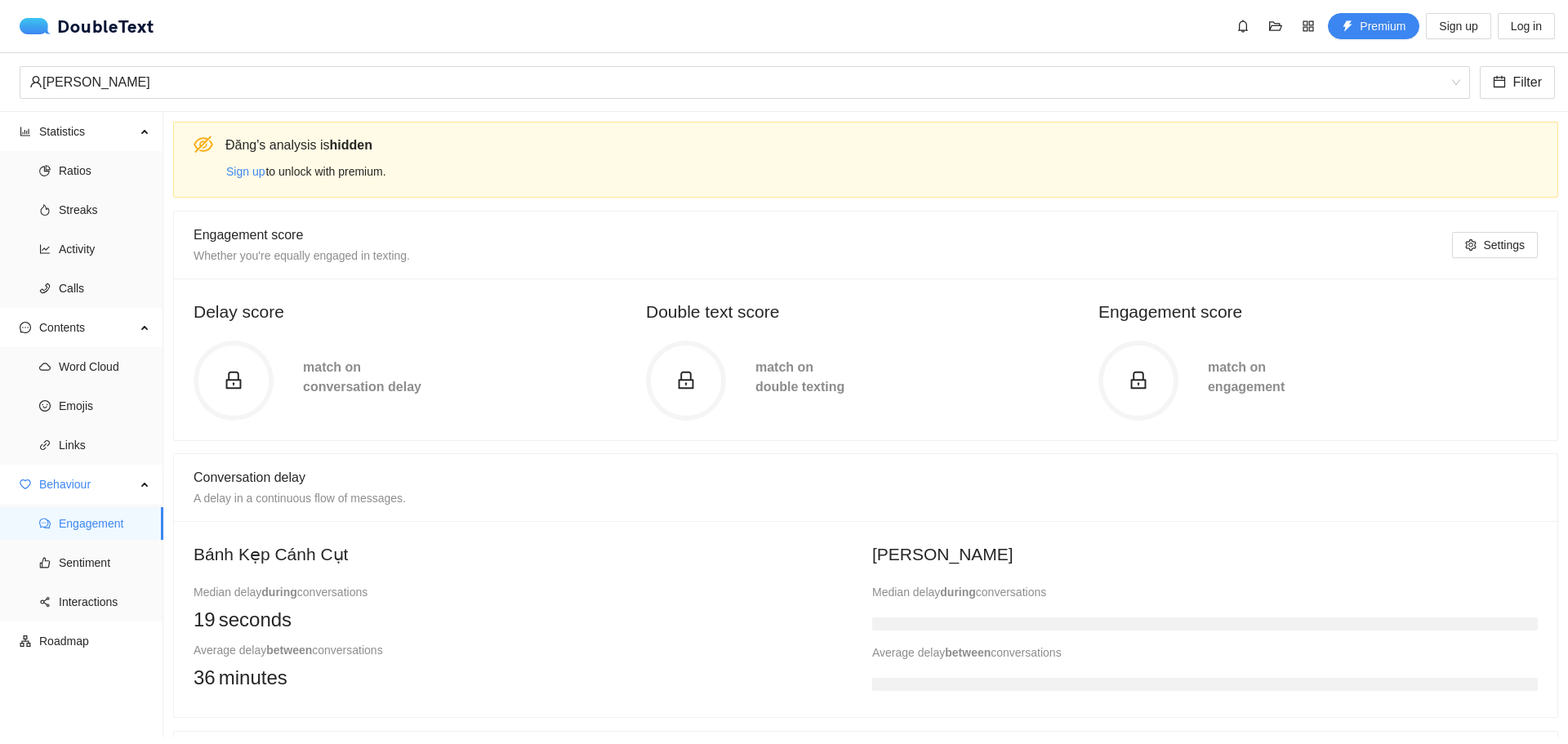
scroll to position [1201, 0]
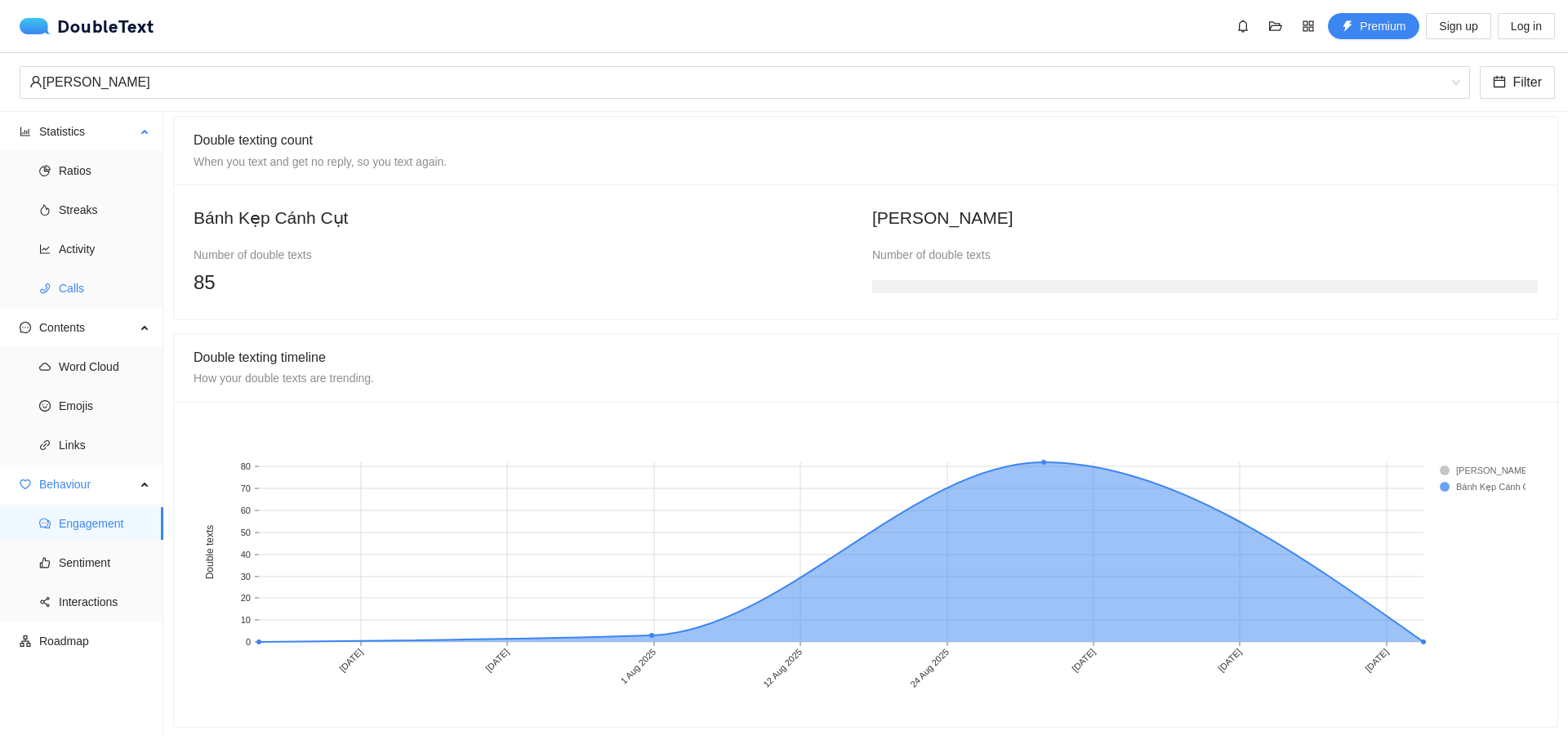
click at [95, 295] on span "Calls" at bounding box center [104, 289] width 91 height 33
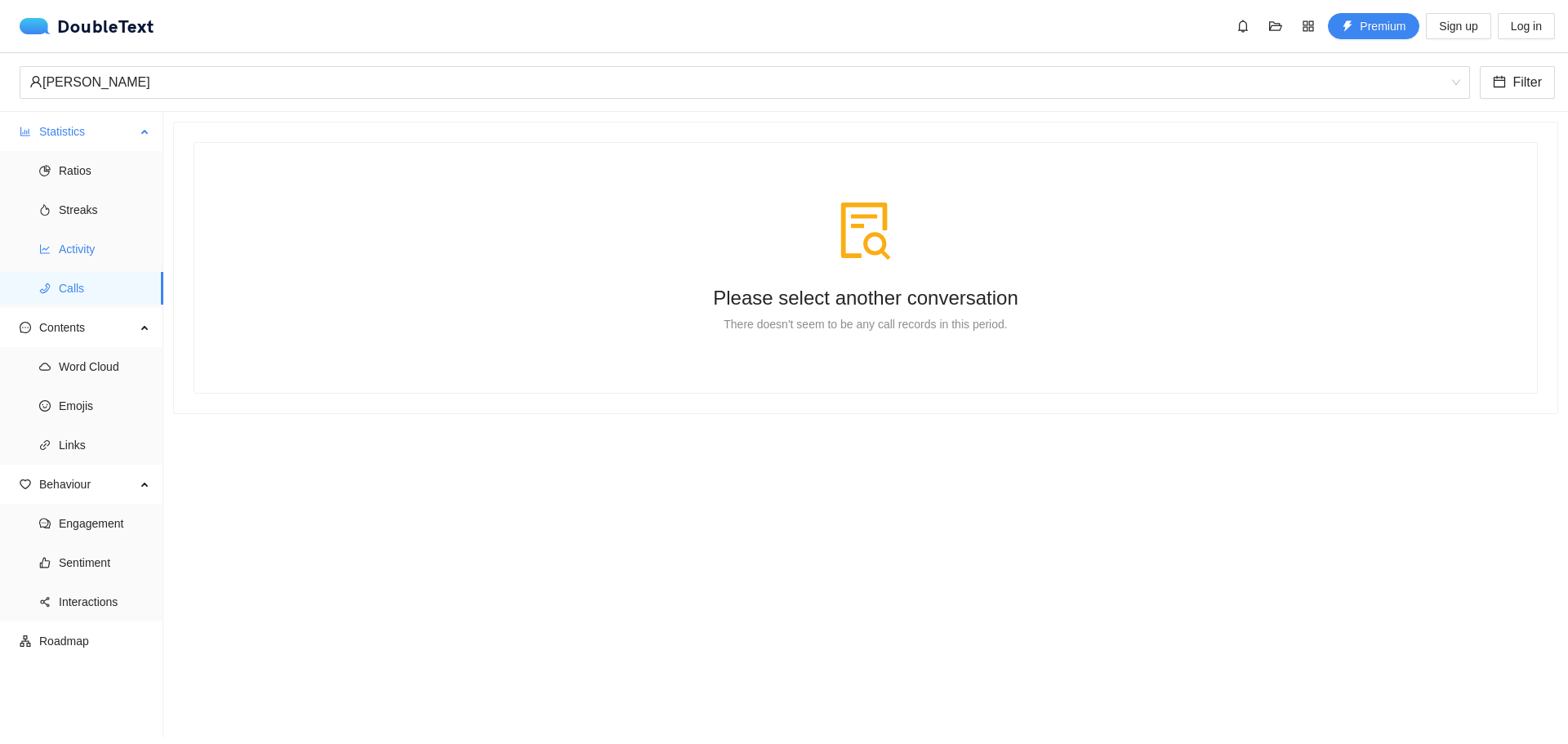
click at [84, 250] on span "Activity" at bounding box center [104, 249] width 91 height 33
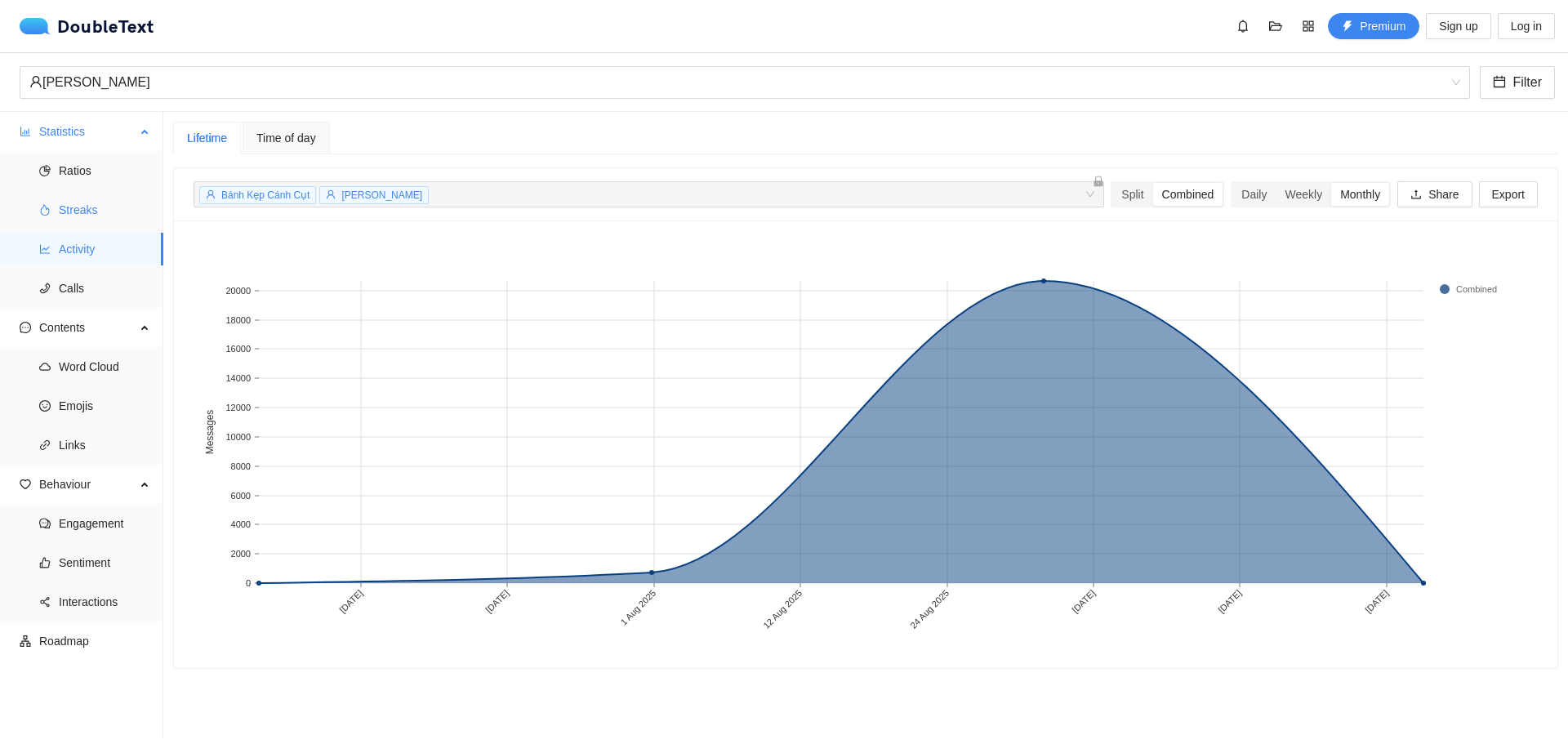
click at [103, 217] on span "Streaks" at bounding box center [104, 210] width 91 height 33
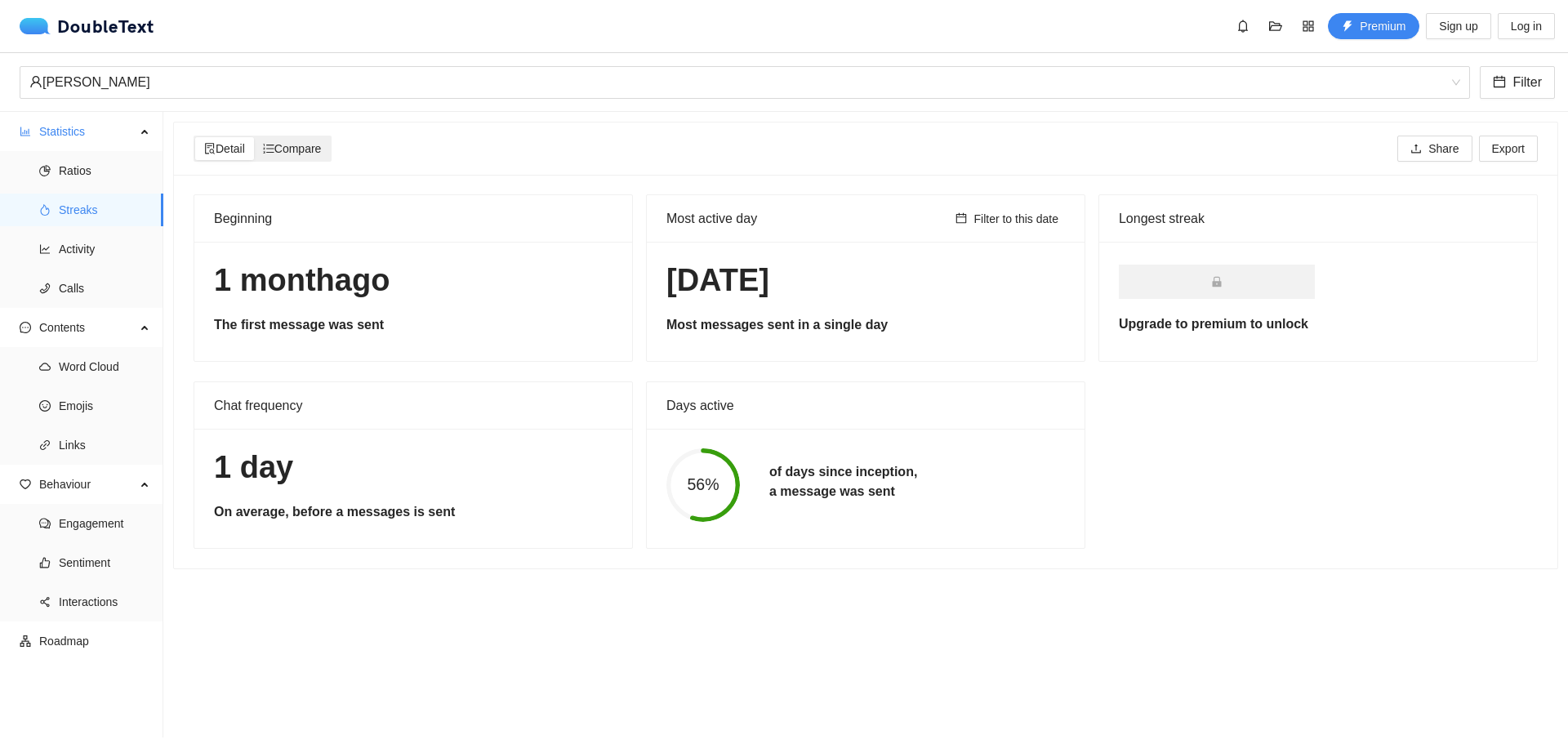
click at [288, 156] on span "Compare" at bounding box center [292, 148] width 58 height 13
click at [254, 137] on input "Compare" at bounding box center [254, 137] width 0 height 0
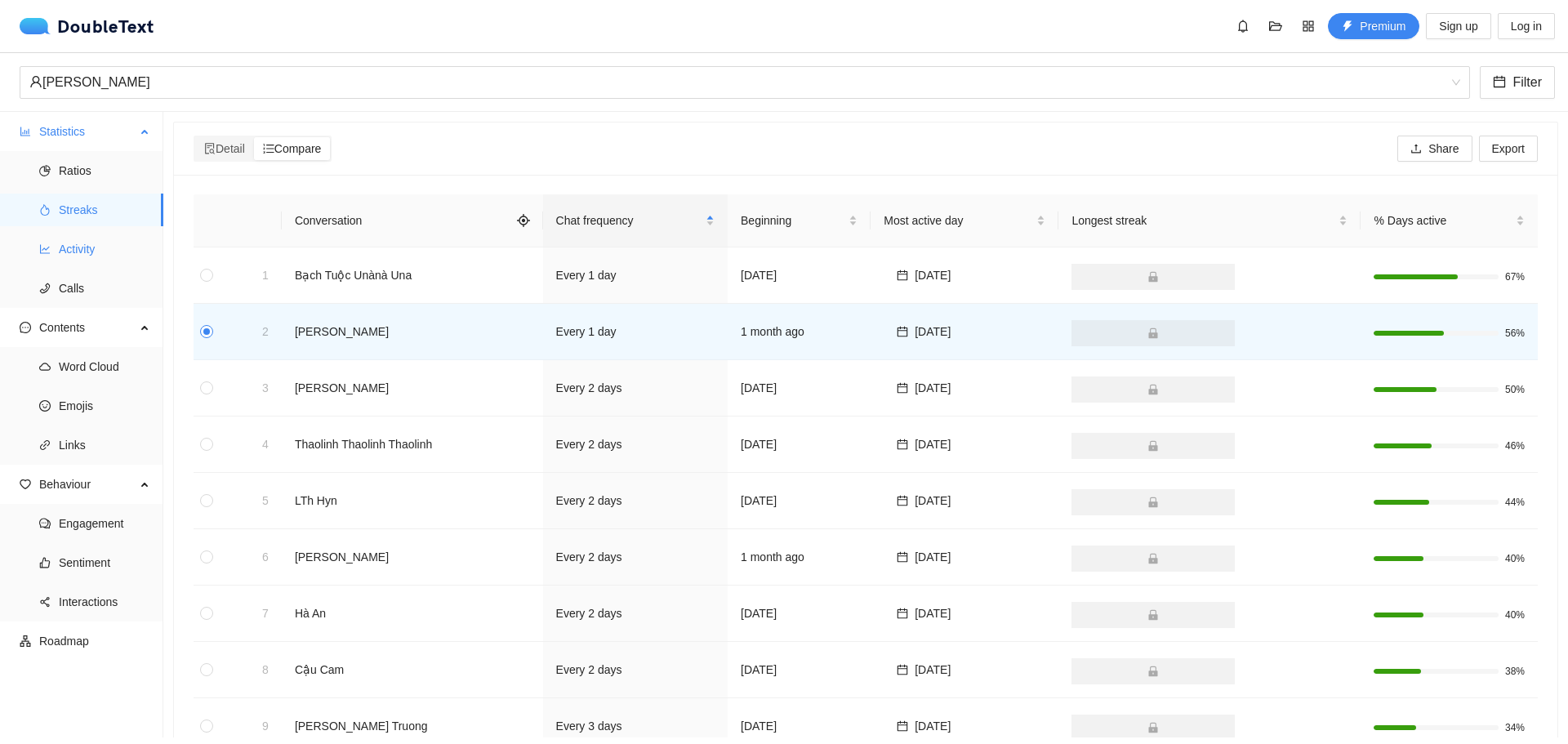
click at [130, 243] on span "Activity" at bounding box center [104, 249] width 91 height 33
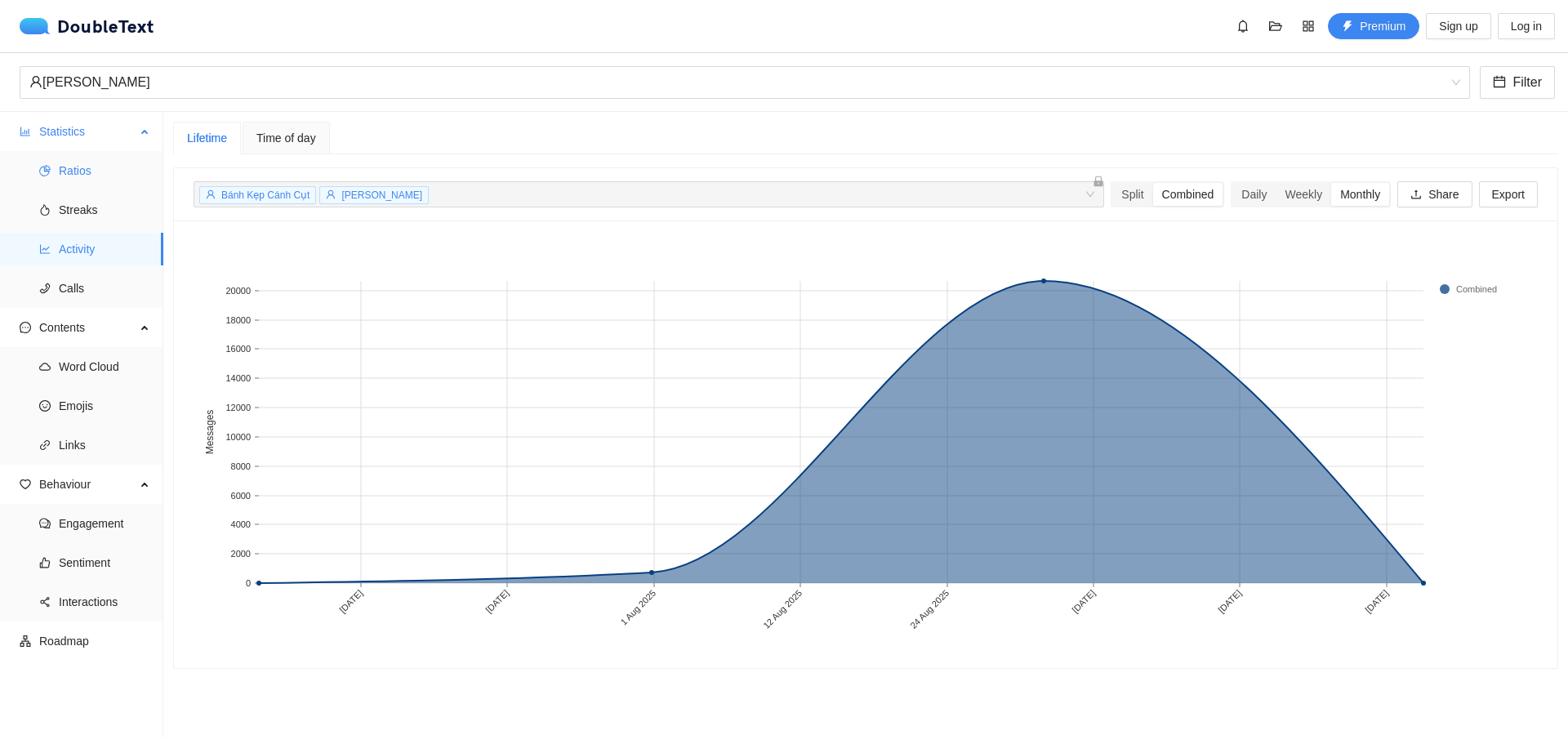
click at [113, 170] on span "Ratios" at bounding box center [104, 171] width 91 height 33
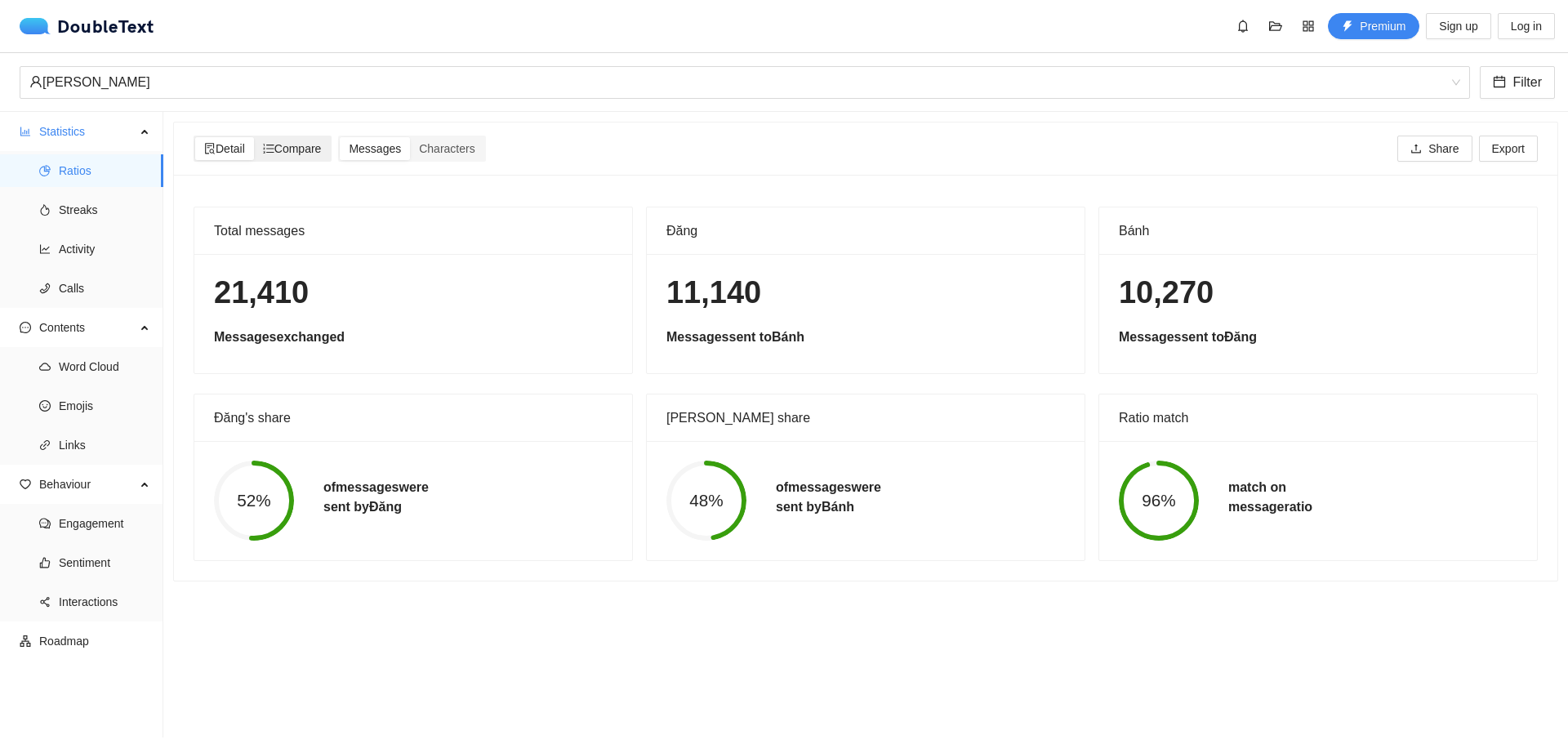
click at [261, 138] on div "Compare" at bounding box center [292, 149] width 77 height 23
click at [254, 137] on input "Compare" at bounding box center [254, 137] width 0 height 0
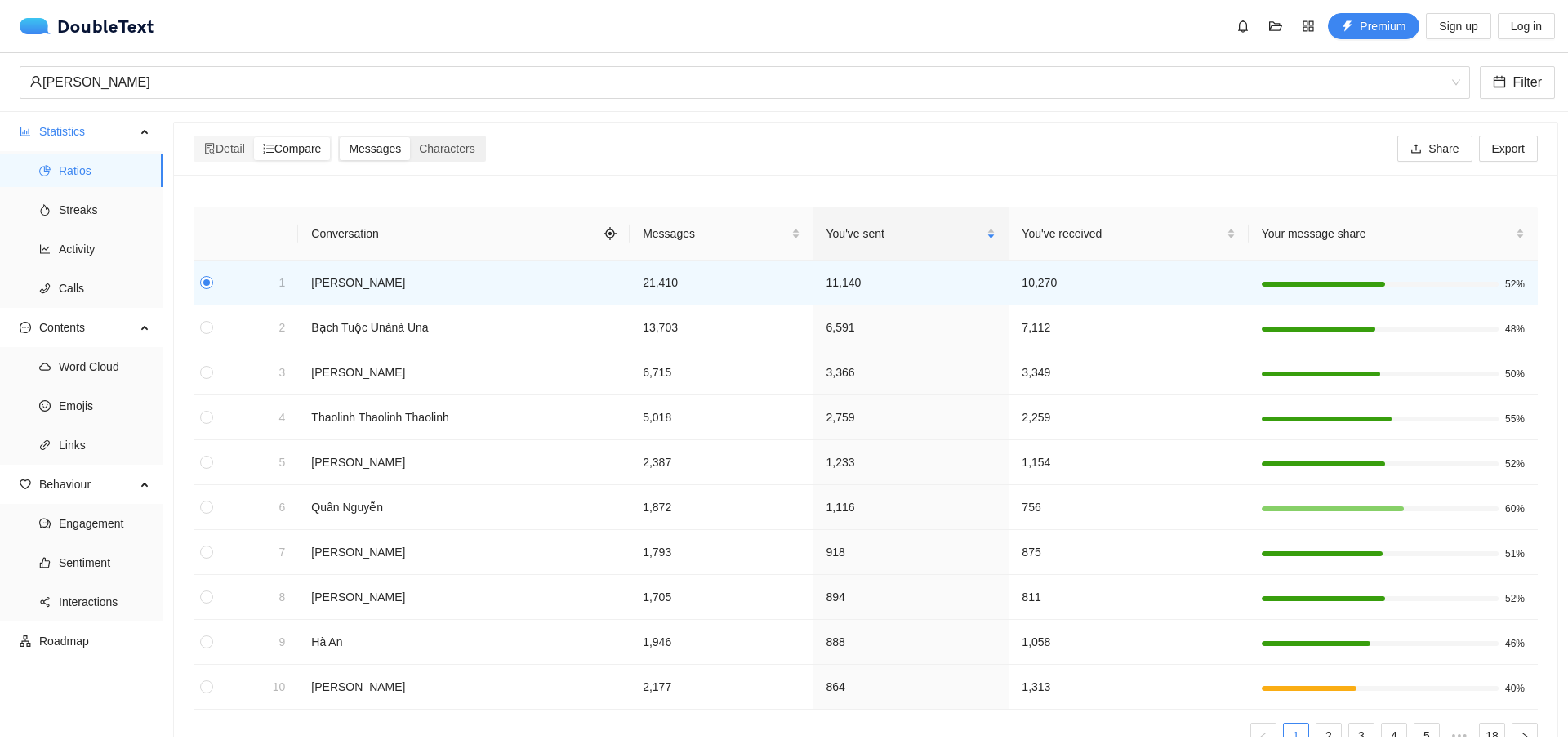
click at [410, 156] on div "Messages" at bounding box center [374, 149] width 70 height 23
click at [339, 137] on input "Messages" at bounding box center [339, 137] width 0 height 0
click at [437, 146] on span "Characters" at bounding box center [446, 148] width 55 height 13
click at [410, 137] on input "Characters" at bounding box center [410, 137] width 0 height 0
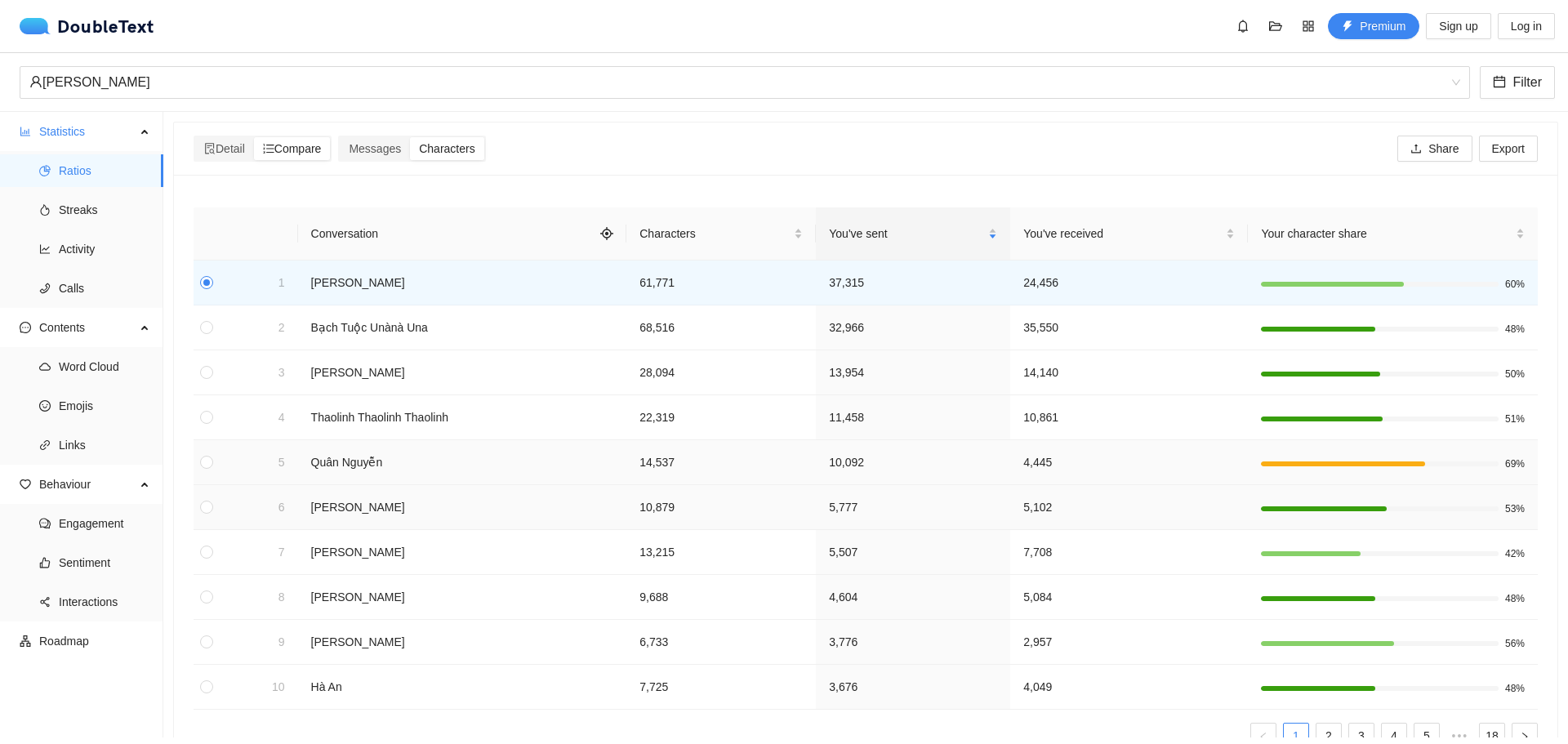
scroll to position [67, 0]
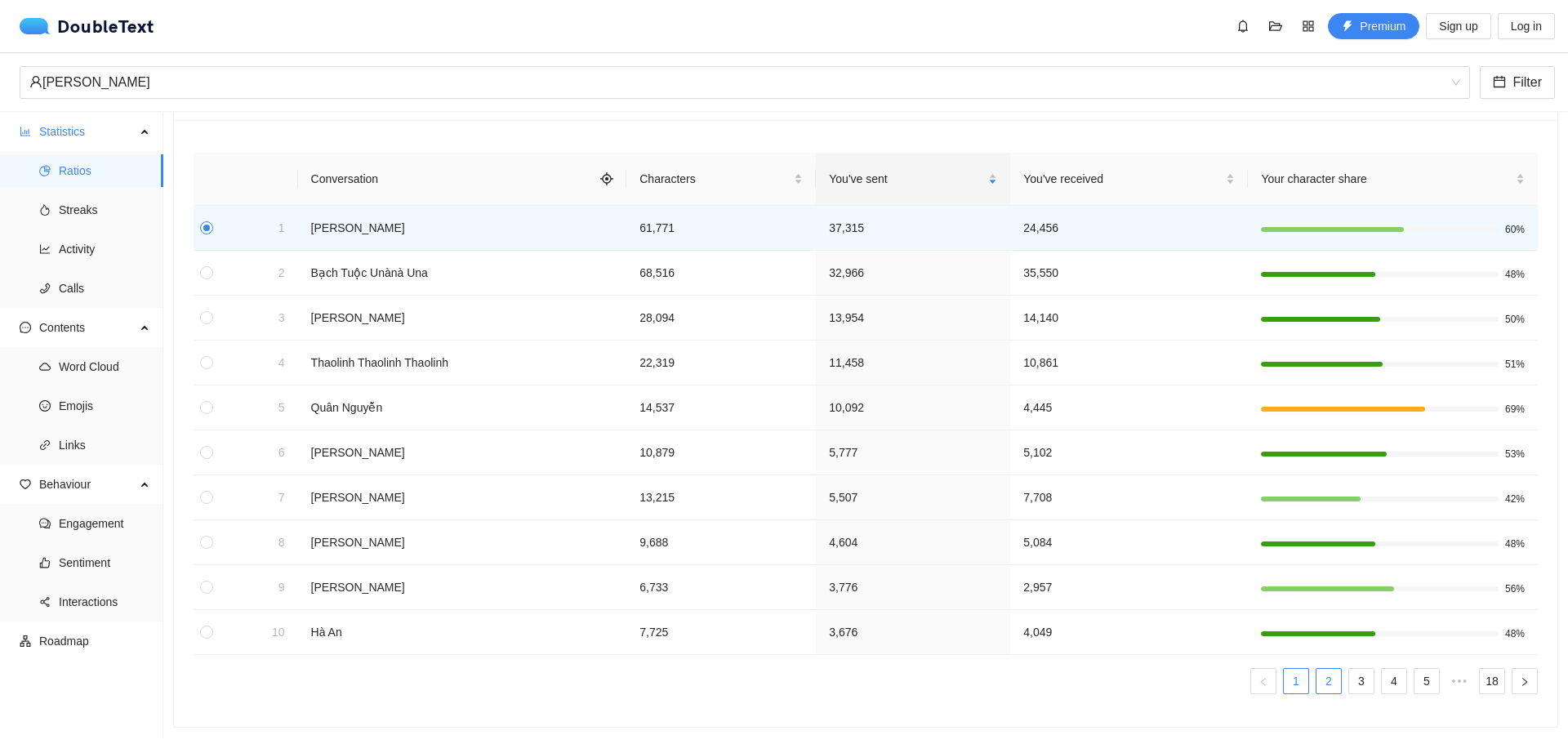
click at [1317, 669] on link "2" at bounding box center [1329, 681] width 24 height 24
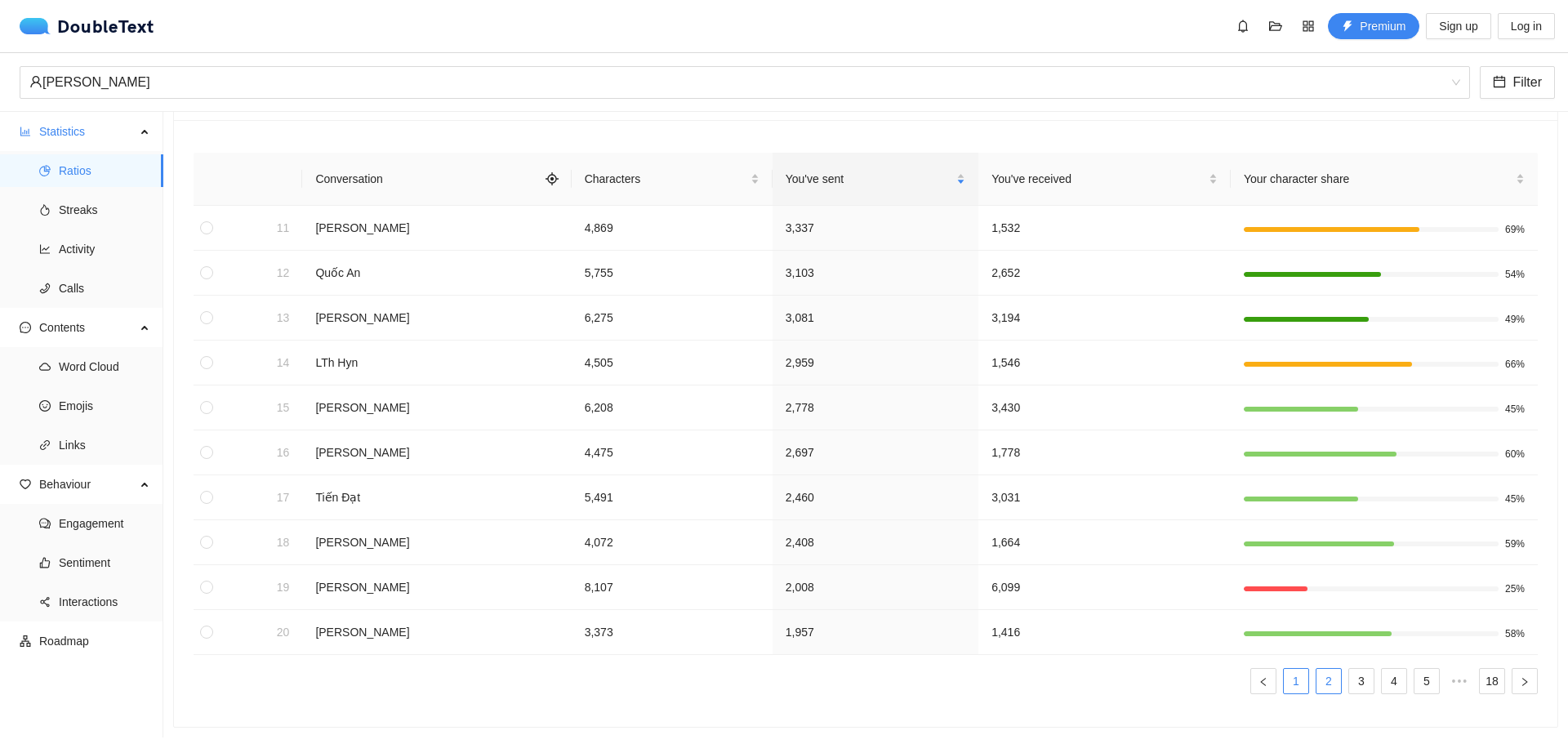
click at [1290, 669] on link "1" at bounding box center [1296, 681] width 24 height 24
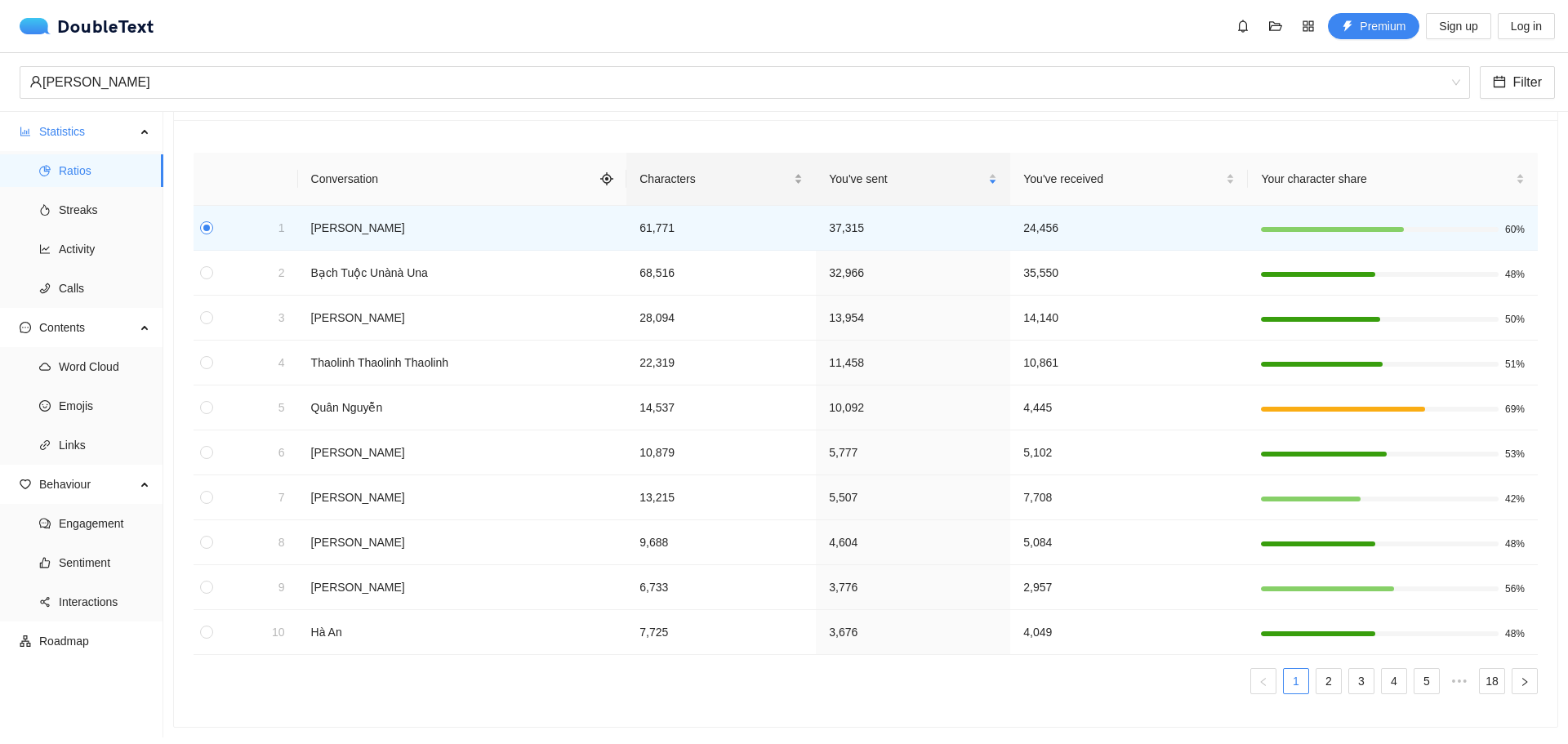
click at [644, 170] on div "Characters" at bounding box center [722, 179] width 163 height 18
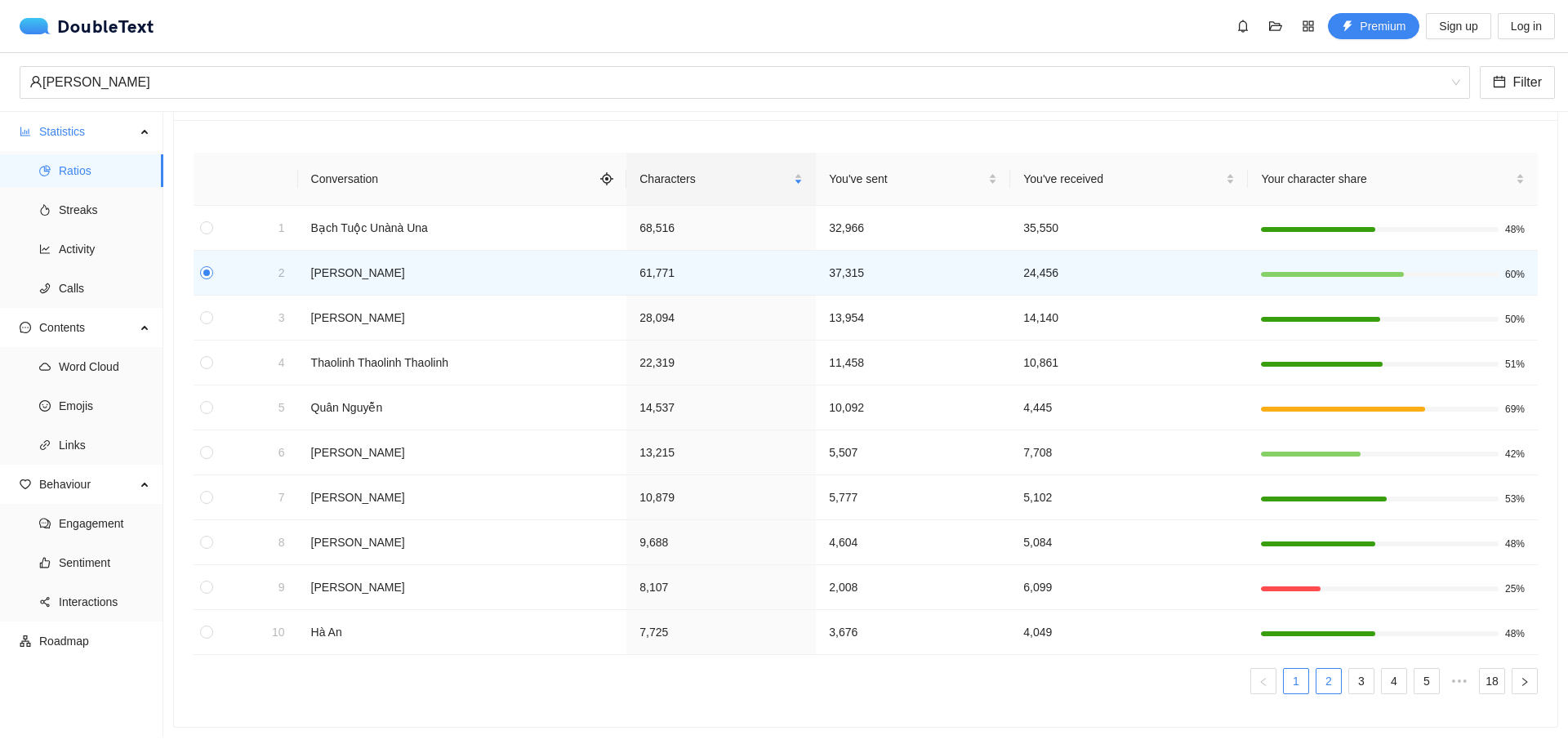
click at [1316, 681] on li "2" at bounding box center [1329, 681] width 26 height 26
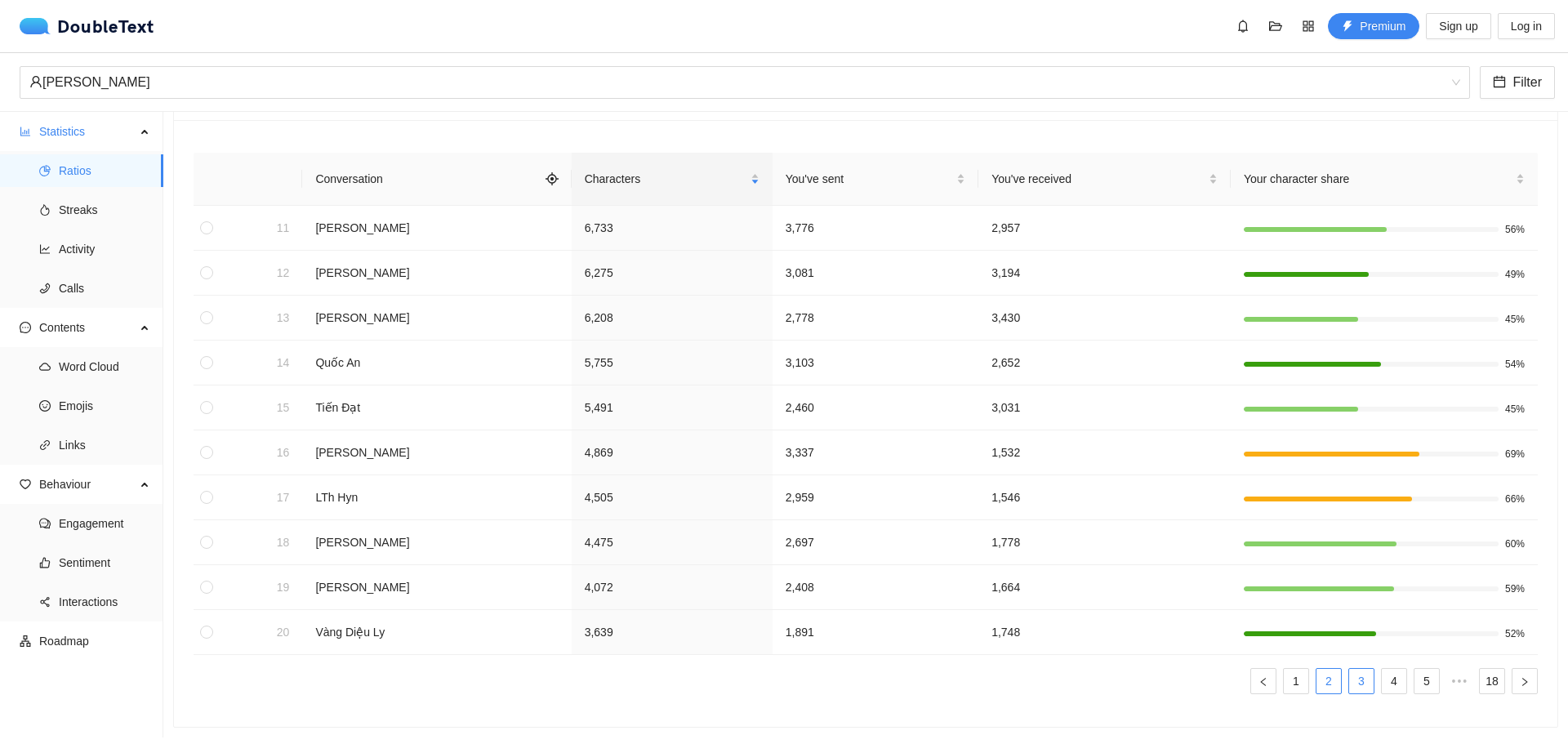
click at [1349, 670] on link "3" at bounding box center [1361, 681] width 24 height 24
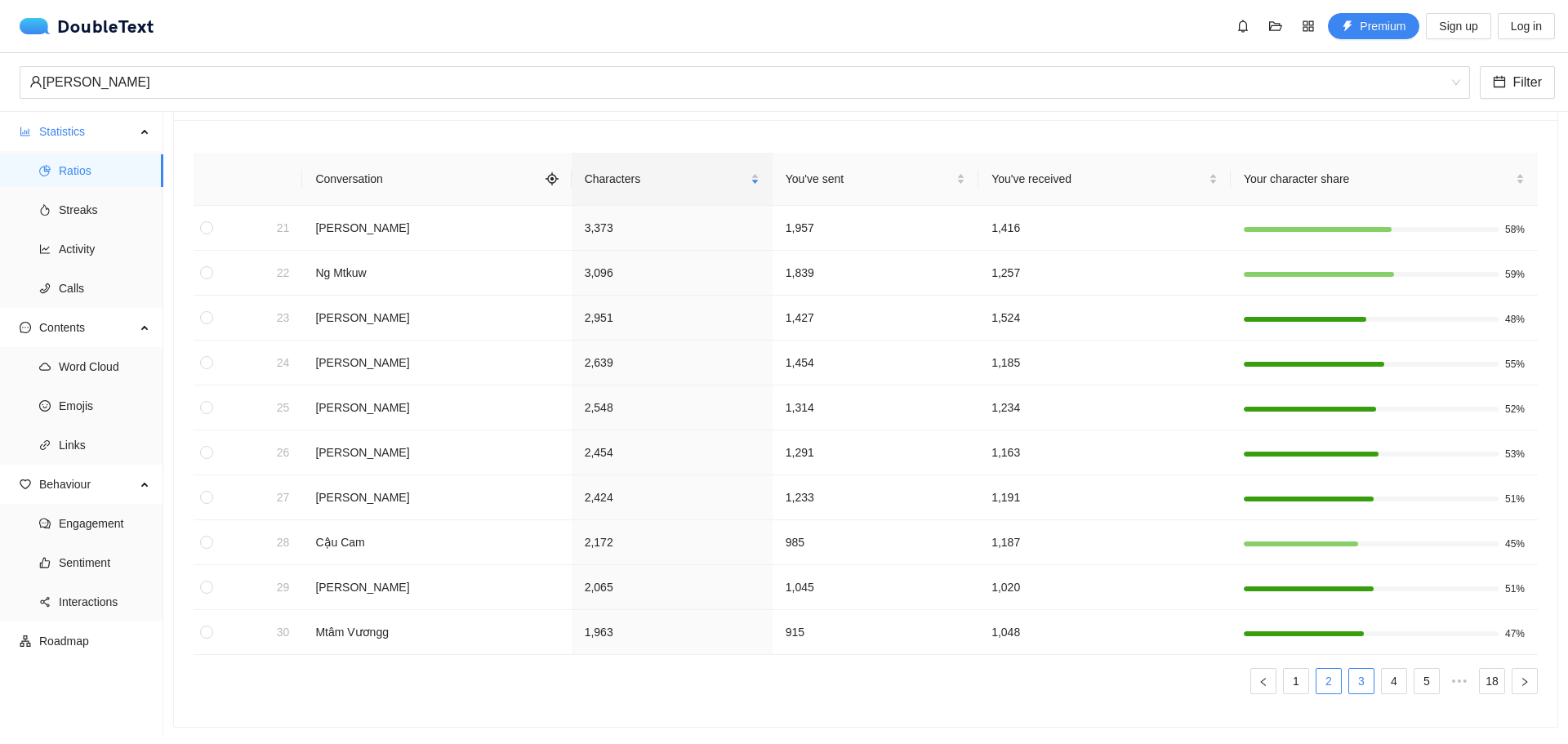
click at [1323, 671] on link "2" at bounding box center [1329, 681] width 24 height 24
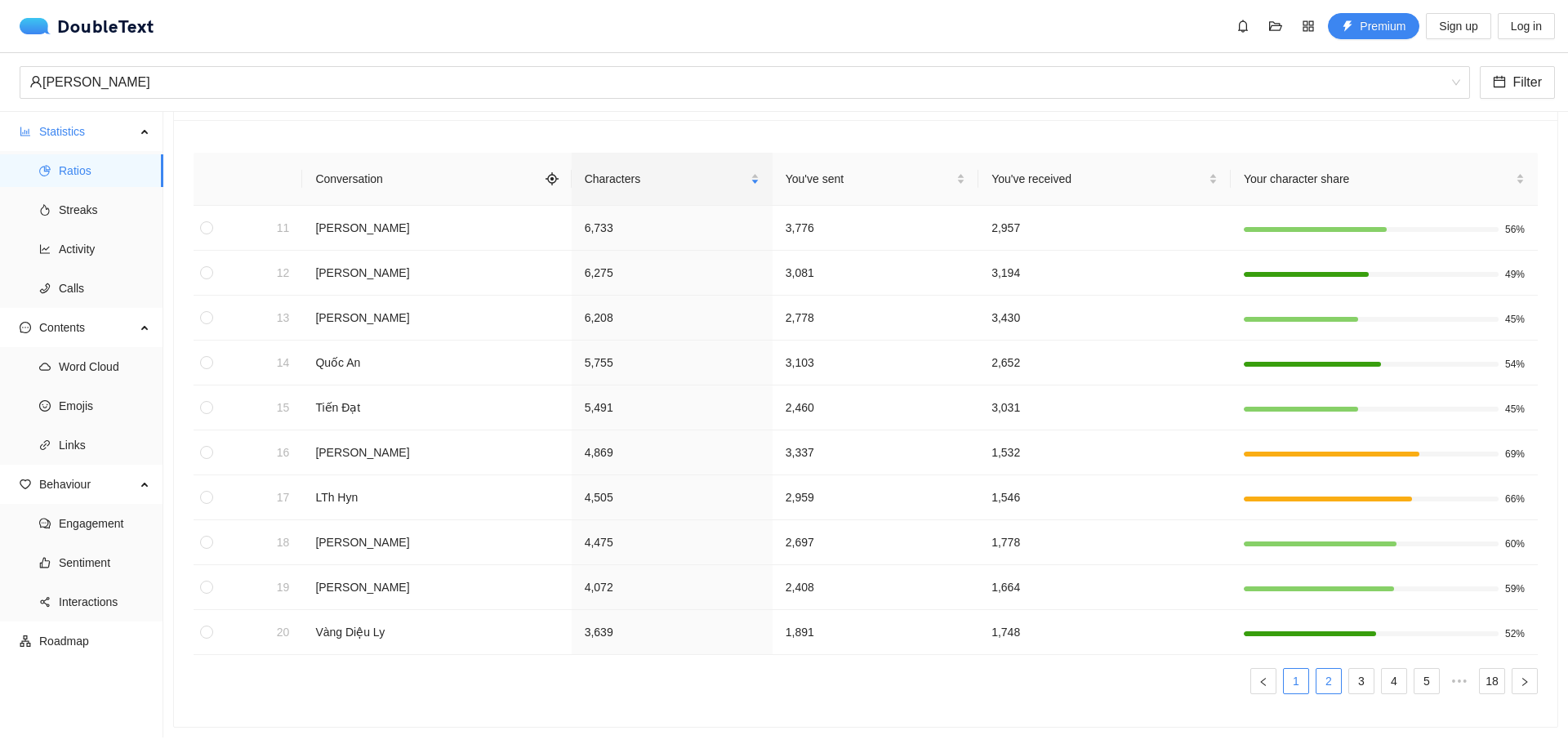
click at [1291, 671] on link "1" at bounding box center [1296, 681] width 24 height 24
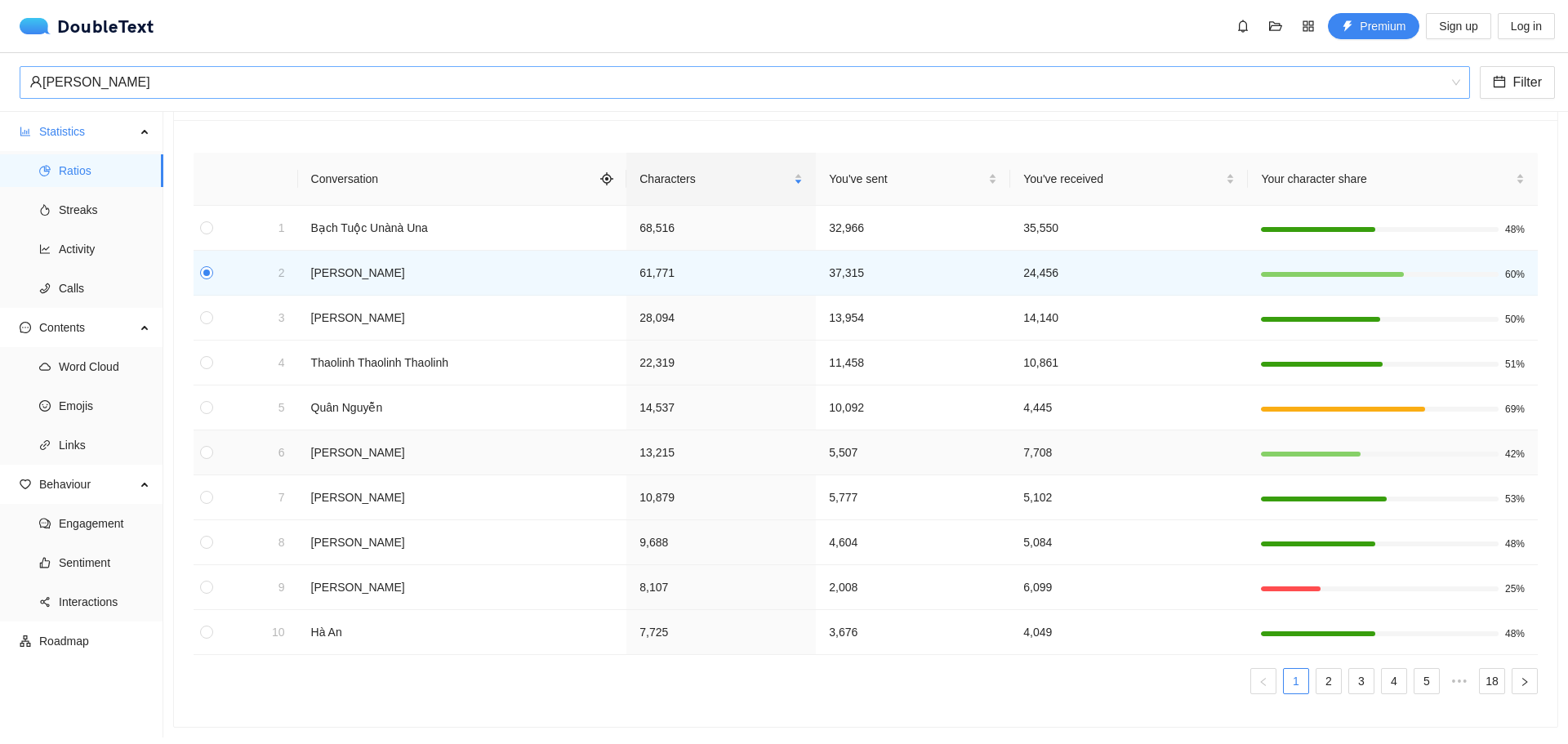
scroll to position [0, 0]
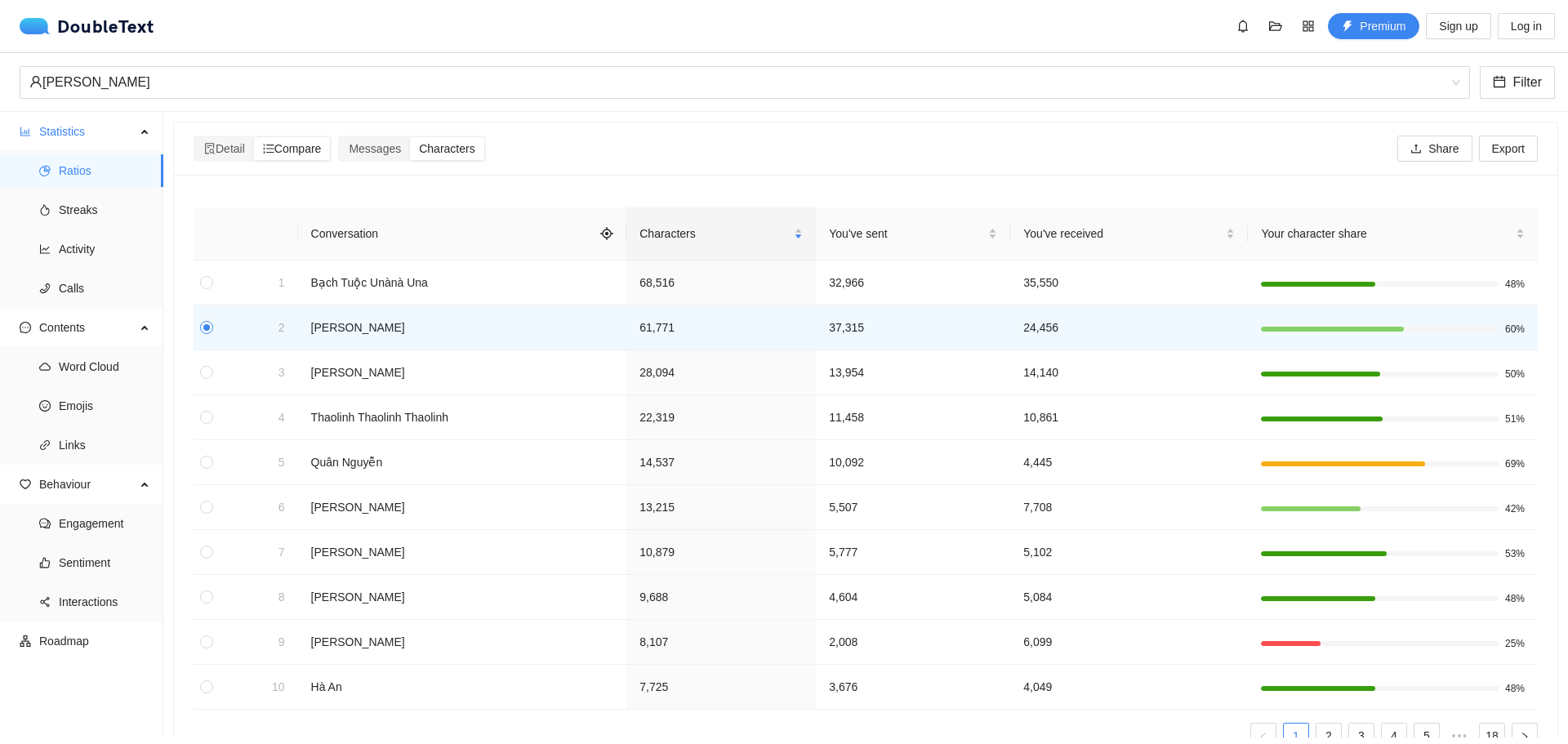
click at [240, 99] on div "Đăng [PERSON_NAME]" at bounding box center [784, 83] width 1568 height 58
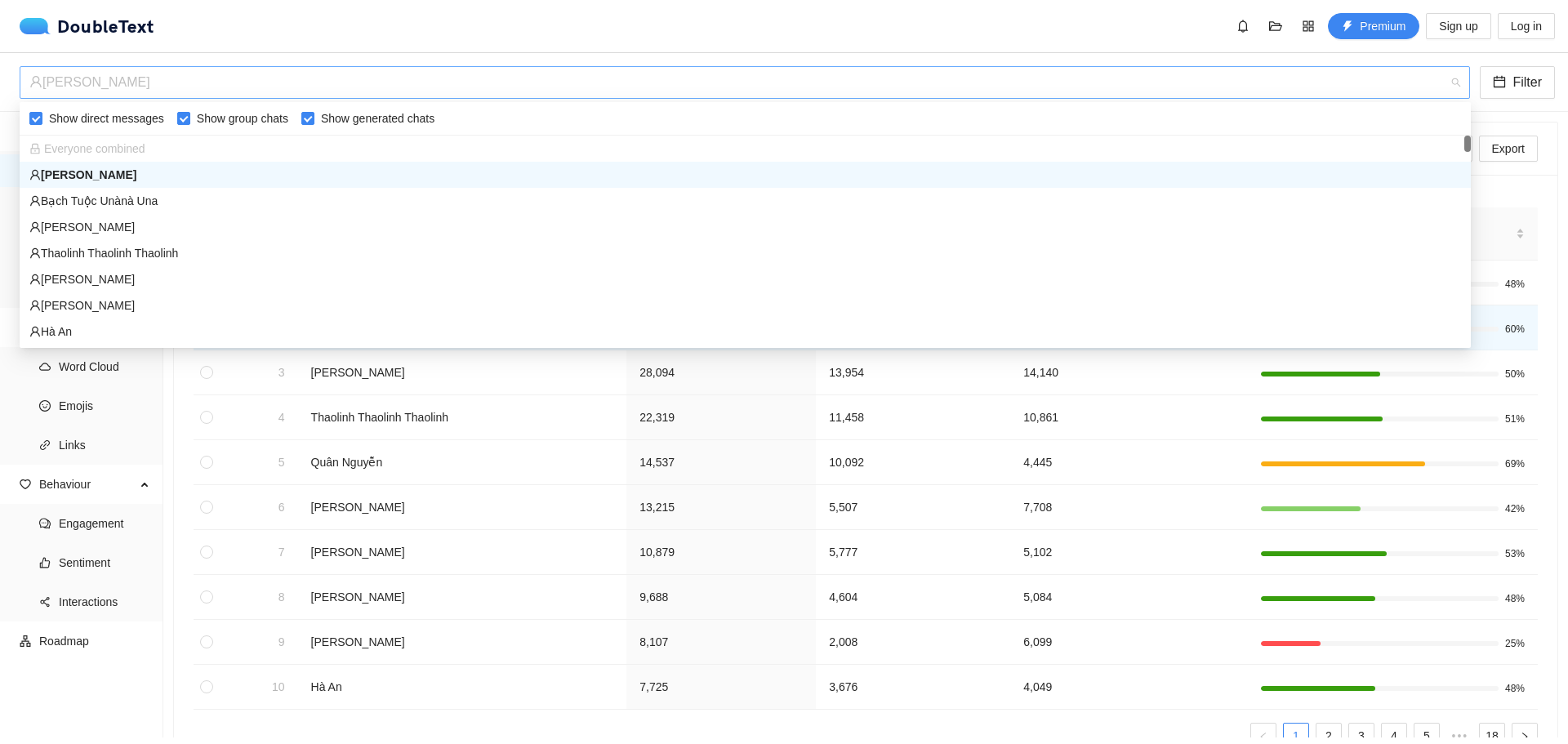
drag, startPoint x: 233, startPoint y: 87, endPoint x: 87, endPoint y: 85, distance: 146.0
click at [87, 85] on div "[PERSON_NAME]" at bounding box center [737, 83] width 1416 height 31
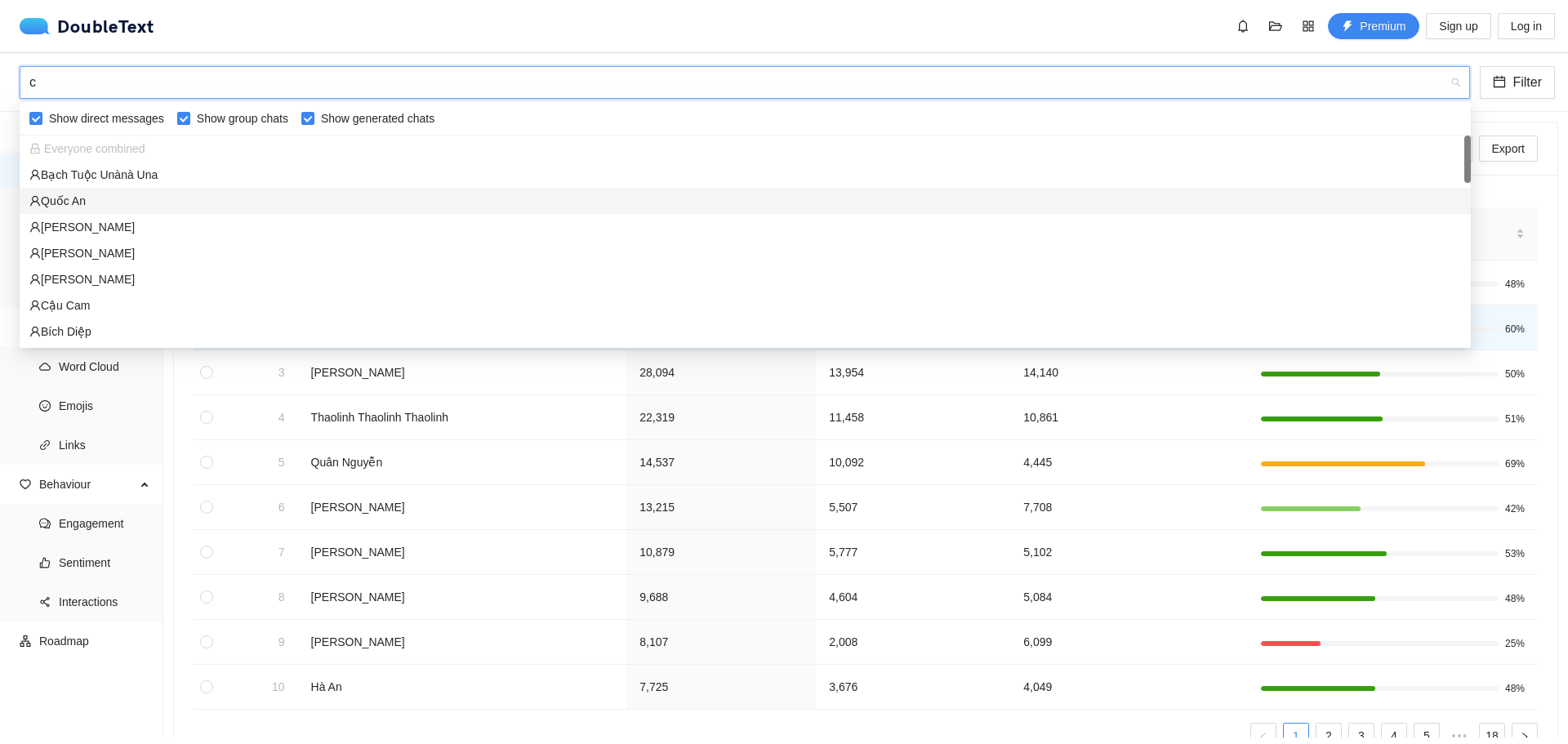
type input "ca"
click at [78, 206] on div "Cậu Cam" at bounding box center [745, 200] width 1432 height 18
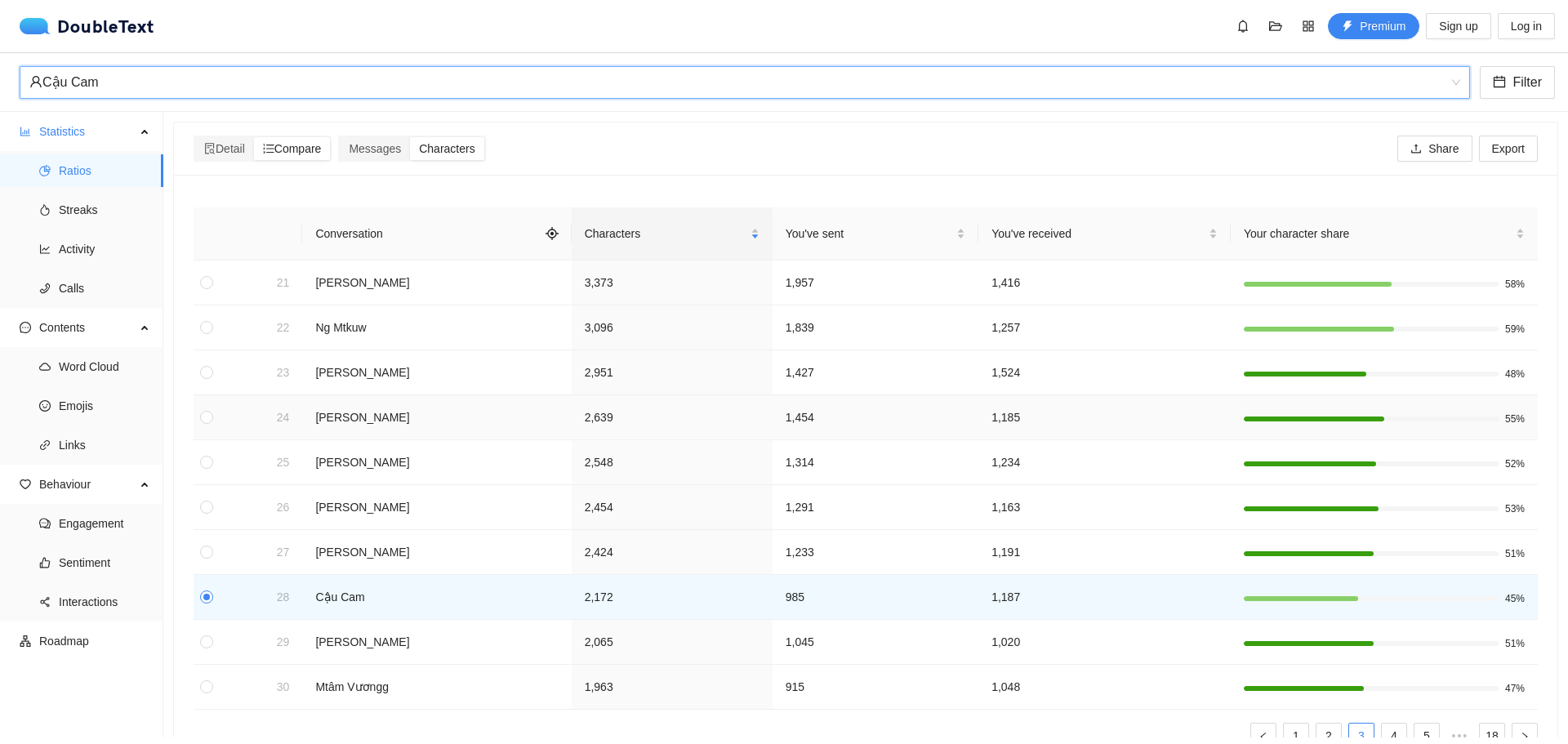
scroll to position [67, 0]
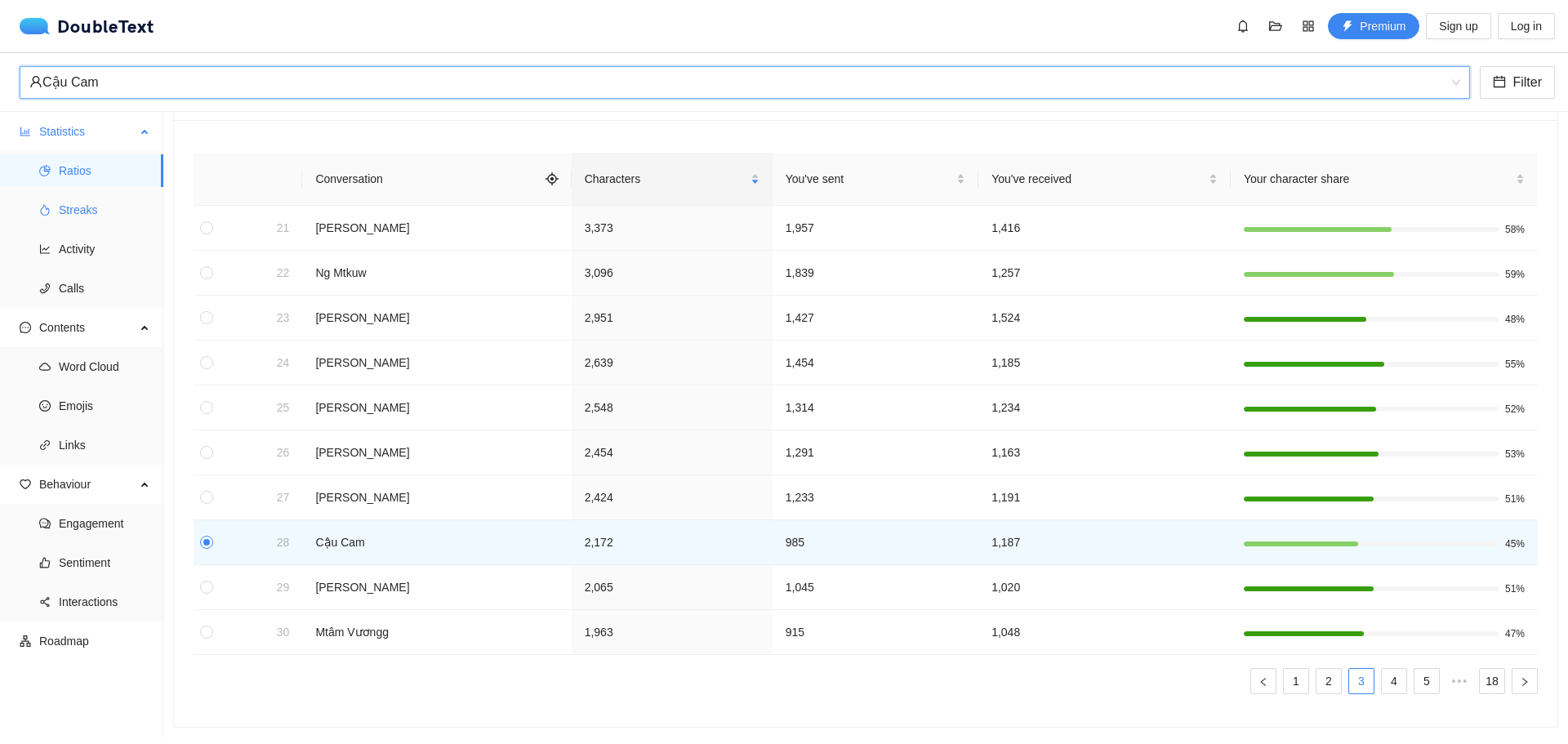
click at [71, 196] on span "Streaks" at bounding box center [104, 210] width 91 height 33
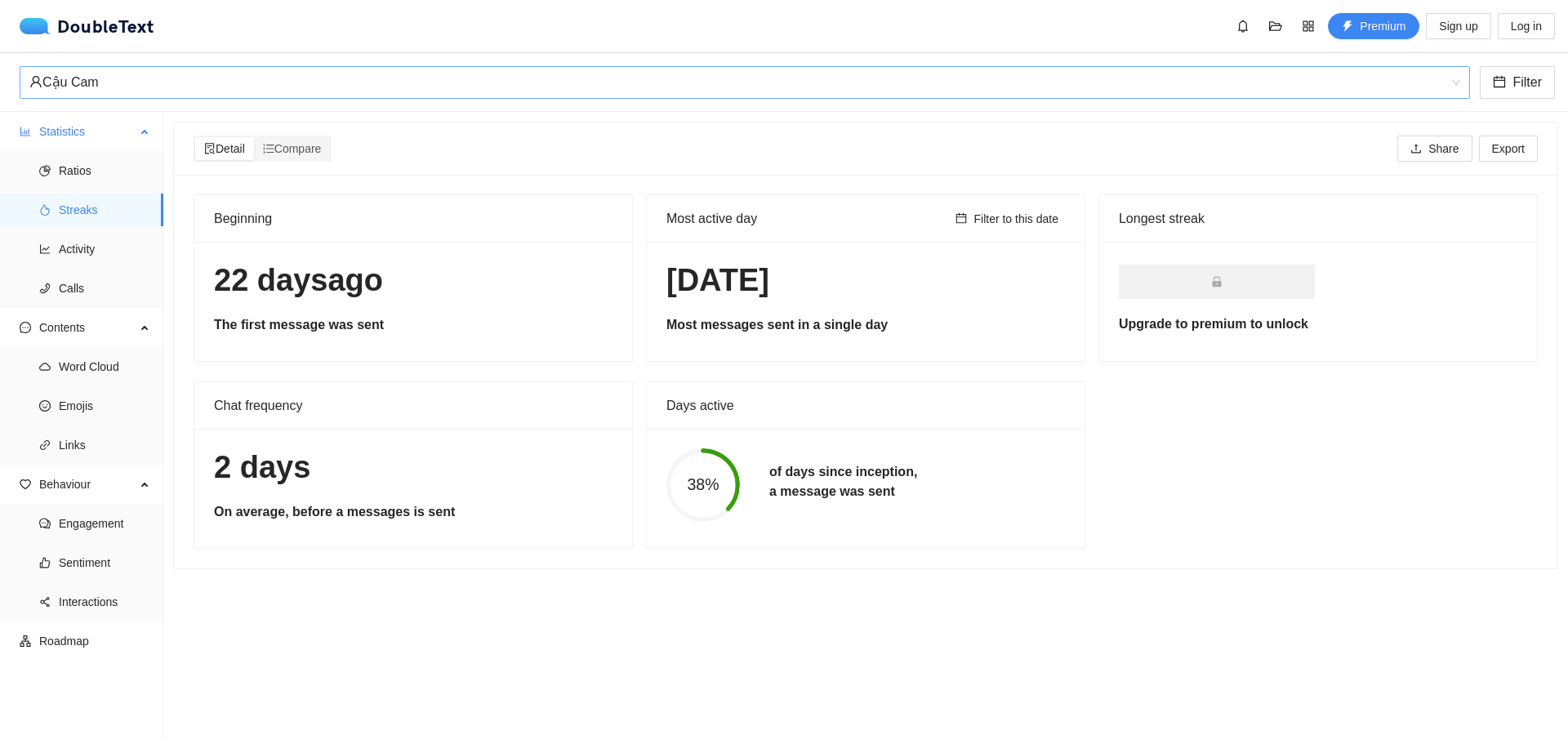
click at [85, 266] on ul "Ratios Streaks Activity Calls" at bounding box center [81, 229] width 162 height 157
click at [96, 295] on span "Calls" at bounding box center [104, 289] width 91 height 33
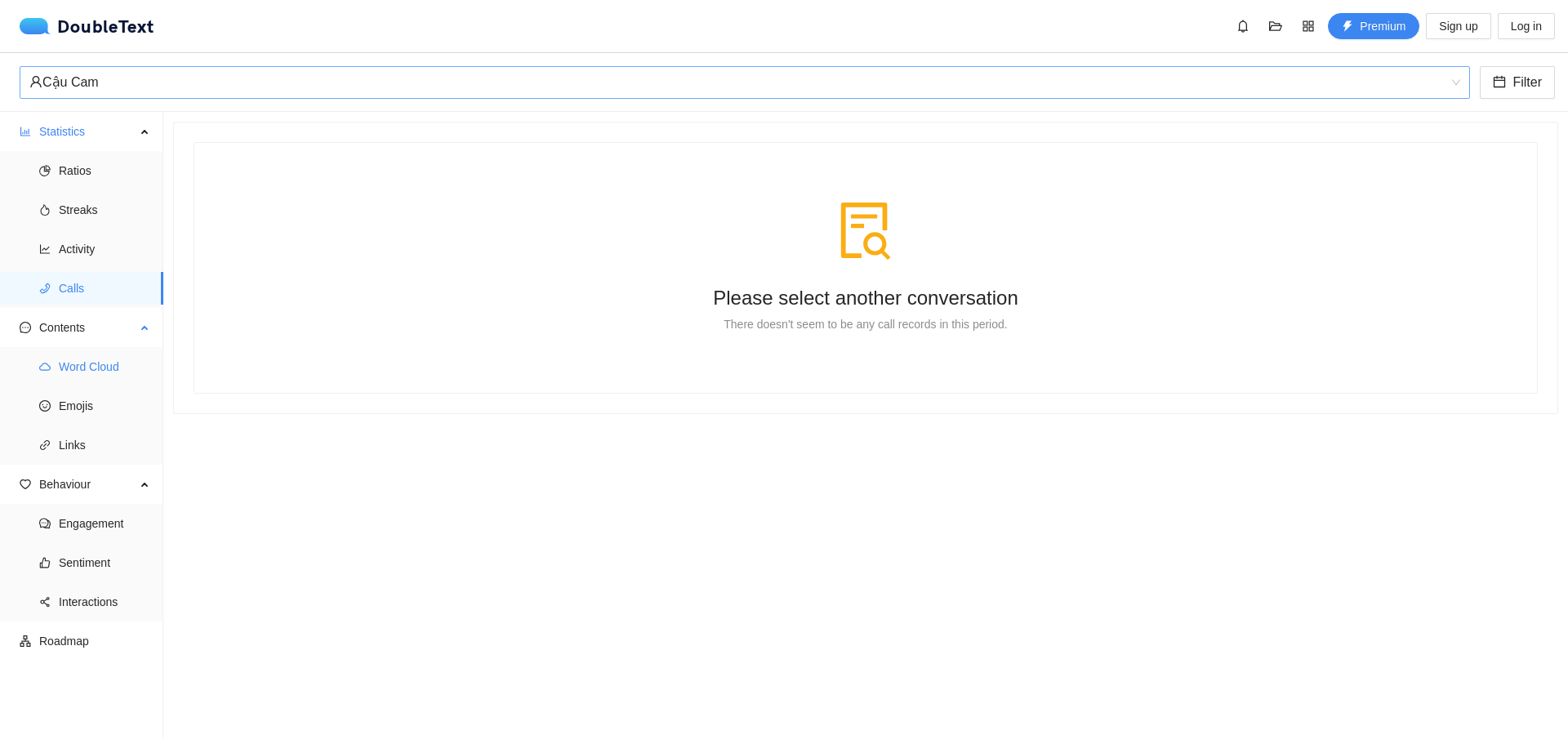
click at [111, 364] on span "Word Cloud" at bounding box center [104, 367] width 91 height 33
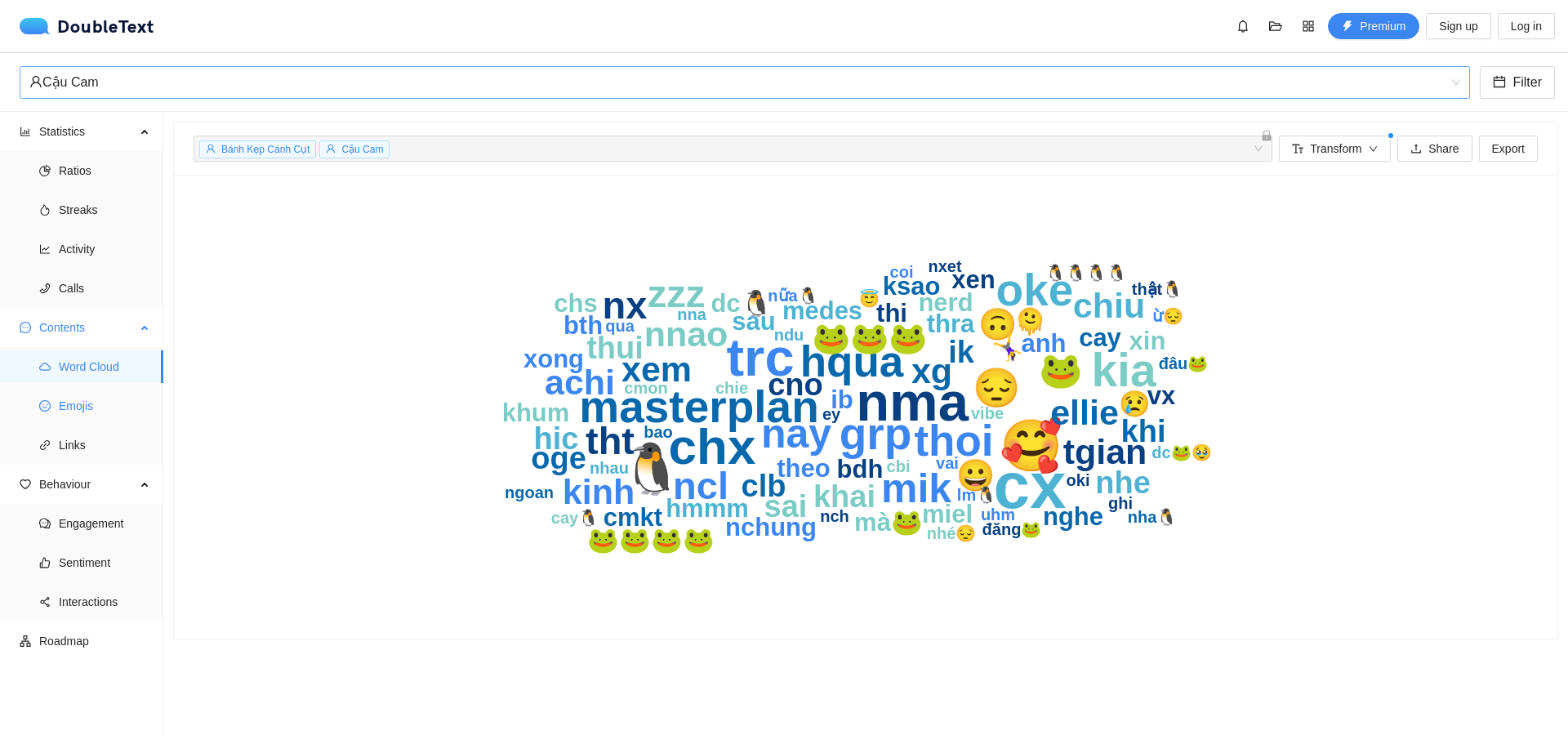
click at [110, 399] on span "Emojis" at bounding box center [104, 407] width 91 height 33
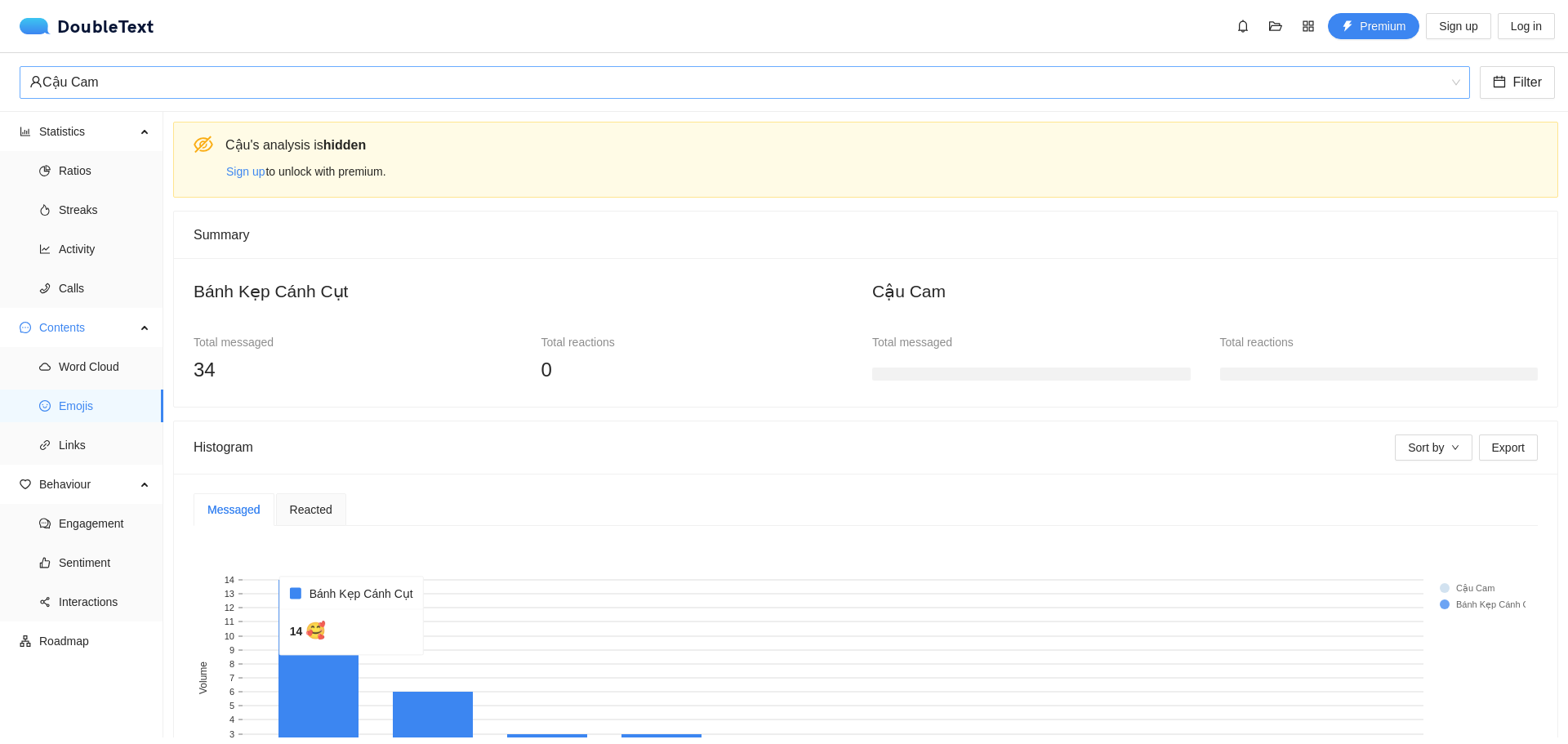
scroll to position [163, 0]
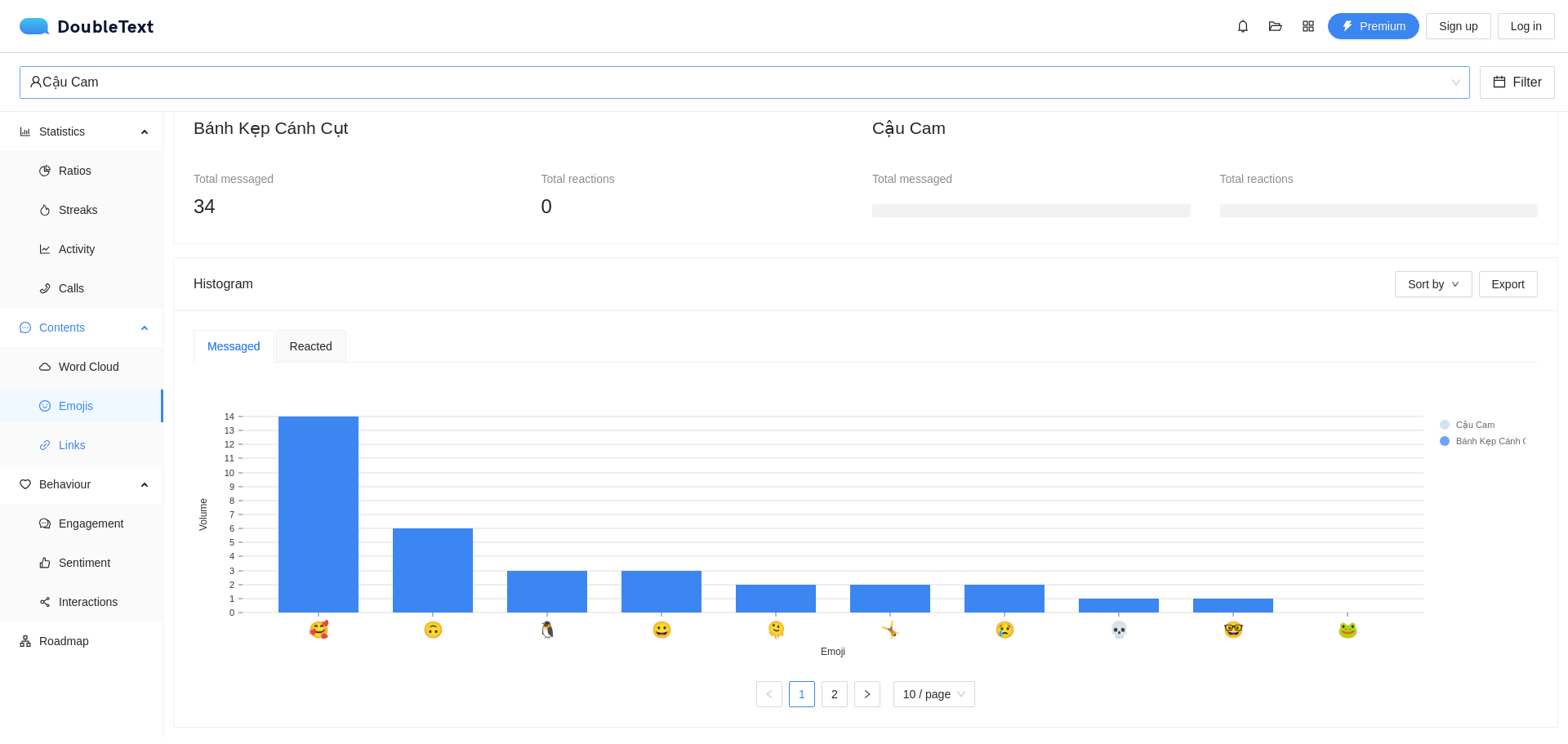
click at [89, 439] on span "Links" at bounding box center [104, 445] width 91 height 33
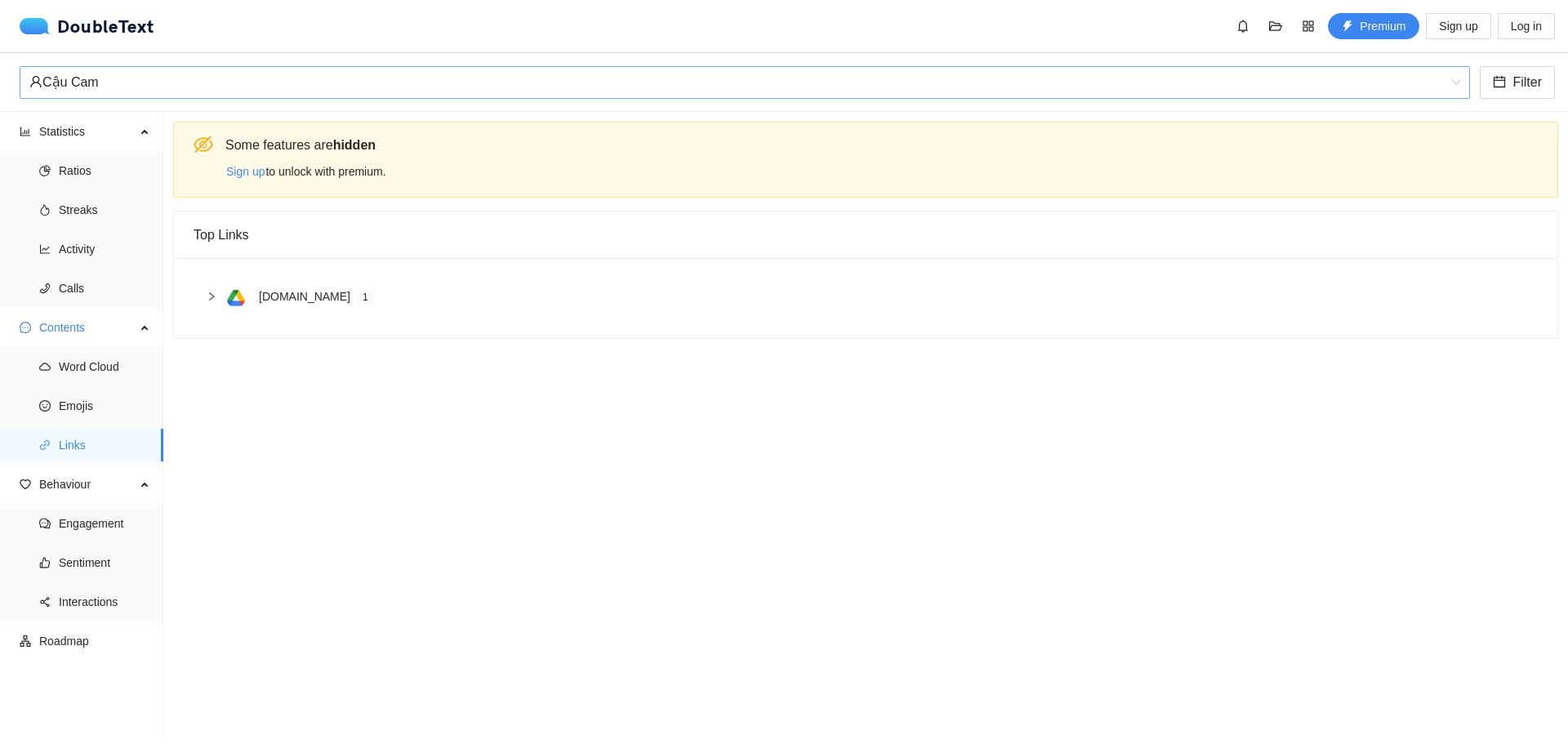
click at [209, 300] on icon "right" at bounding box center [211, 297] width 10 height 10
click at [125, 514] on span "Engagement" at bounding box center [104, 523] width 91 height 33
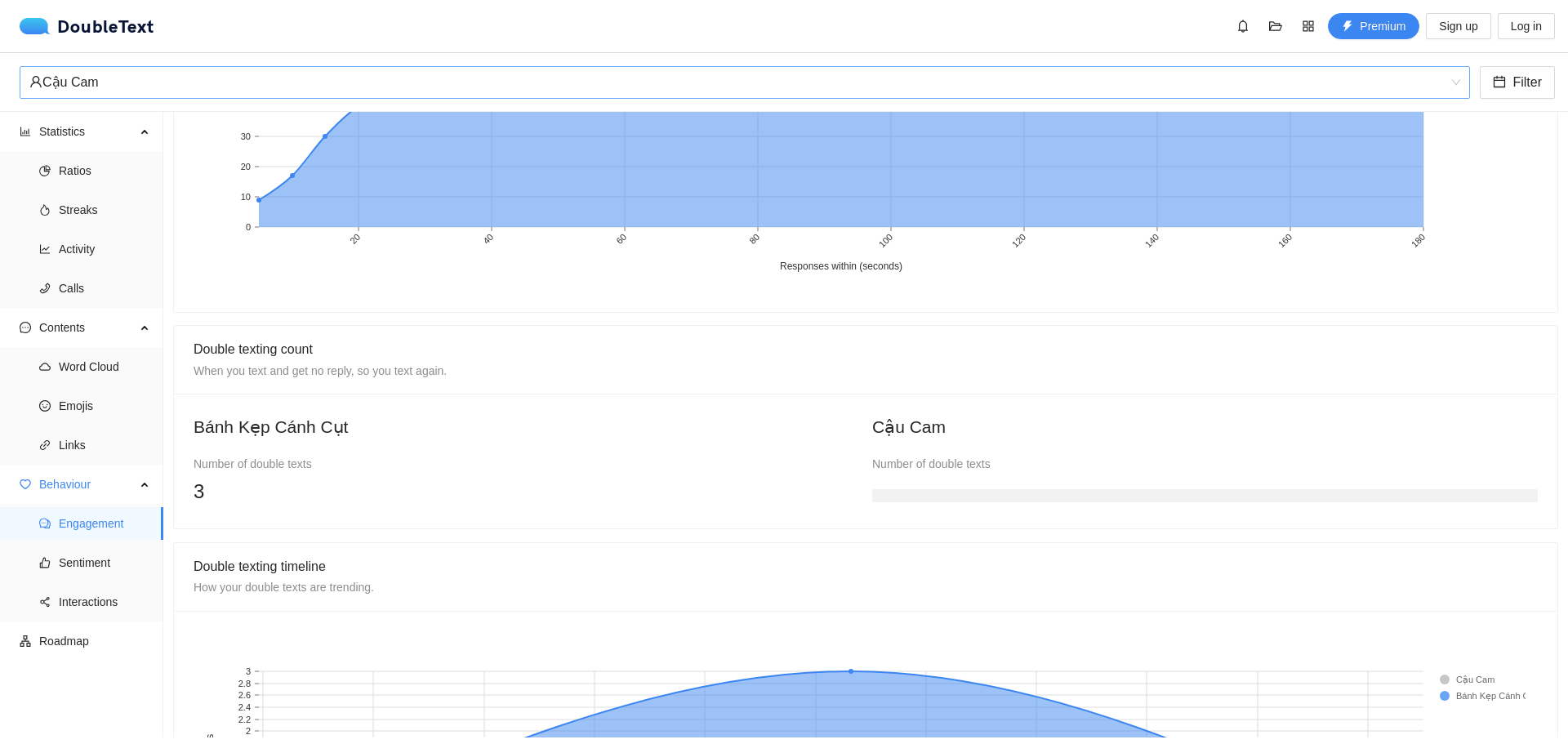
scroll to position [1201, 0]
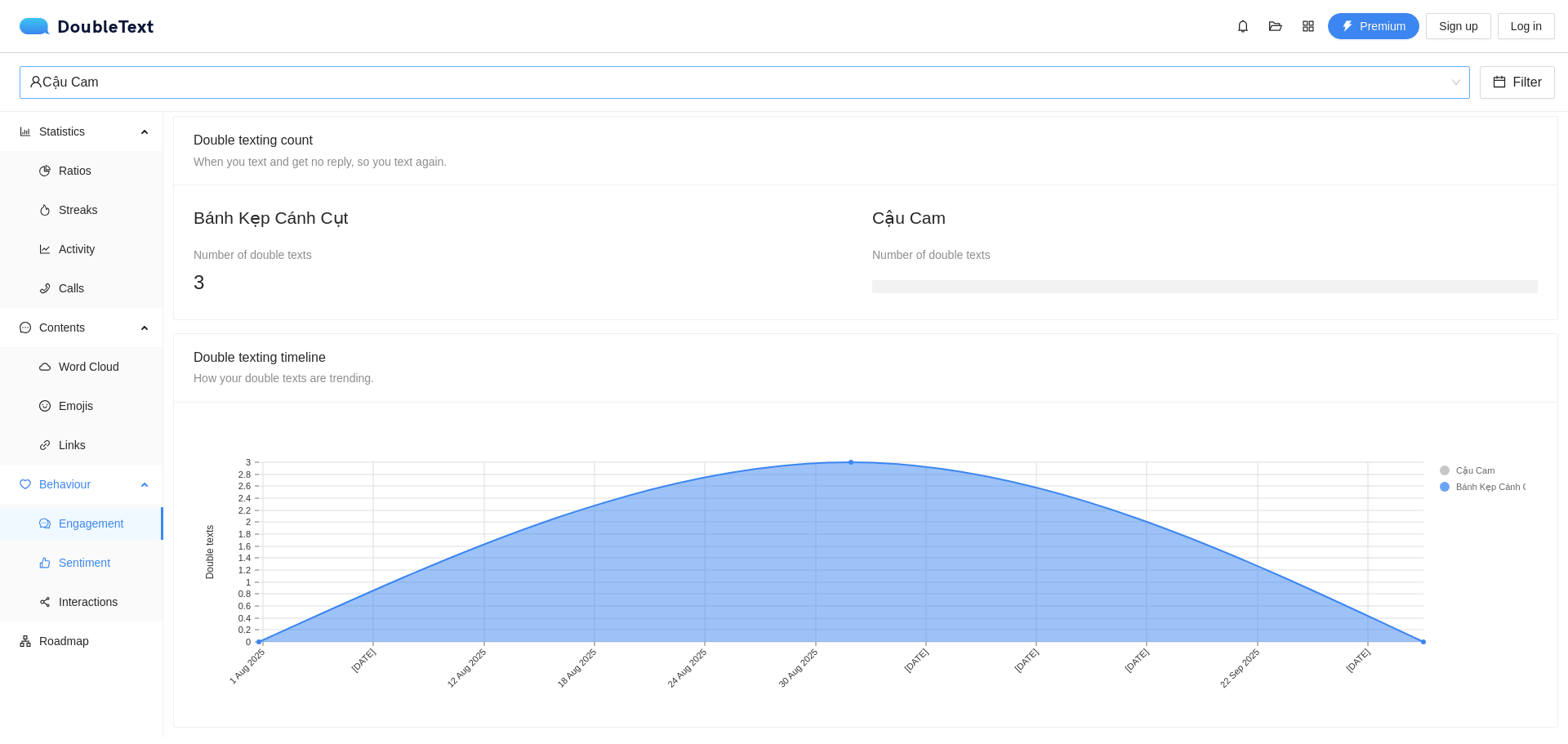
click at [72, 561] on span "Sentiment" at bounding box center [104, 563] width 91 height 33
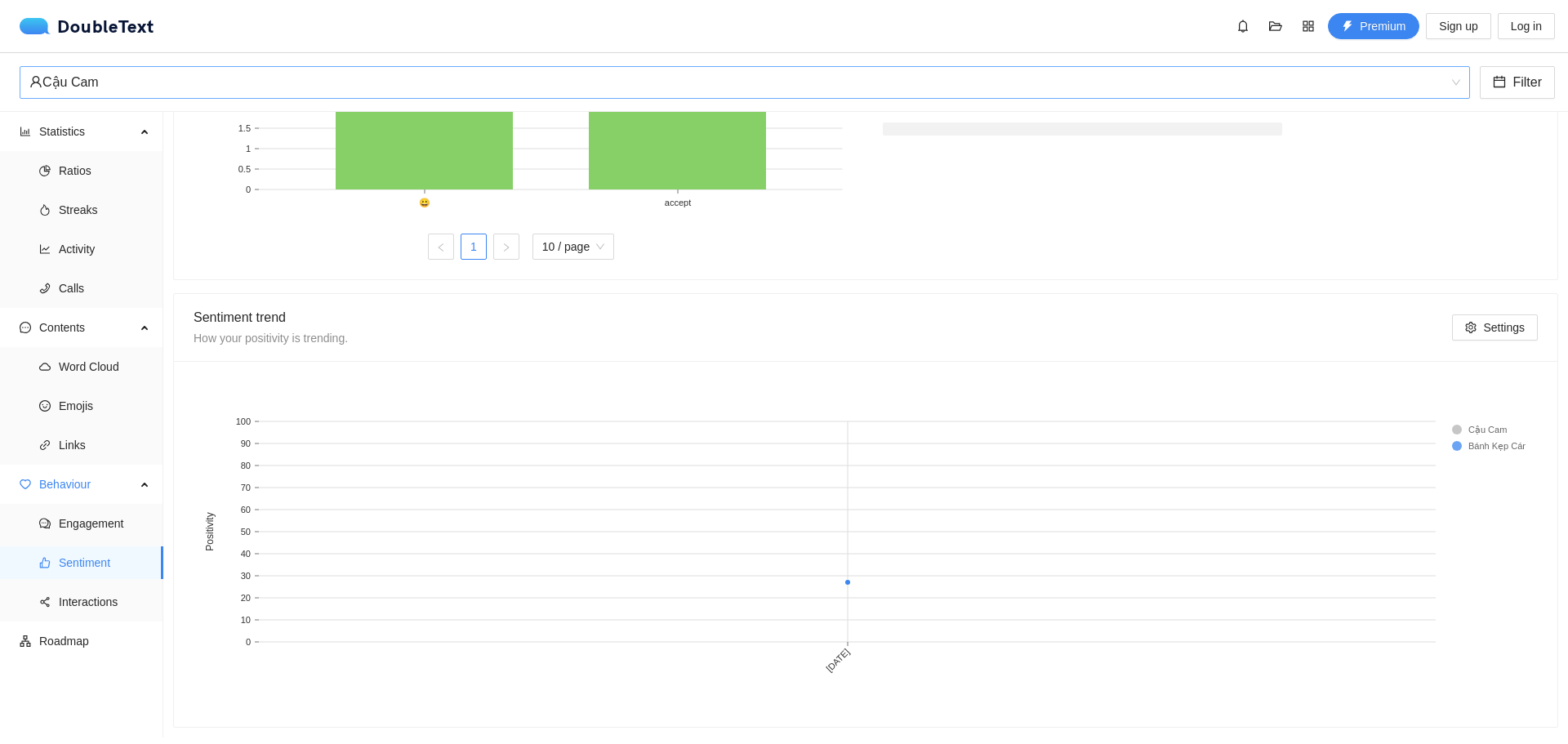
scroll to position [407, 0]
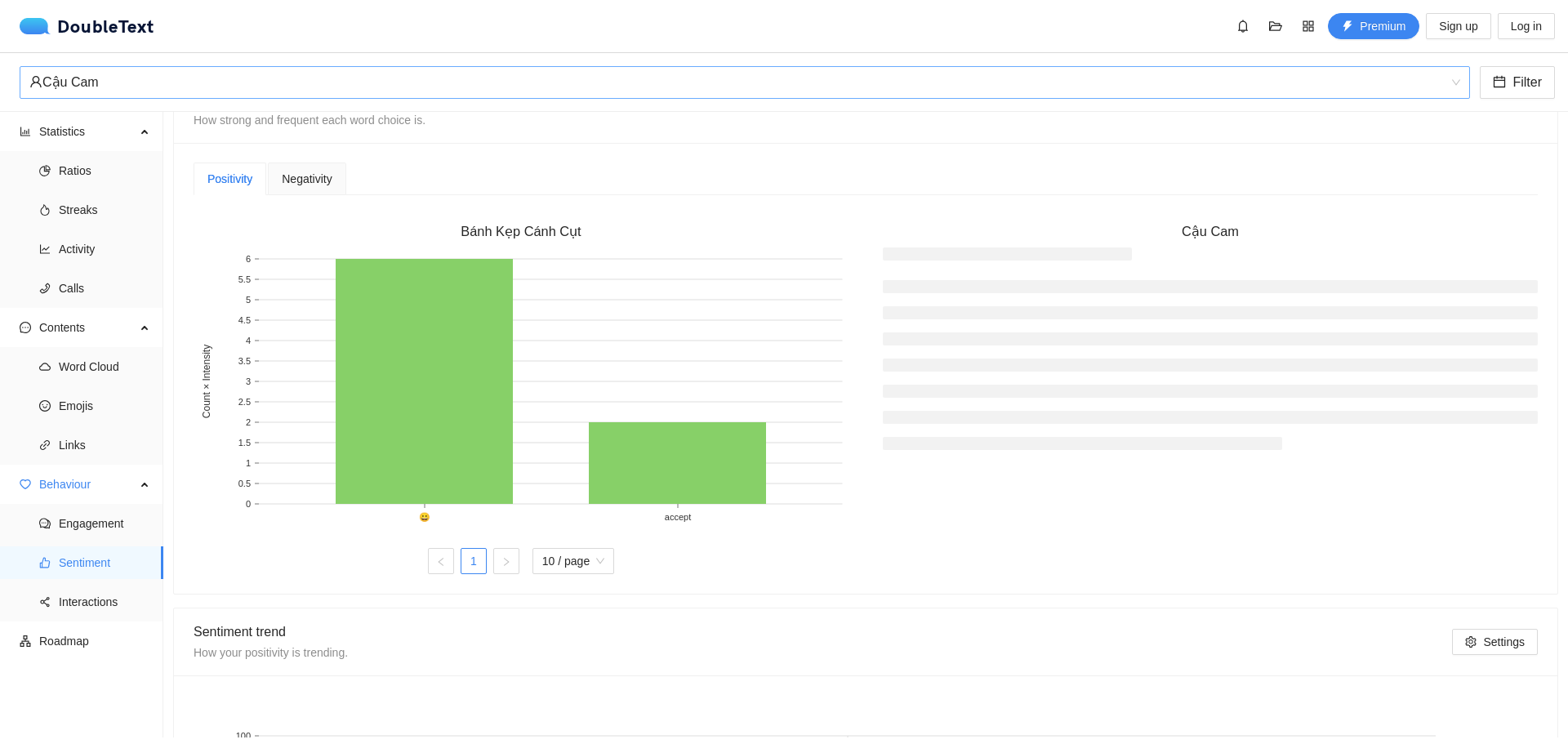
click at [303, 175] on span "Negativity" at bounding box center [306, 179] width 50 height 12
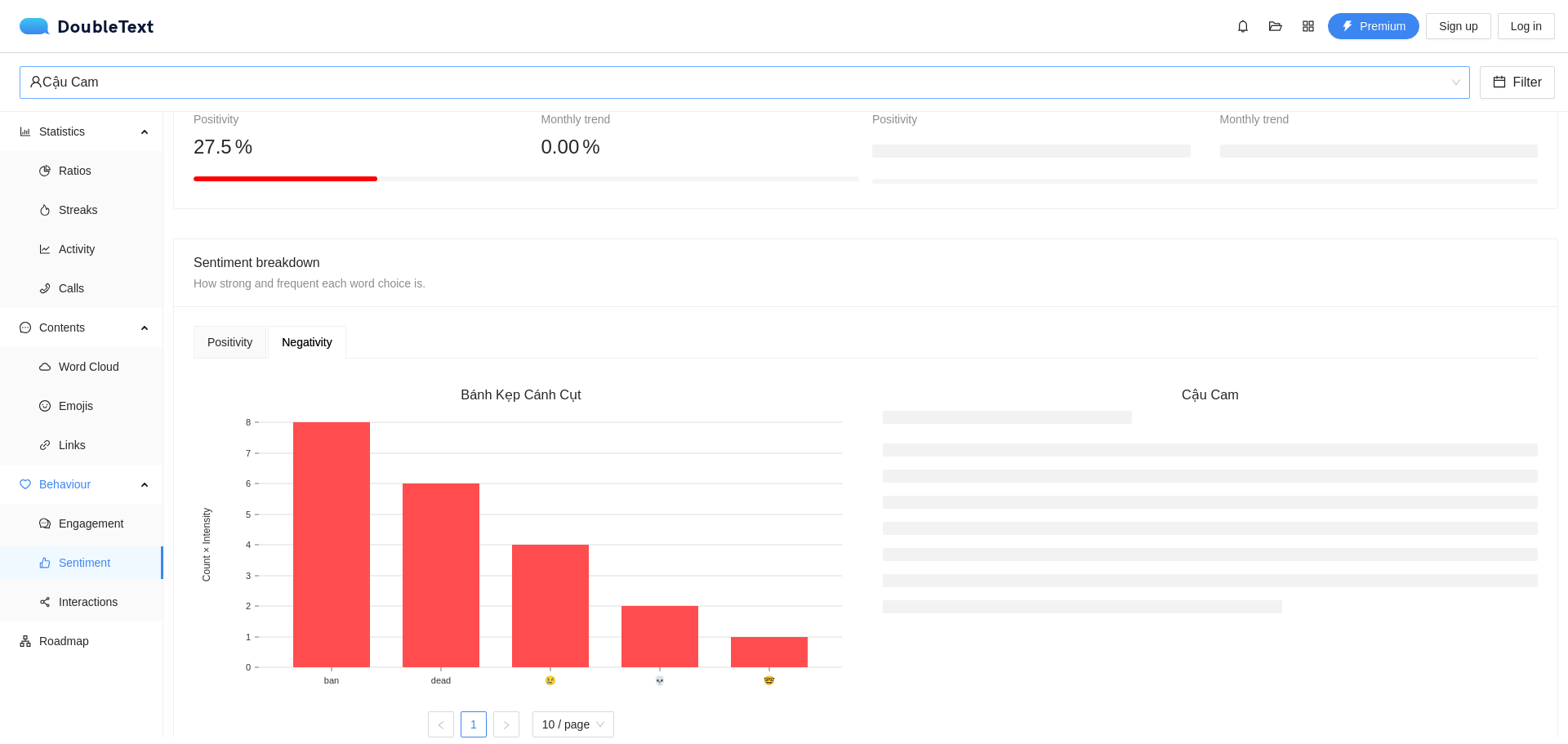
scroll to position [0, 0]
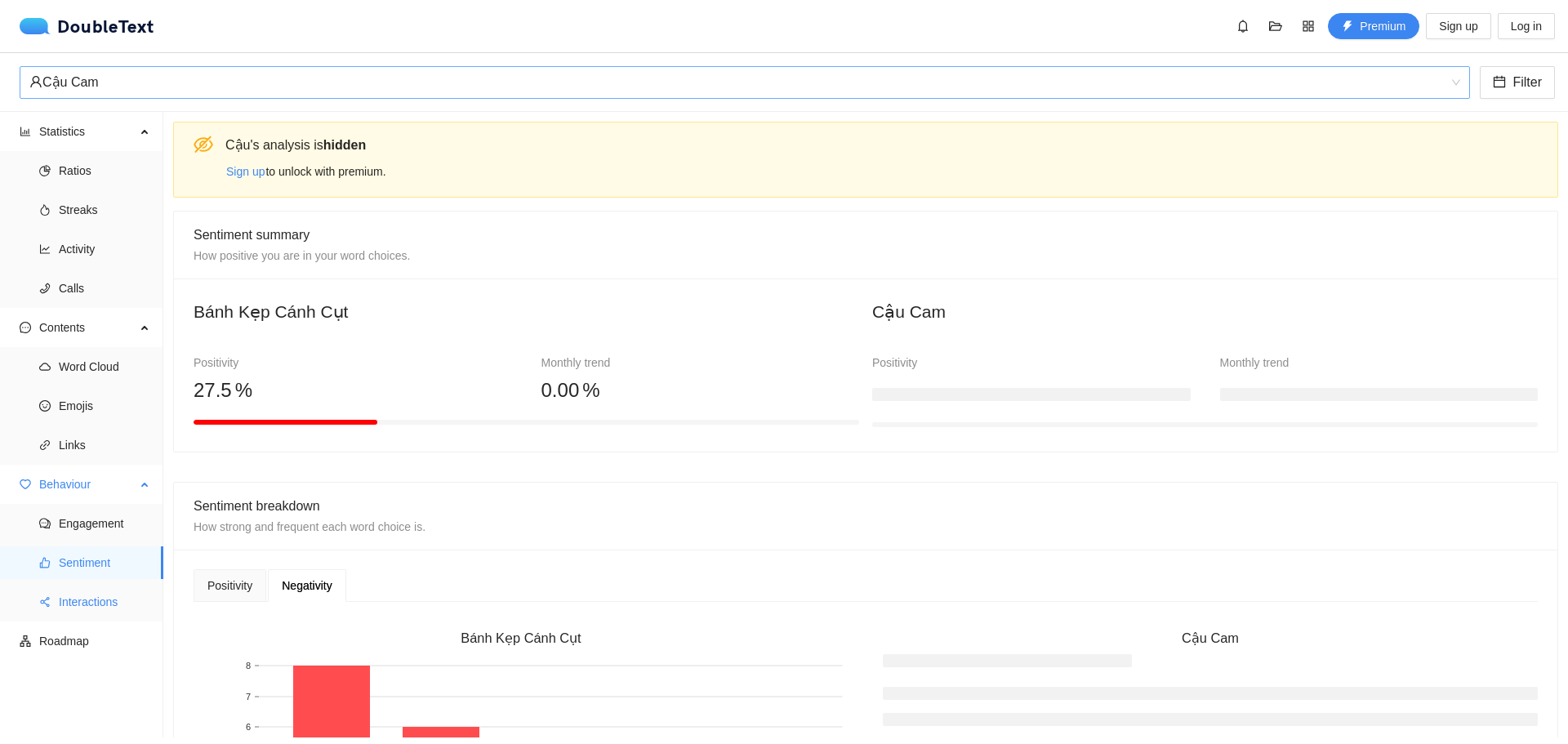
click at [74, 607] on span "Interactions" at bounding box center [104, 602] width 91 height 33
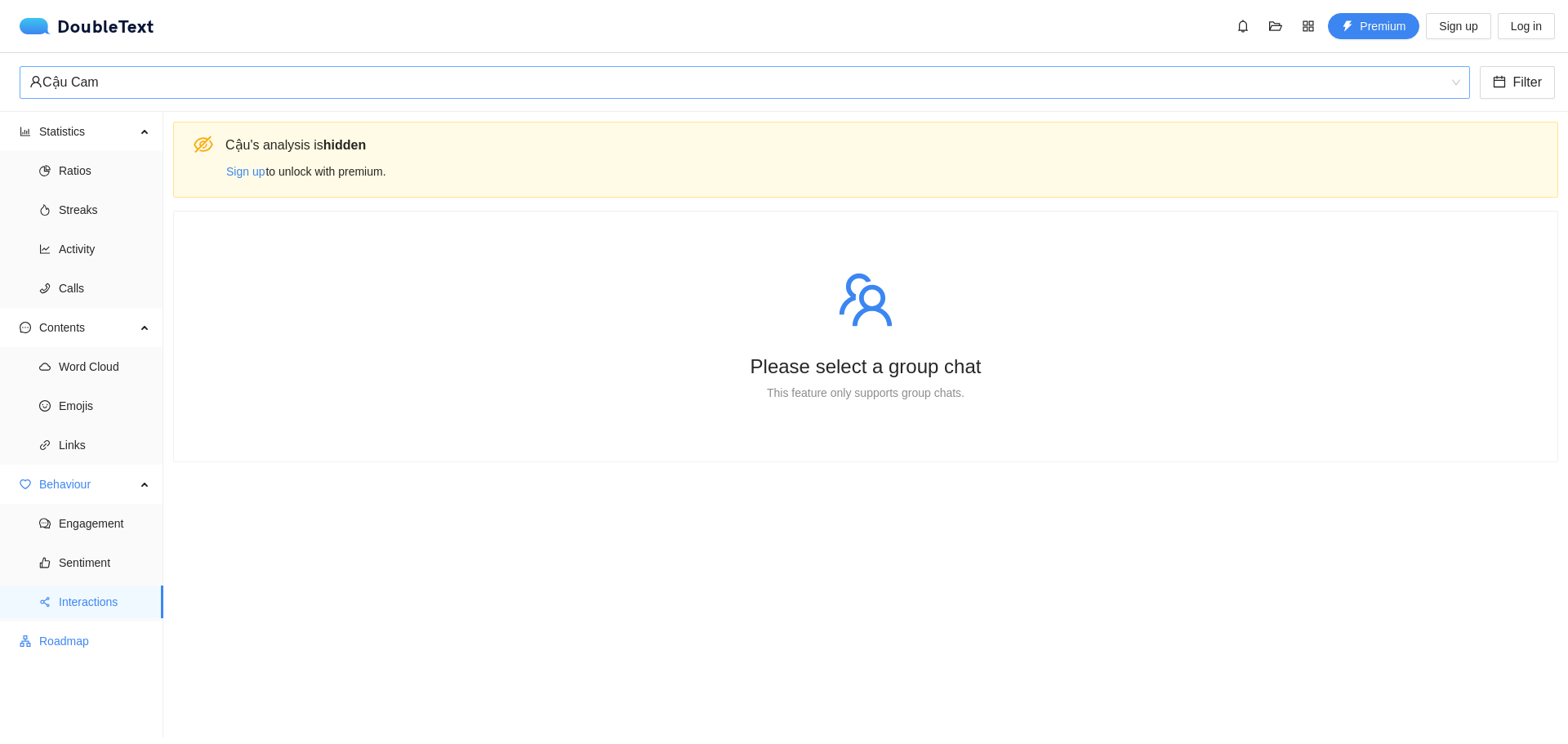
click at [137, 635] on span "Roadmap" at bounding box center [94, 641] width 111 height 33
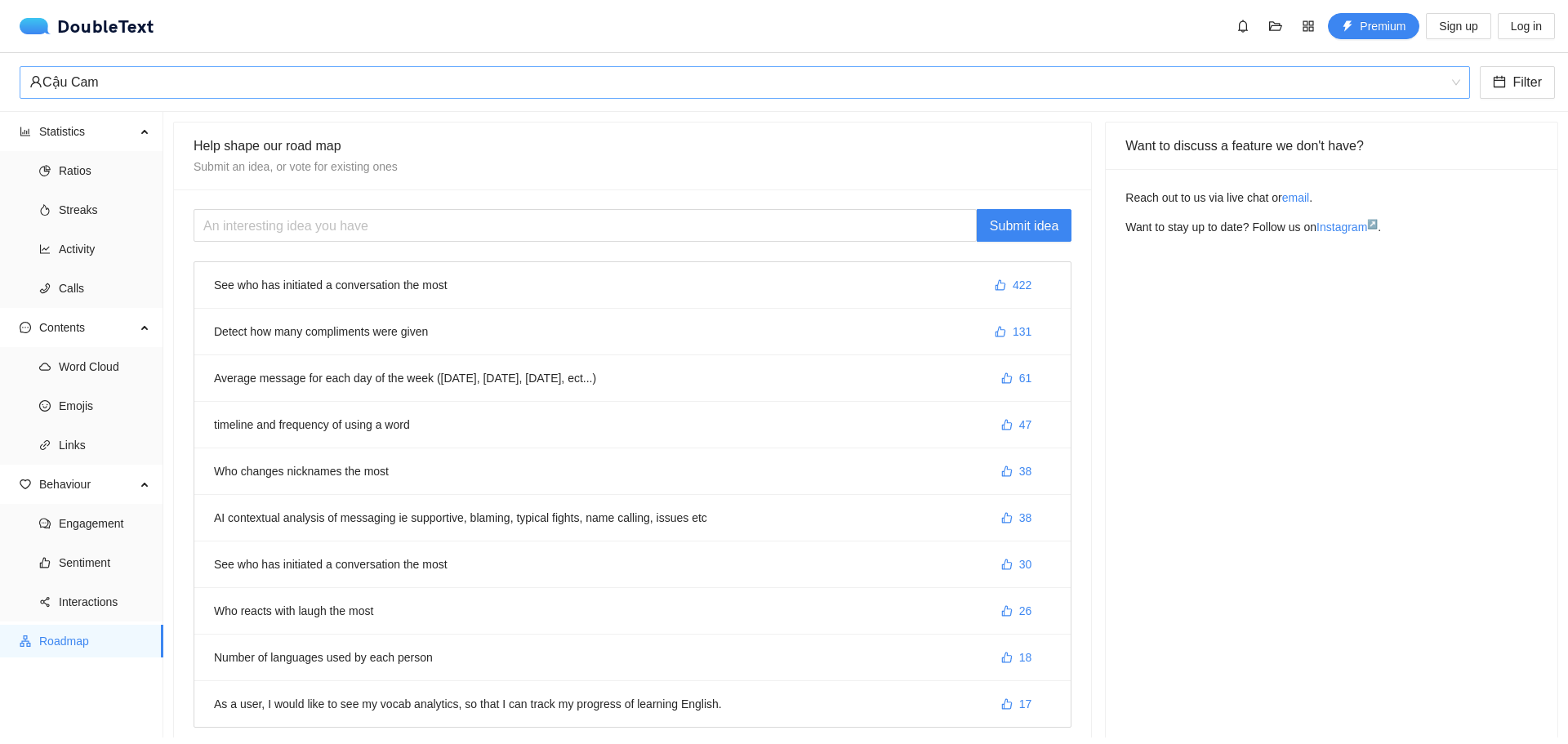
scroll to position [82, 0]
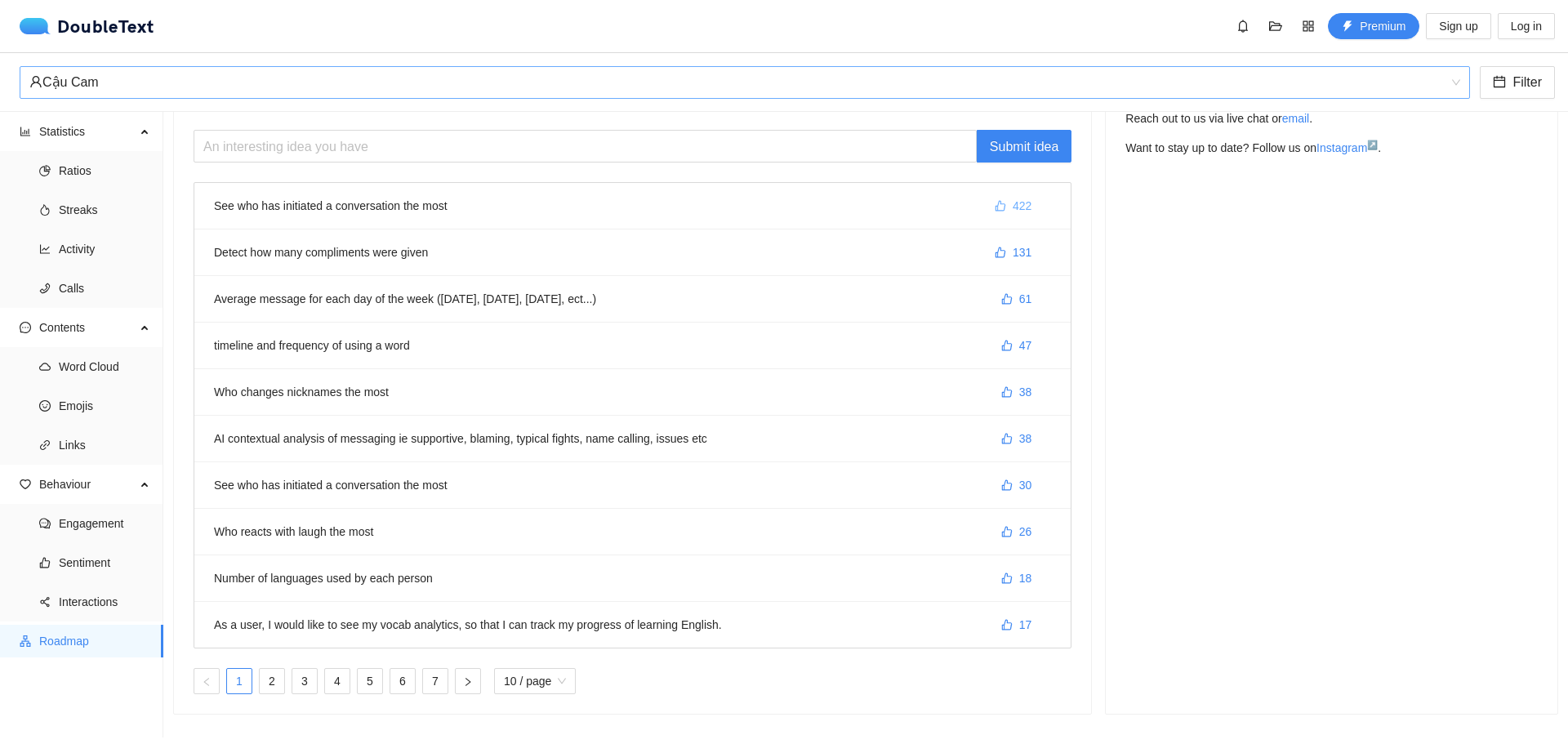
click at [995, 206] on icon "like" at bounding box center [1001, 206] width 12 height 12
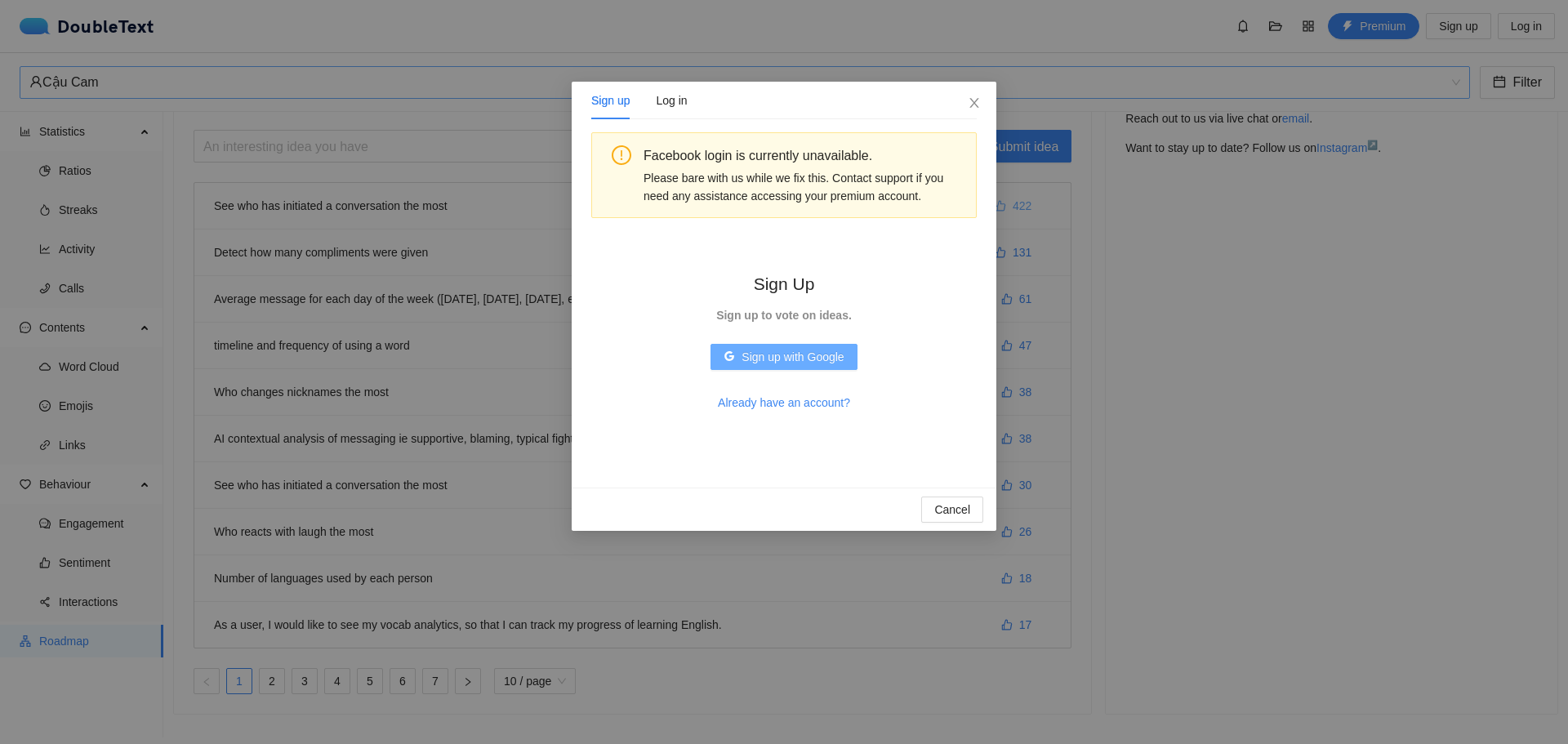
click at [833, 364] on span "Sign up with Google" at bounding box center [792, 357] width 102 height 18
click at [798, 366] on button "Sign up with Google" at bounding box center [784, 357] width 146 height 26
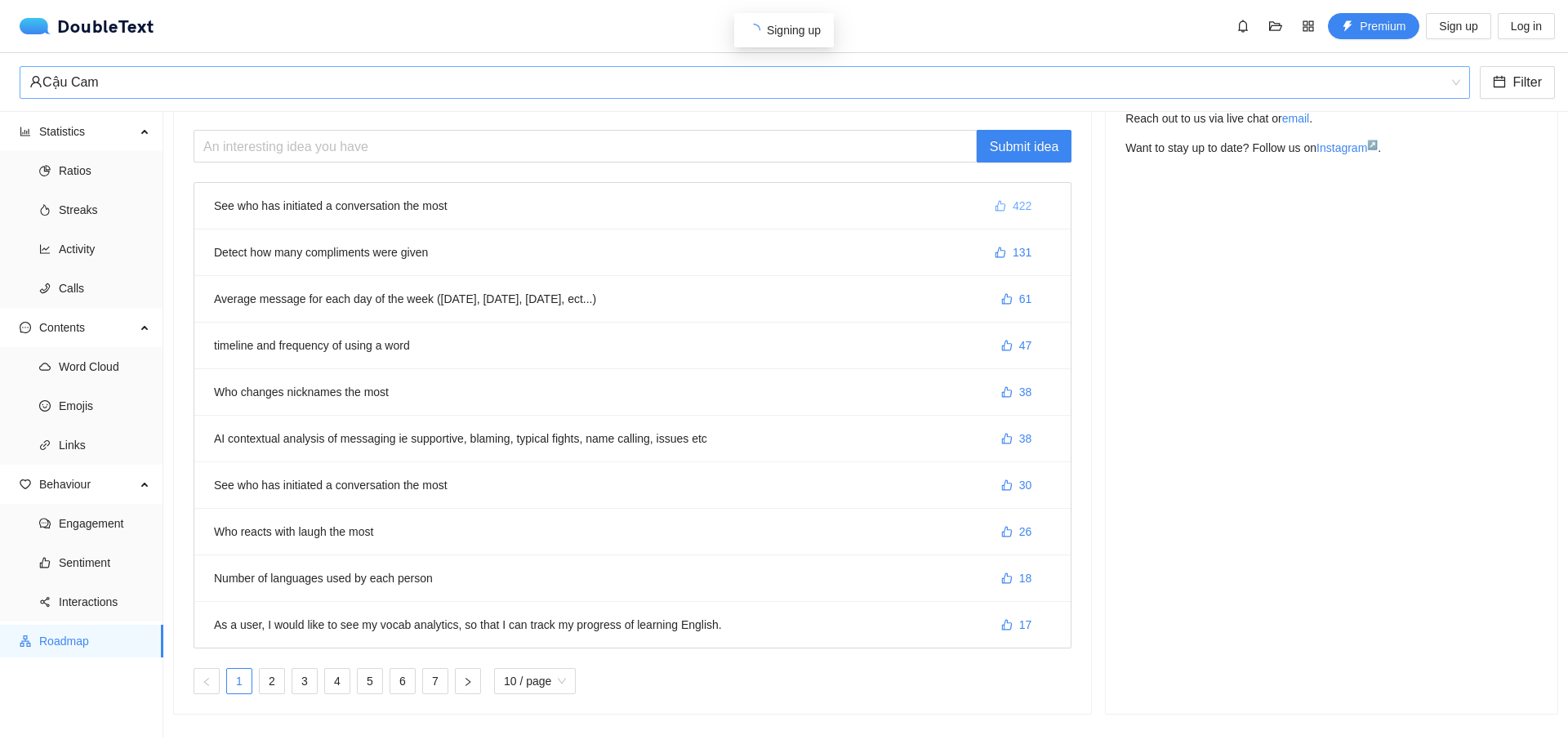
click at [995, 201] on icon "like" at bounding box center [1001, 206] width 12 height 12
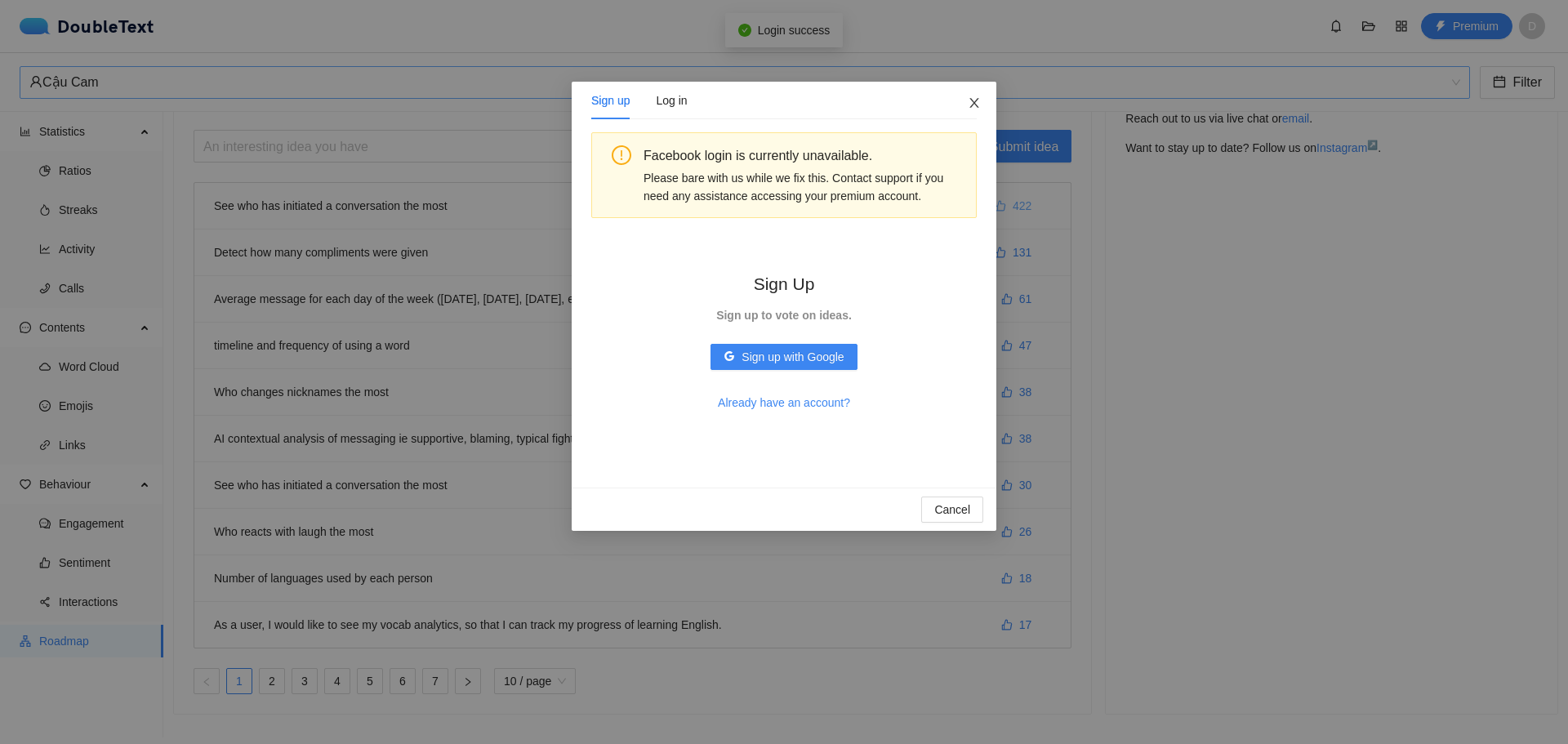
click at [971, 100] on icon "close" at bounding box center [974, 102] width 13 height 13
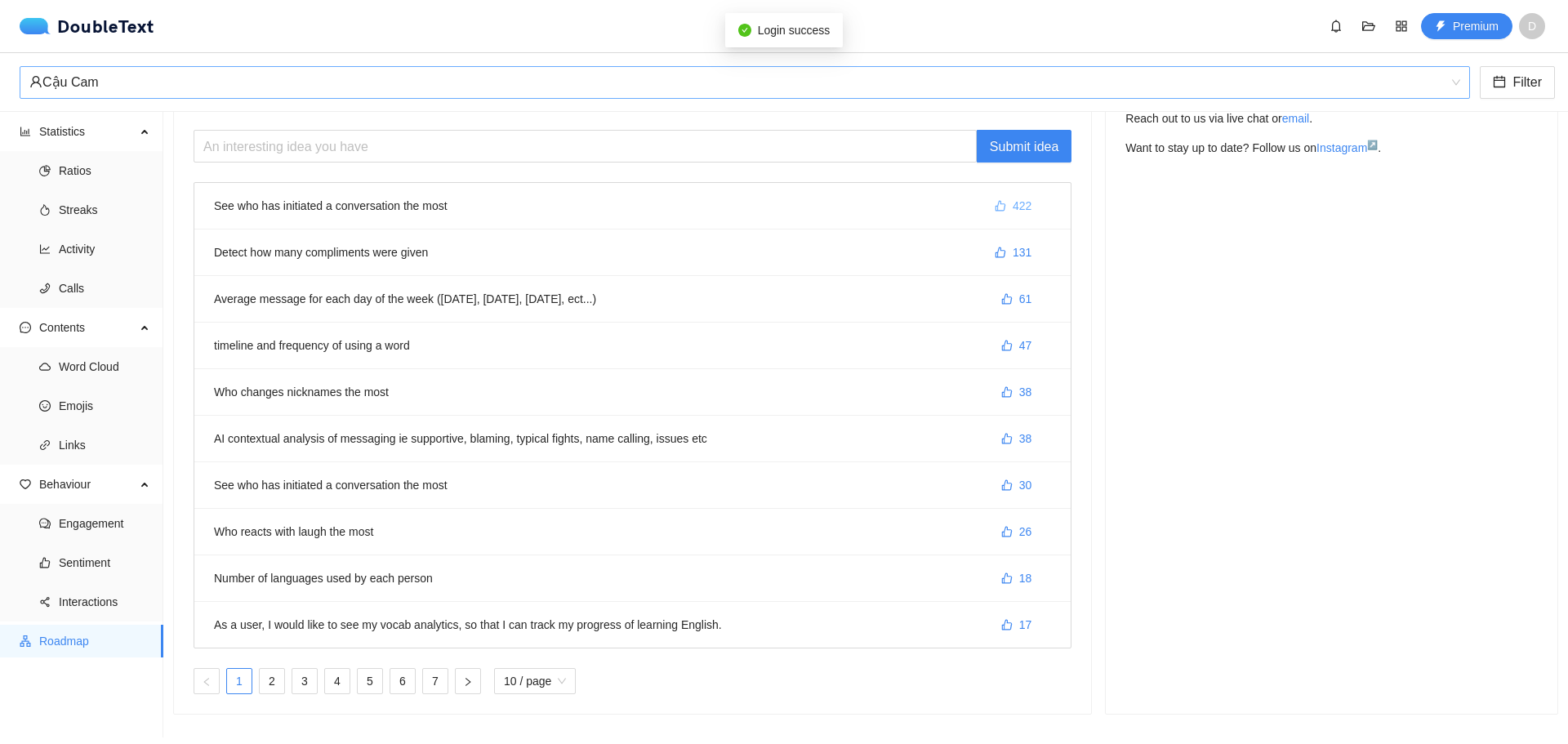
click at [995, 200] on icon "like" at bounding box center [1001, 206] width 12 height 12
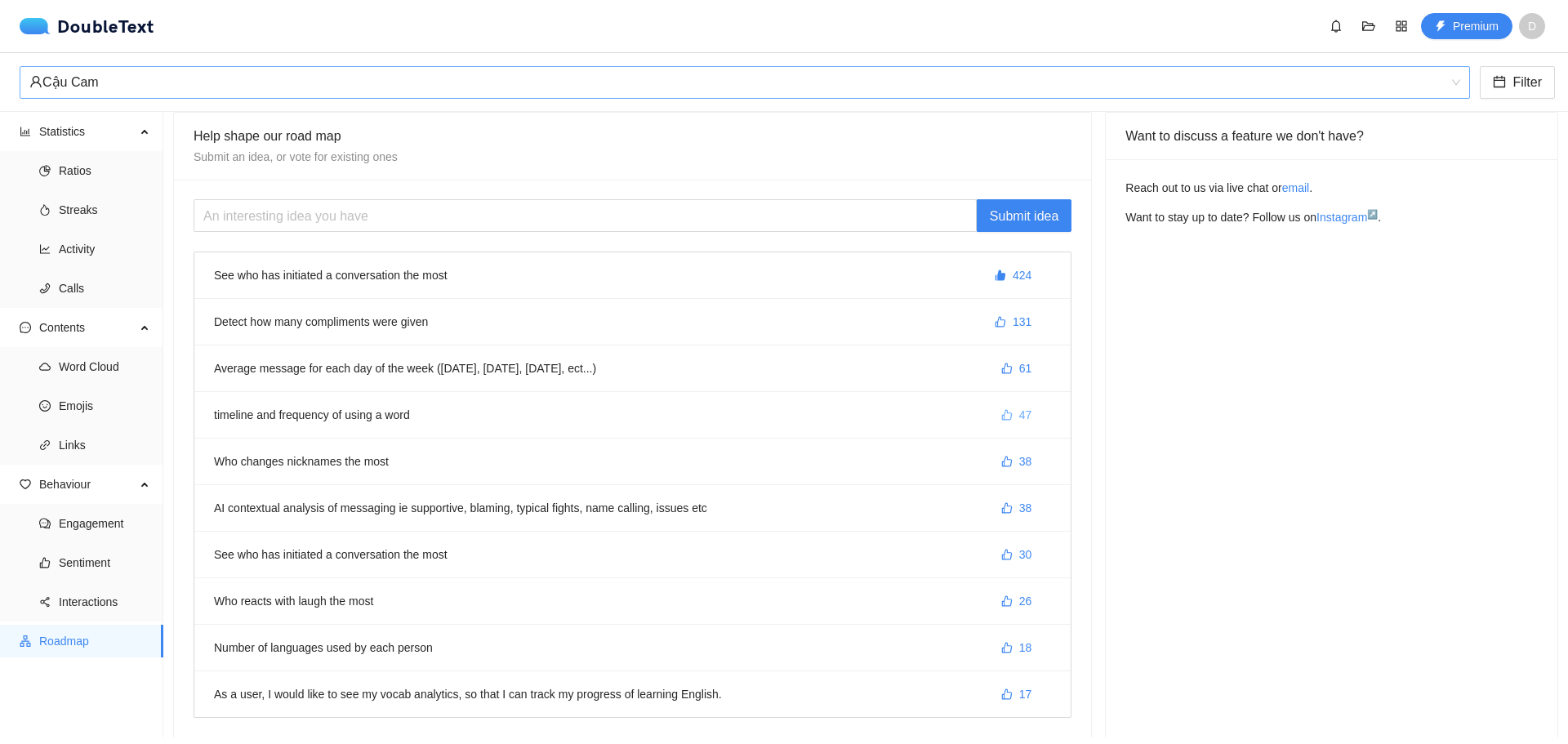
scroll to position [0, 0]
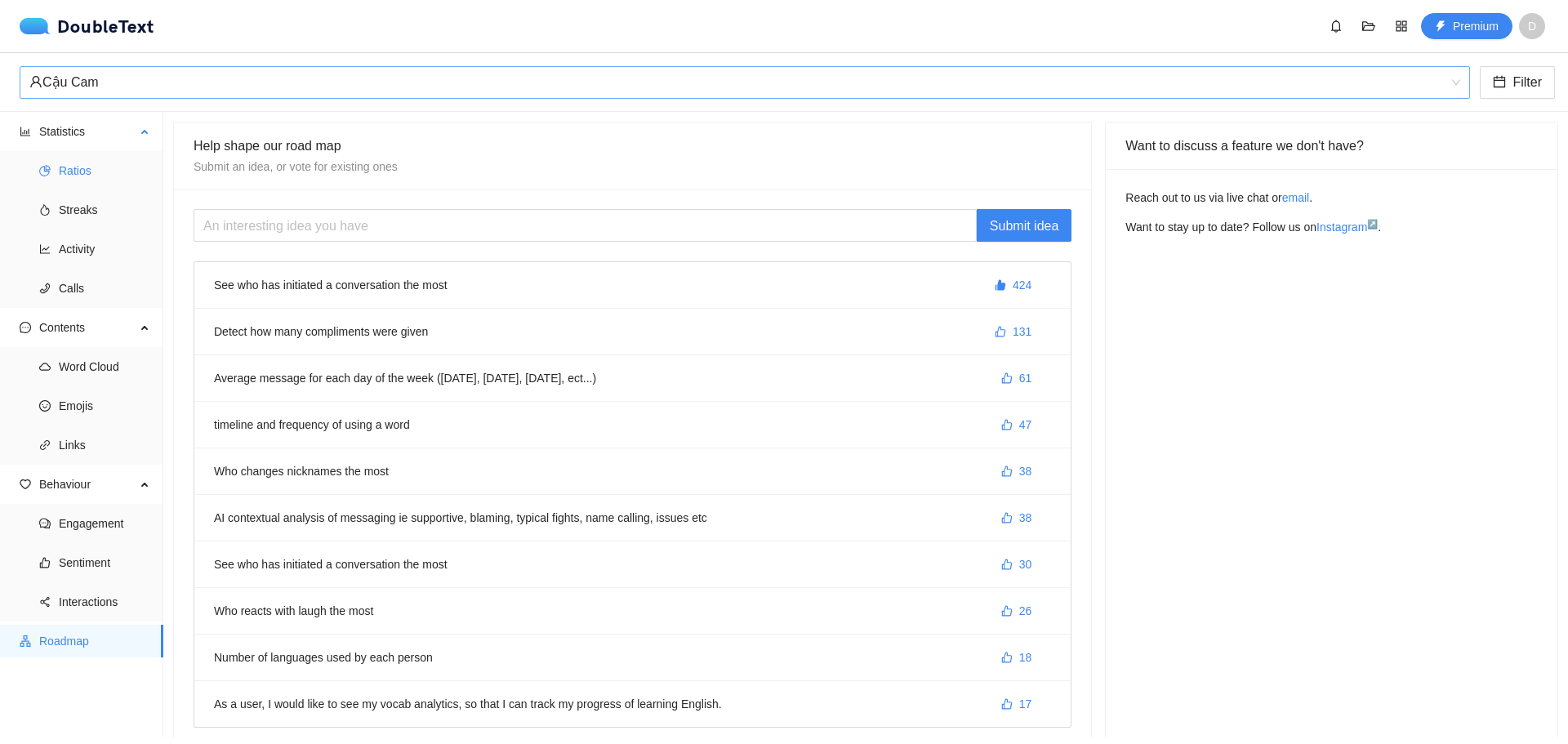
click at [61, 186] on span "Ratios" at bounding box center [104, 171] width 91 height 33
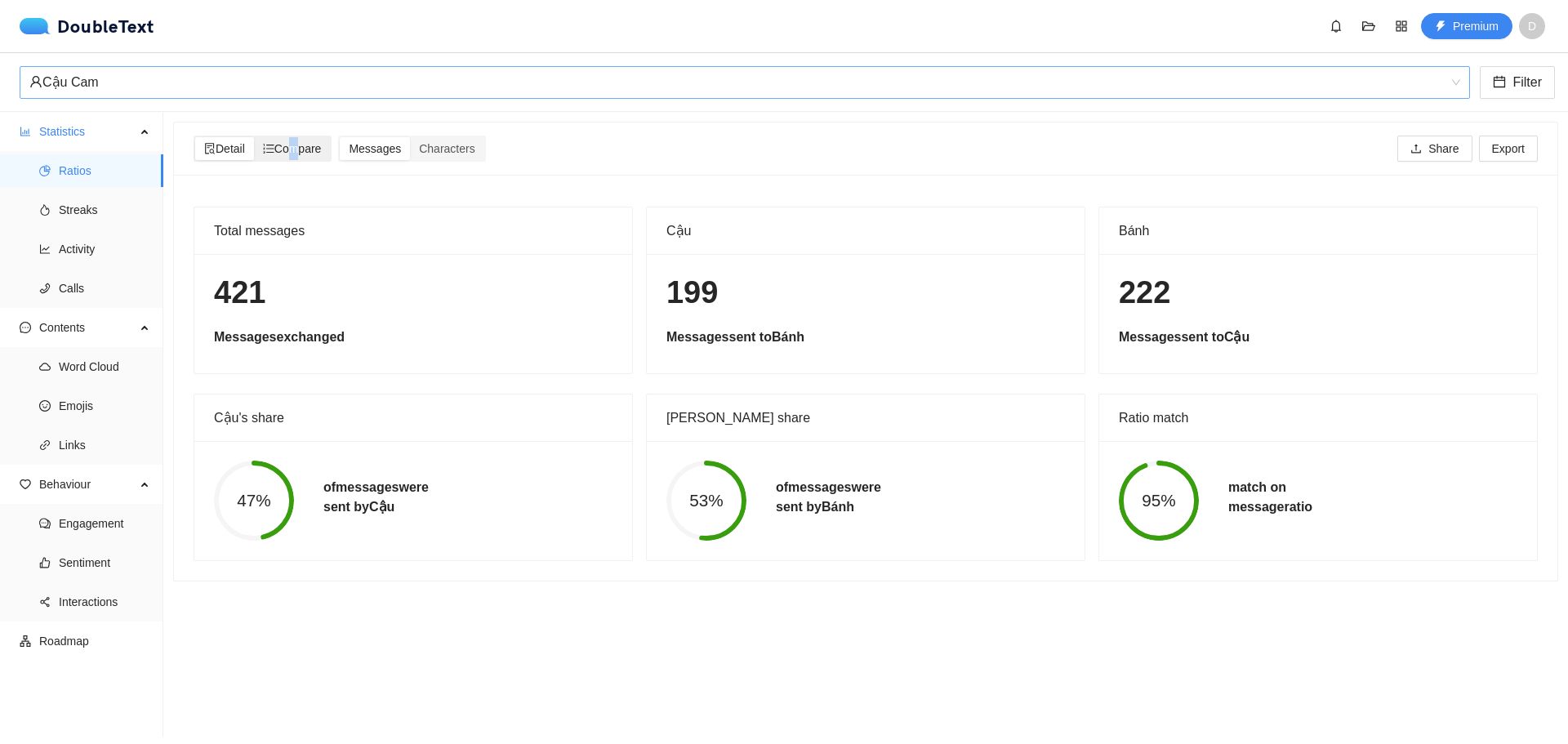
click at [293, 158] on div "Compare" at bounding box center [292, 149] width 77 height 23
drag, startPoint x: 318, startPoint y: 149, endPoint x: 310, endPoint y: 160, distance: 13.6
click at [317, 150] on span "Compare" at bounding box center [292, 148] width 58 height 13
click at [254, 137] on input "Compare" at bounding box center [254, 137] width 0 height 0
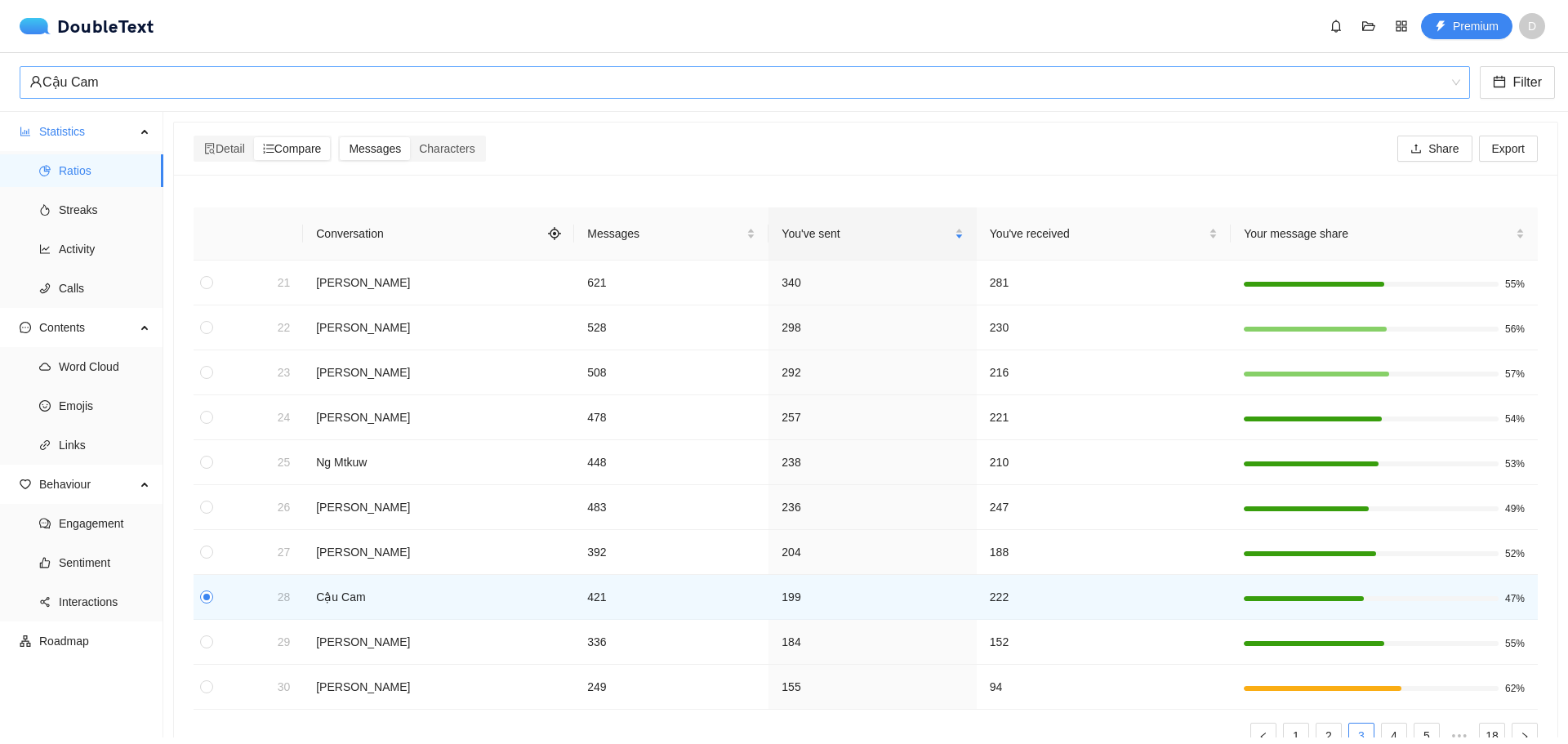
click at [236, 132] on div "Detail Compare Messages Characters Share Export" at bounding box center [866, 149] width 1344 height 53
click at [260, 157] on div "Compare" at bounding box center [292, 149] width 77 height 23
click at [254, 137] on input "Compare" at bounding box center [254, 137] width 0 height 0
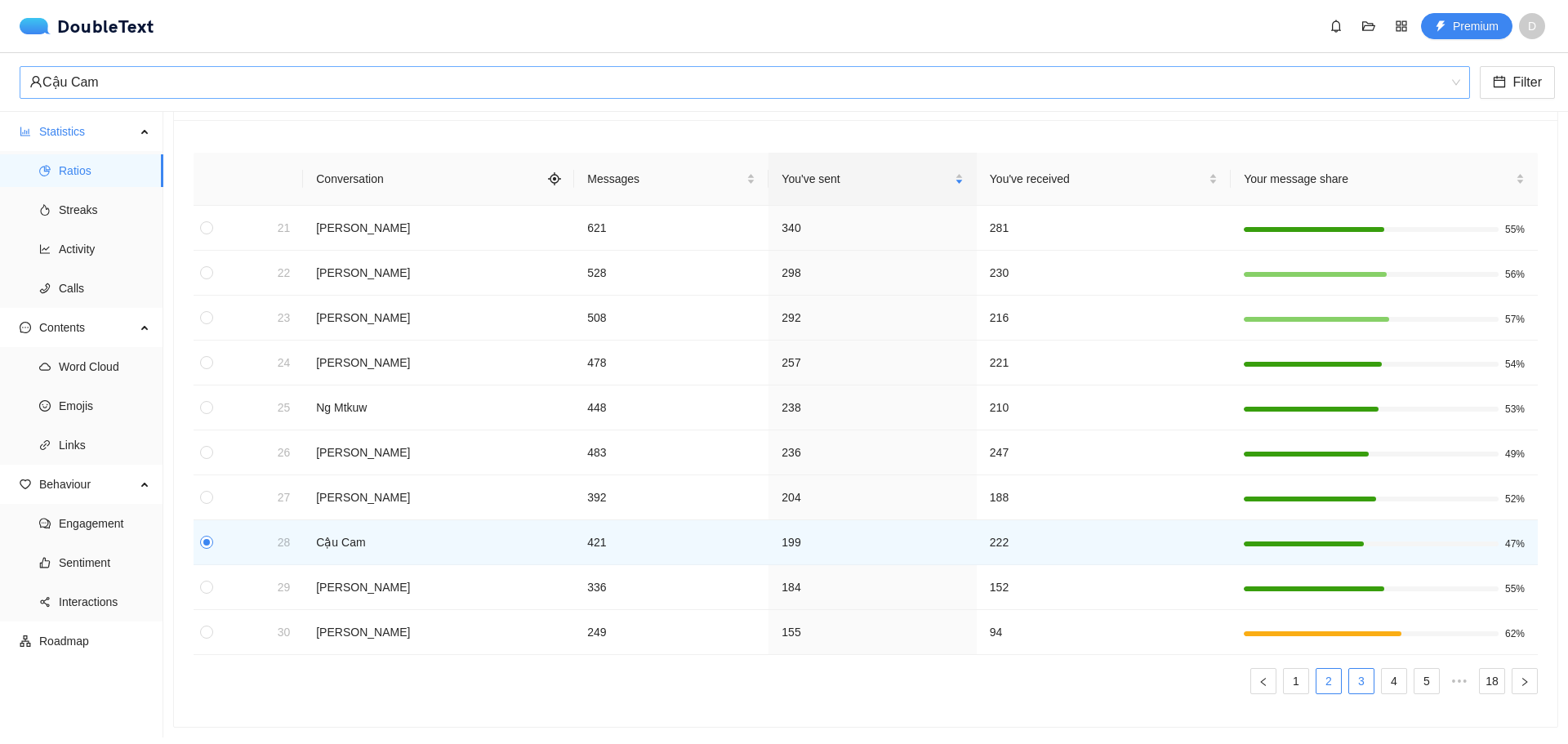
click at [1317, 671] on link "2" at bounding box center [1329, 681] width 24 height 24
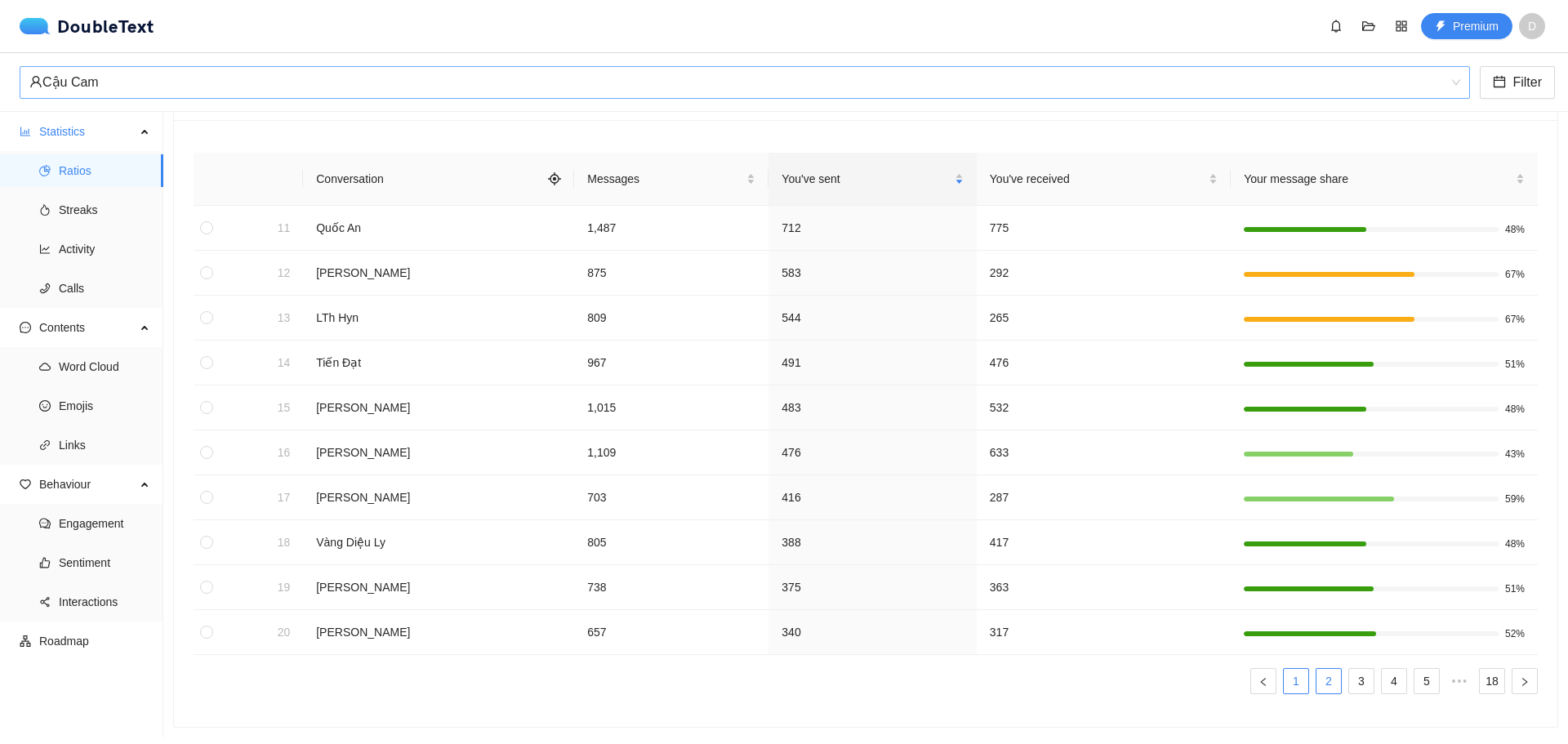
click at [1297, 668] on li "1" at bounding box center [1296, 681] width 26 height 26
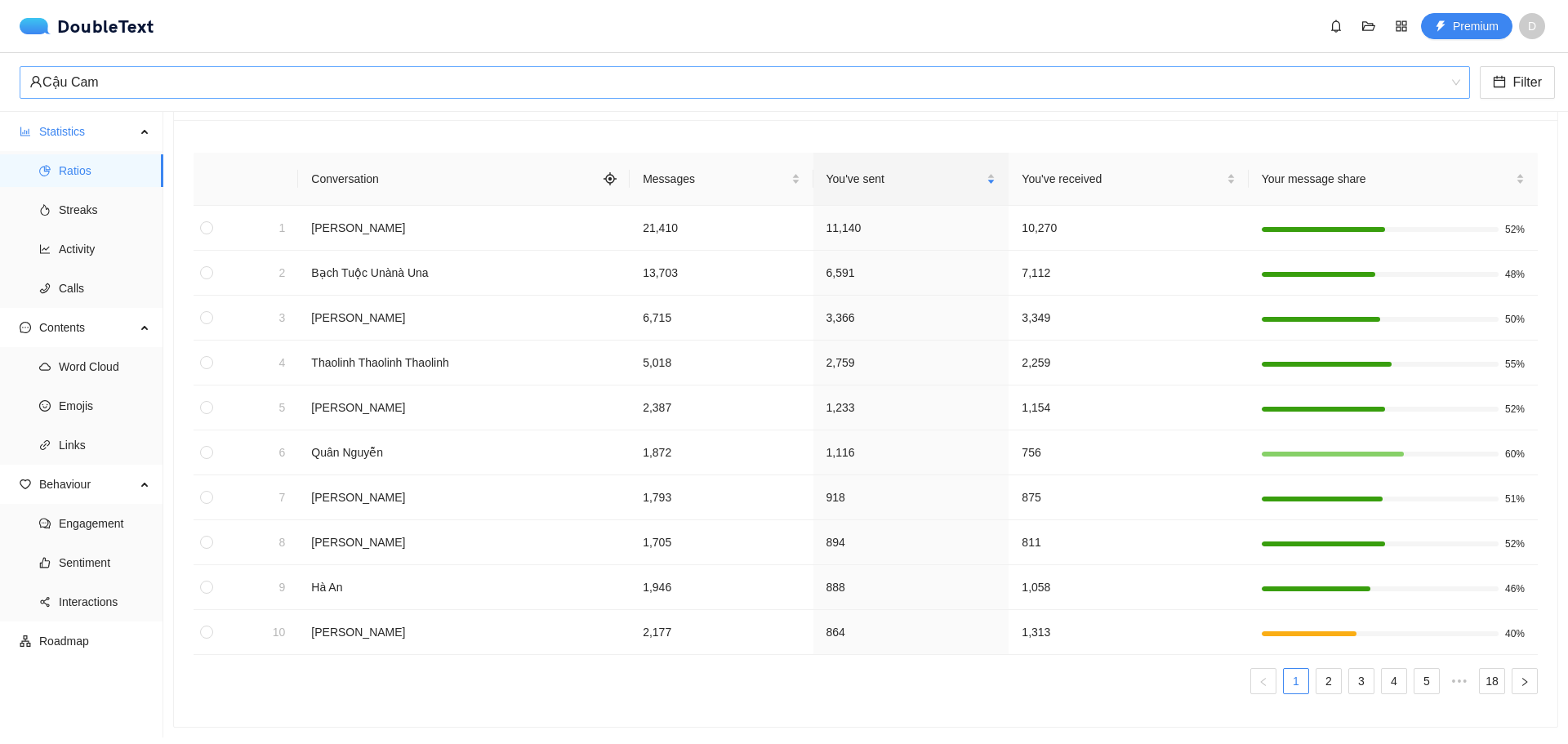
click at [1302, 668] on ul "1 2 3 4 5 ••• 18" at bounding box center [866, 681] width 1344 height 26
click at [880, 176] on div "You've sent" at bounding box center [911, 179] width 170 height 18
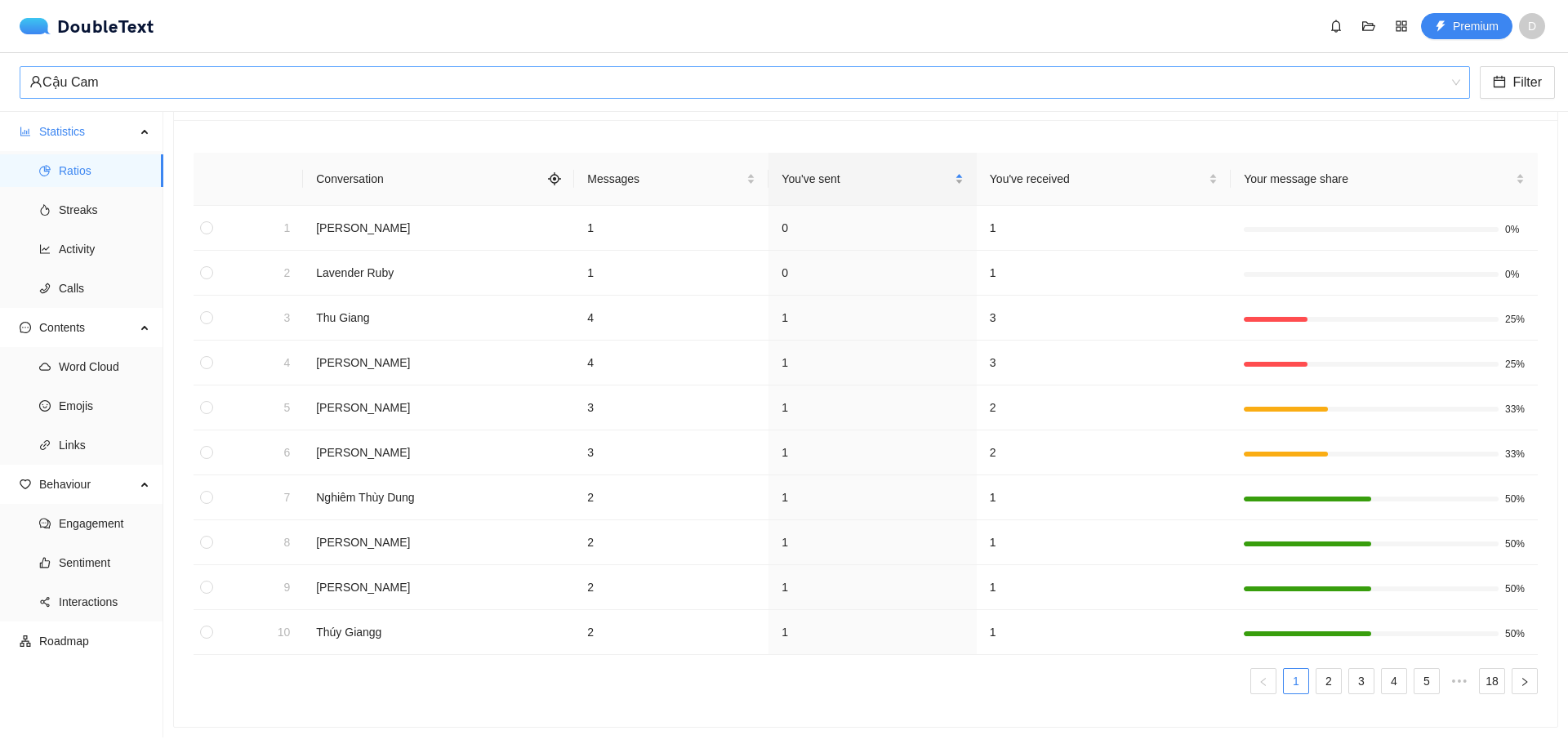
click at [800, 170] on span "You've sent" at bounding box center [867, 179] width 169 height 18
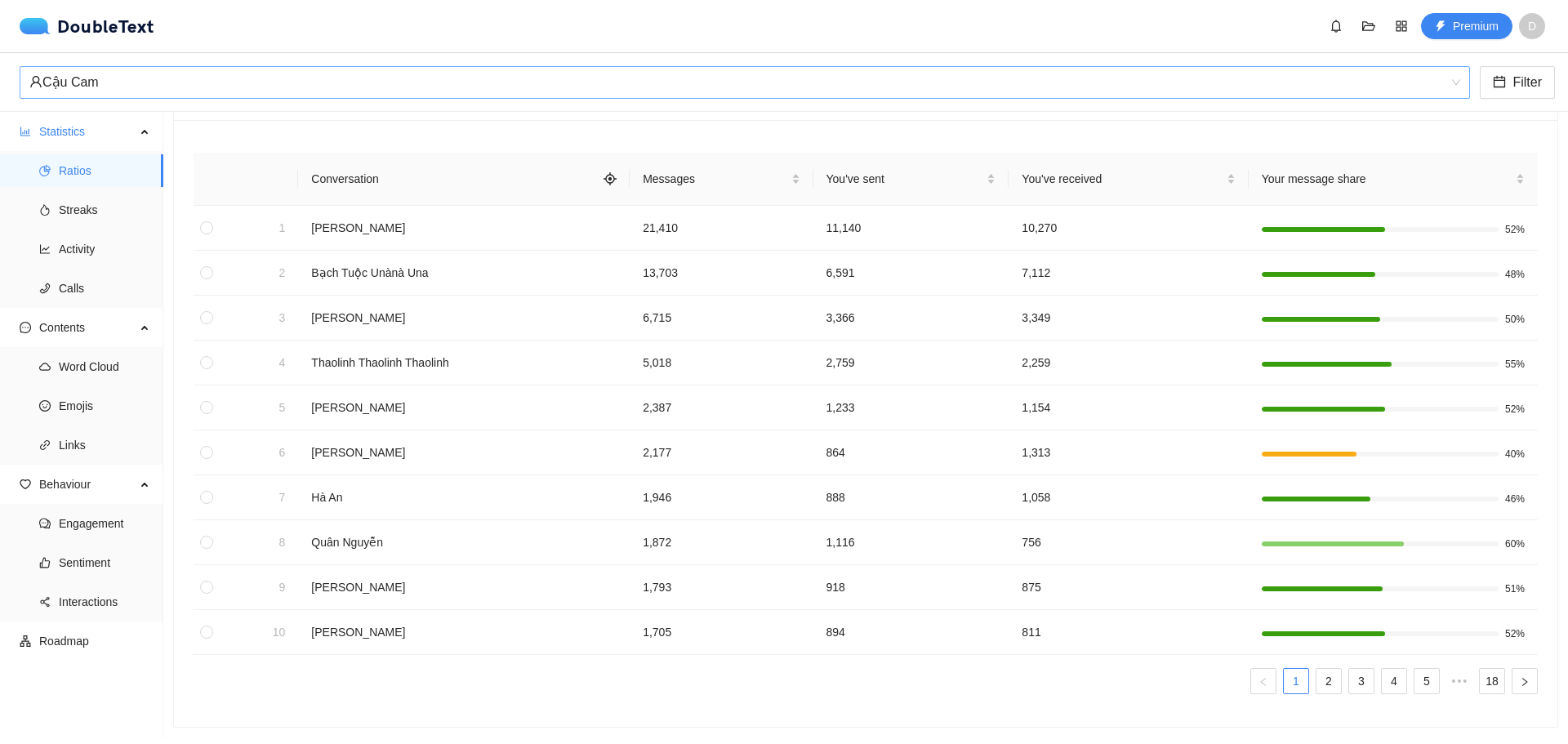
scroll to position [0, 0]
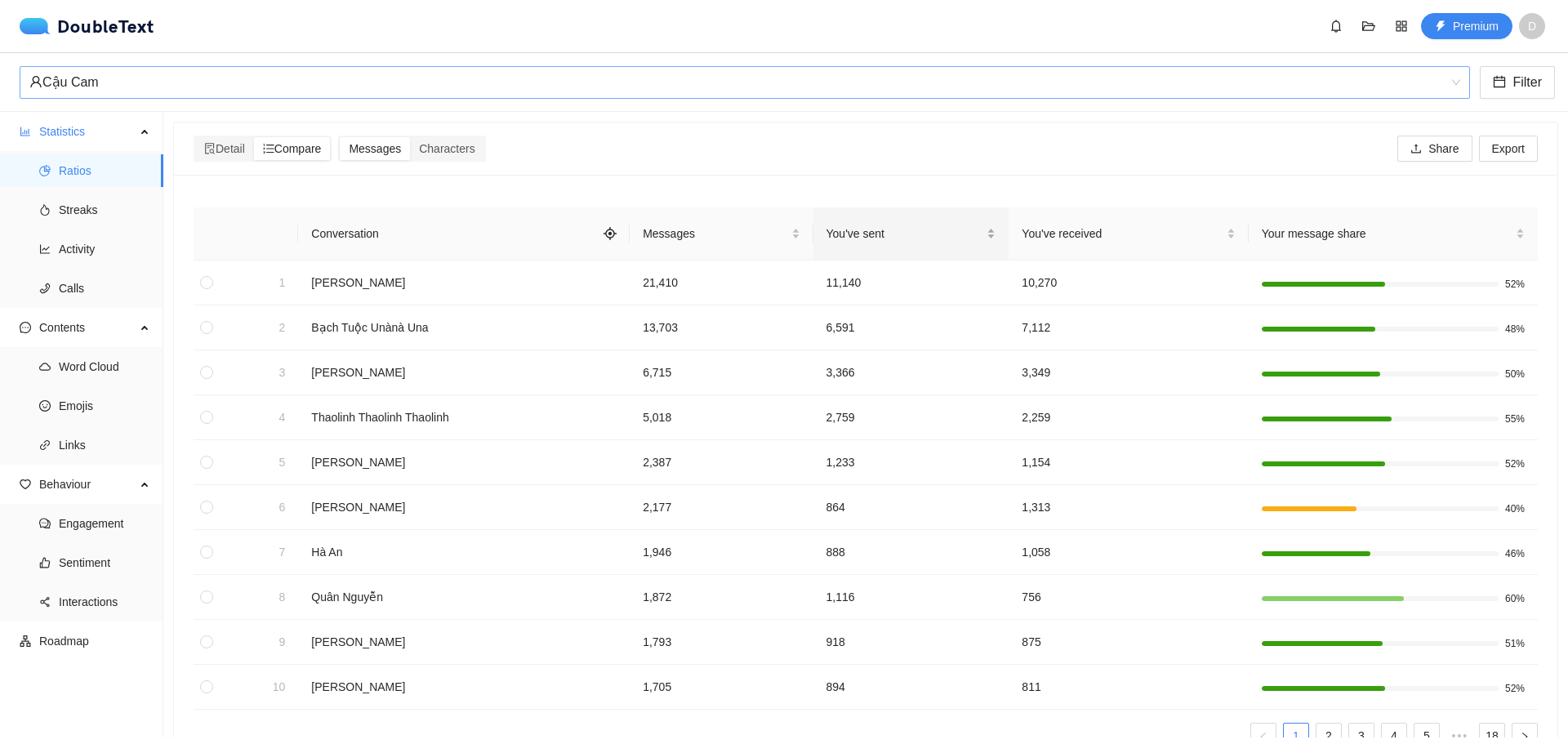
click at [835, 234] on span "You've sent" at bounding box center [906, 233] width 158 height 18
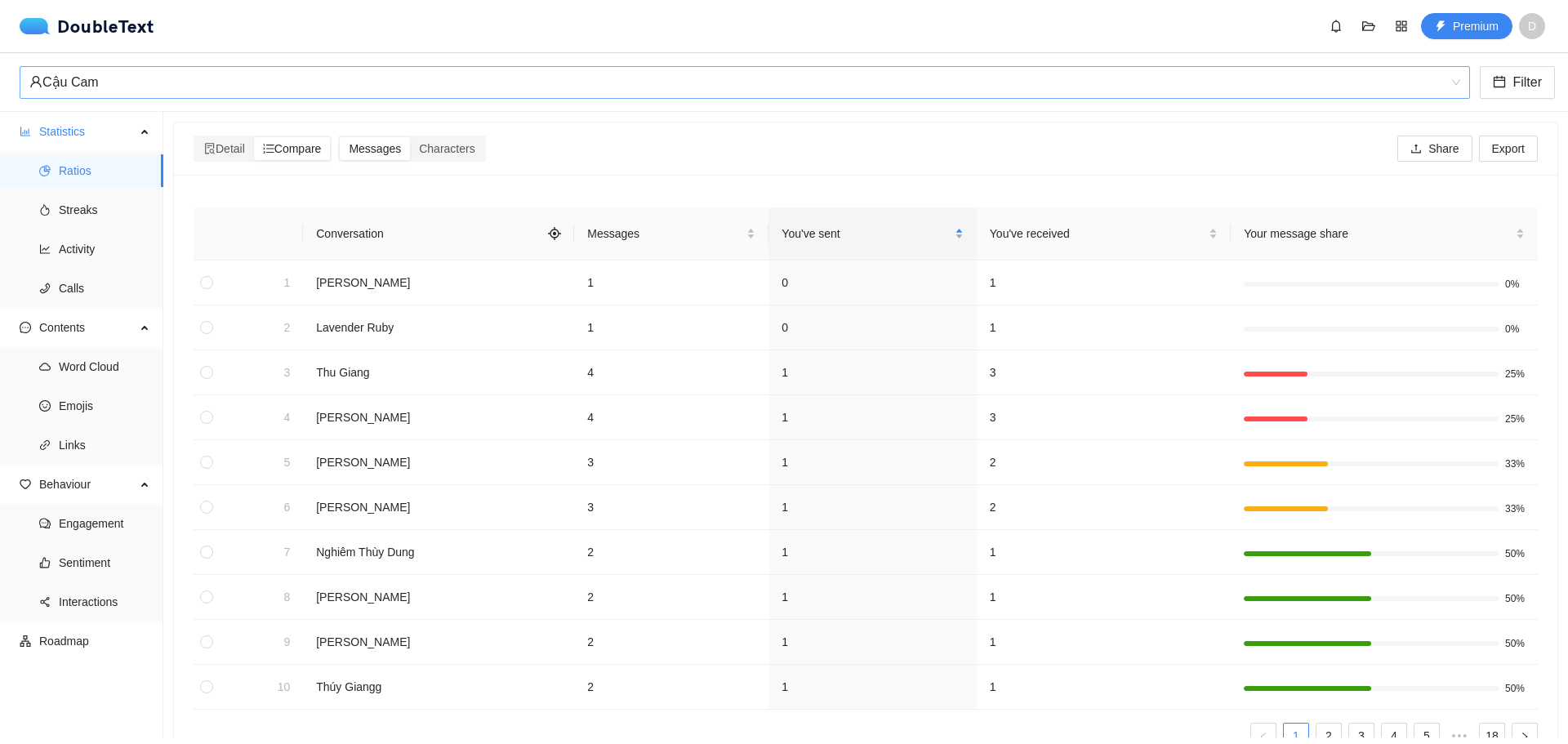
click at [835, 234] on span "You've sent" at bounding box center [867, 233] width 169 height 18
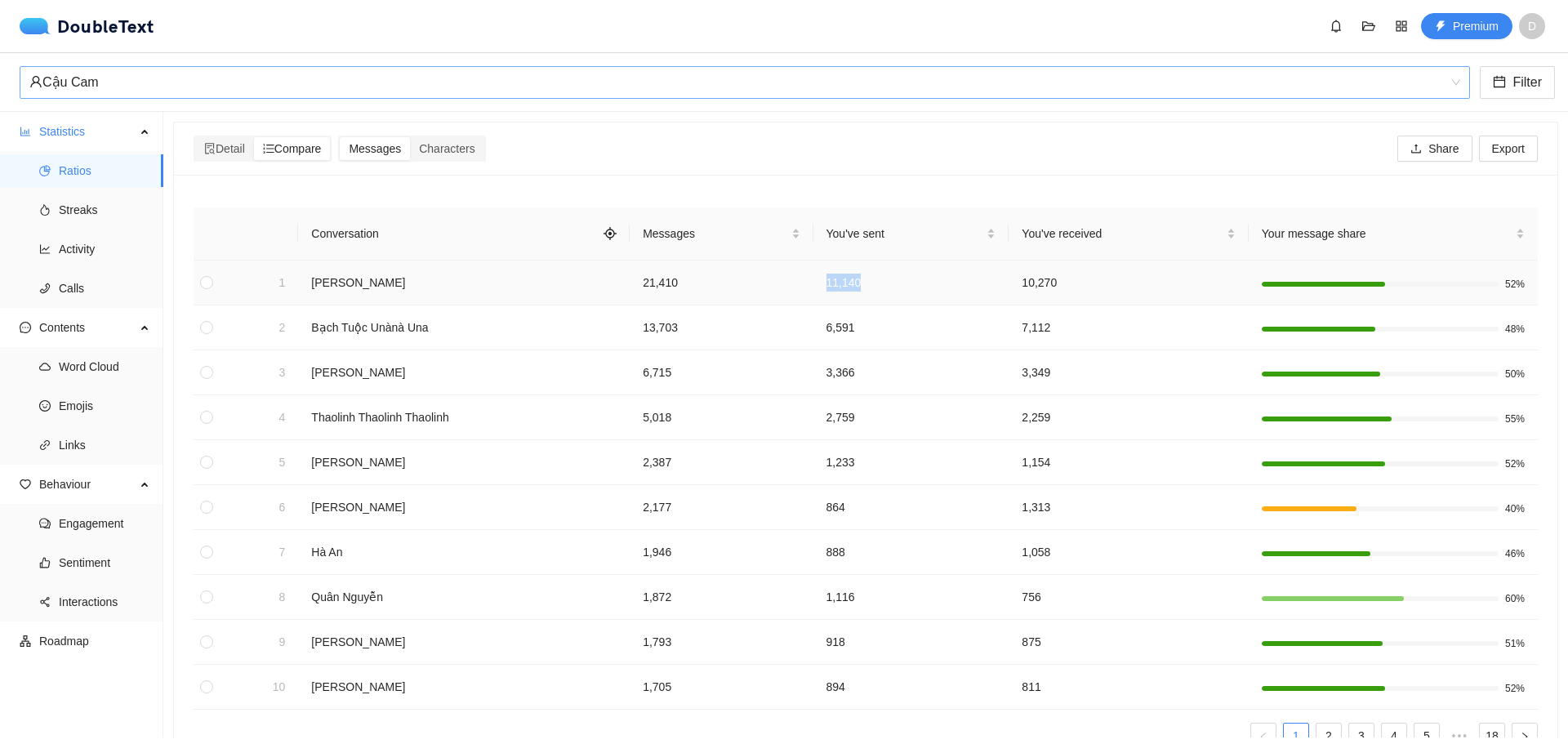
drag, startPoint x: 812, startPoint y: 272, endPoint x: 731, endPoint y: 283, distance: 81.7
click at [731, 283] on tr "1 [PERSON_NAME] 21,410 11,140 10,270 52%" at bounding box center [866, 283] width 1344 height 45
click at [766, 344] on td "13,703" at bounding box center [721, 328] width 183 height 45
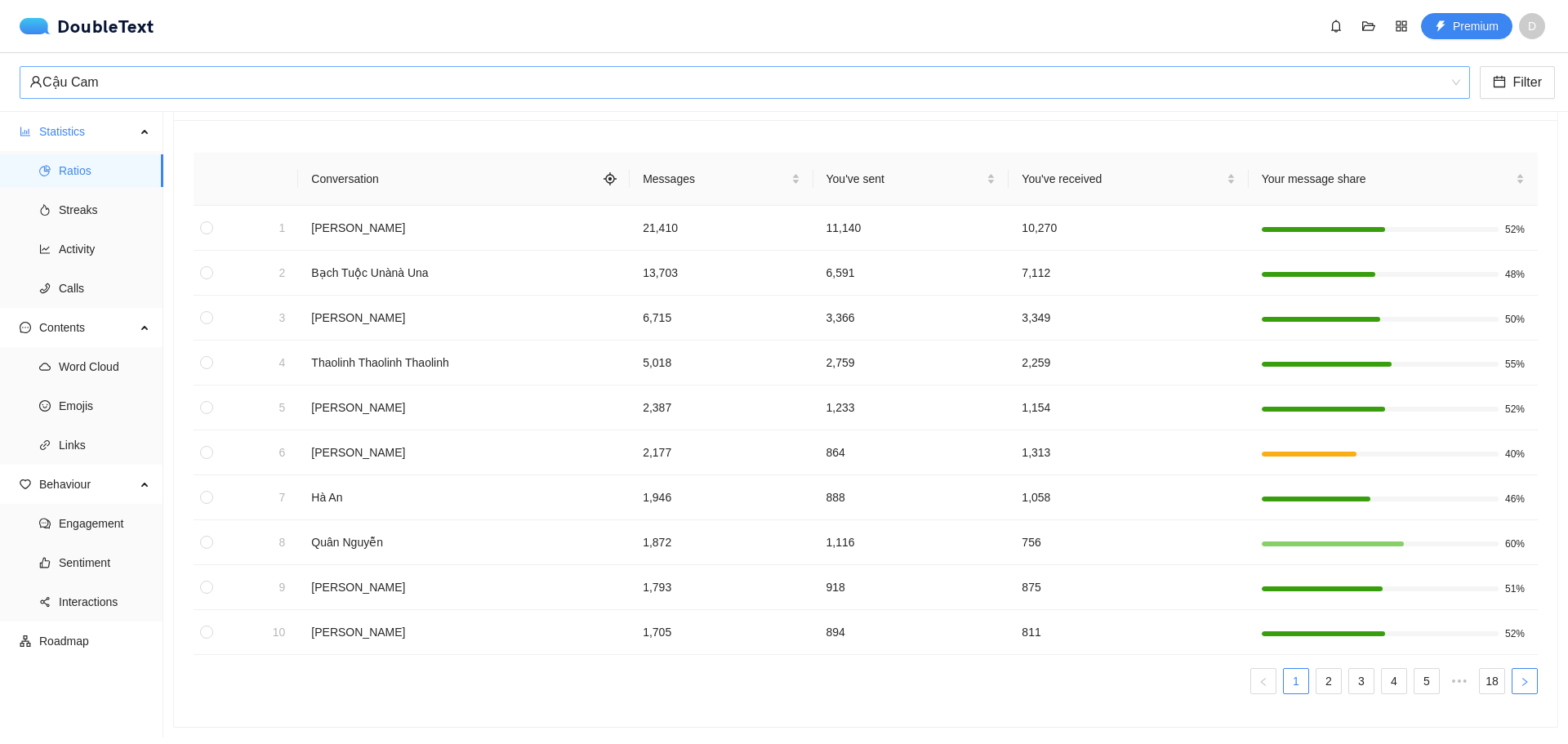
drag, startPoint x: 1521, startPoint y: 676, endPoint x: 1511, endPoint y: 677, distance: 10.0
click at [1521, 678] on button "button" at bounding box center [1524, 681] width 26 height 26
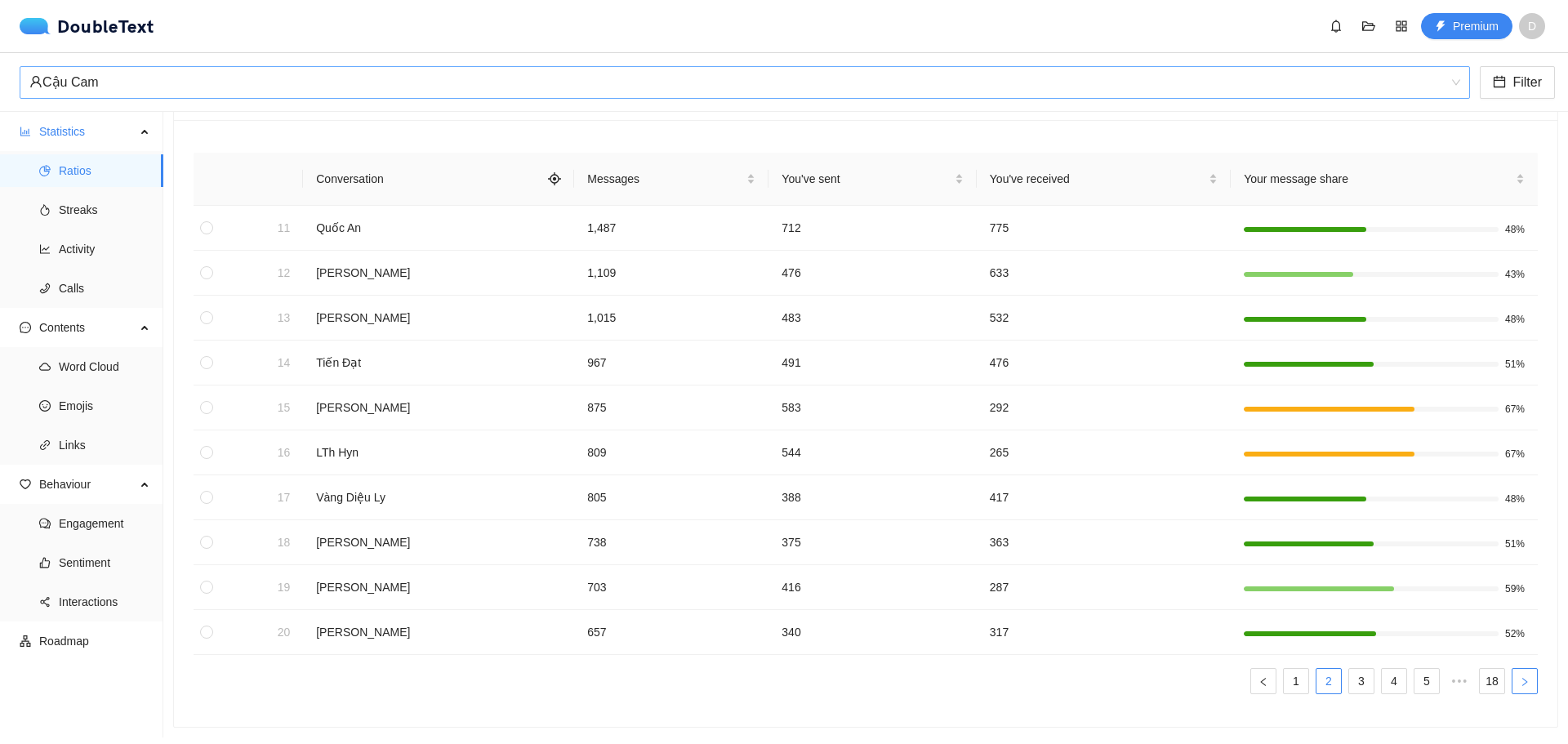
click at [1512, 677] on button "button" at bounding box center [1524, 681] width 26 height 26
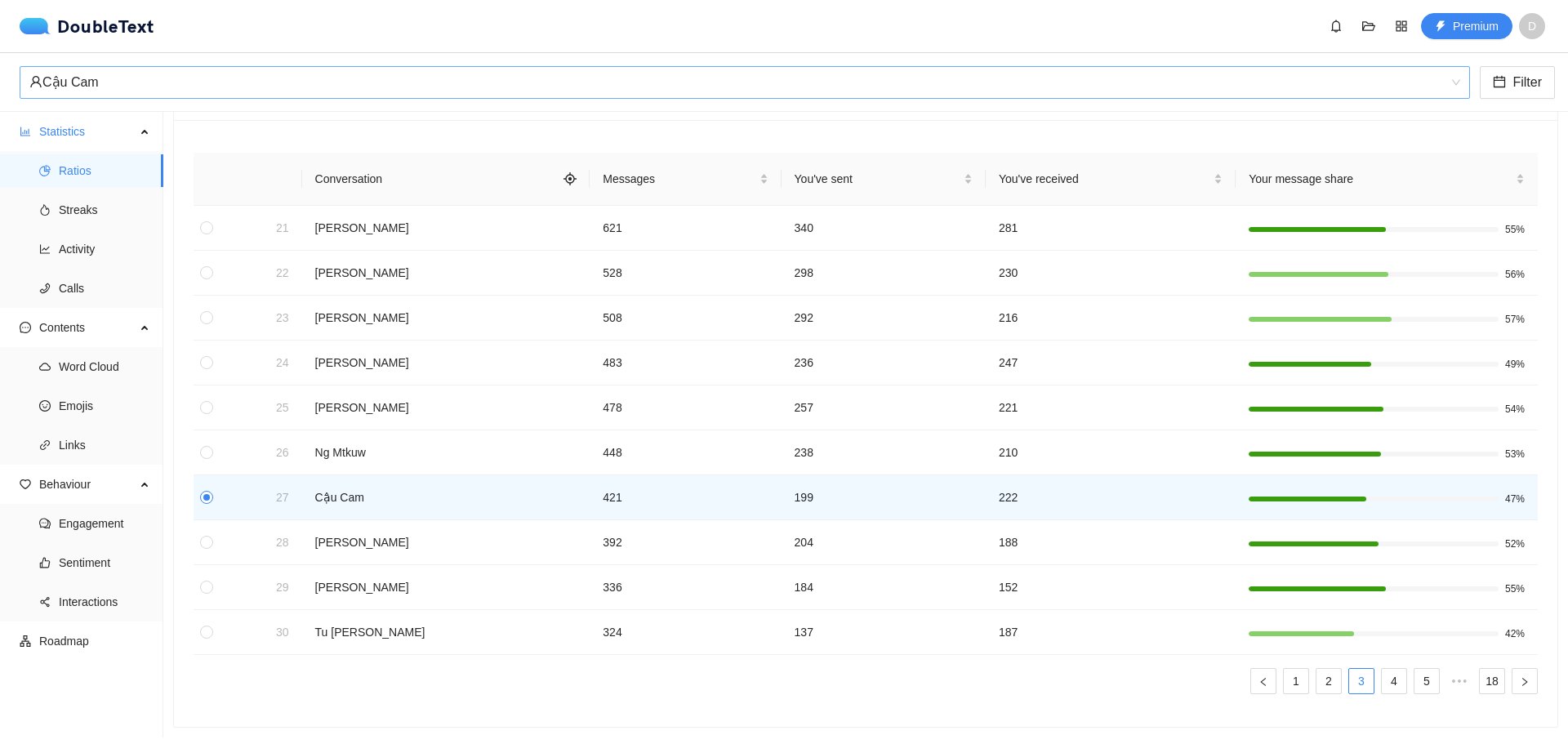
click at [1235, 668] on ul "1 2 3 4 5 ••• 18" at bounding box center [866, 681] width 1344 height 26
click at [1253, 668] on button "button" at bounding box center [1264, 681] width 26 height 26
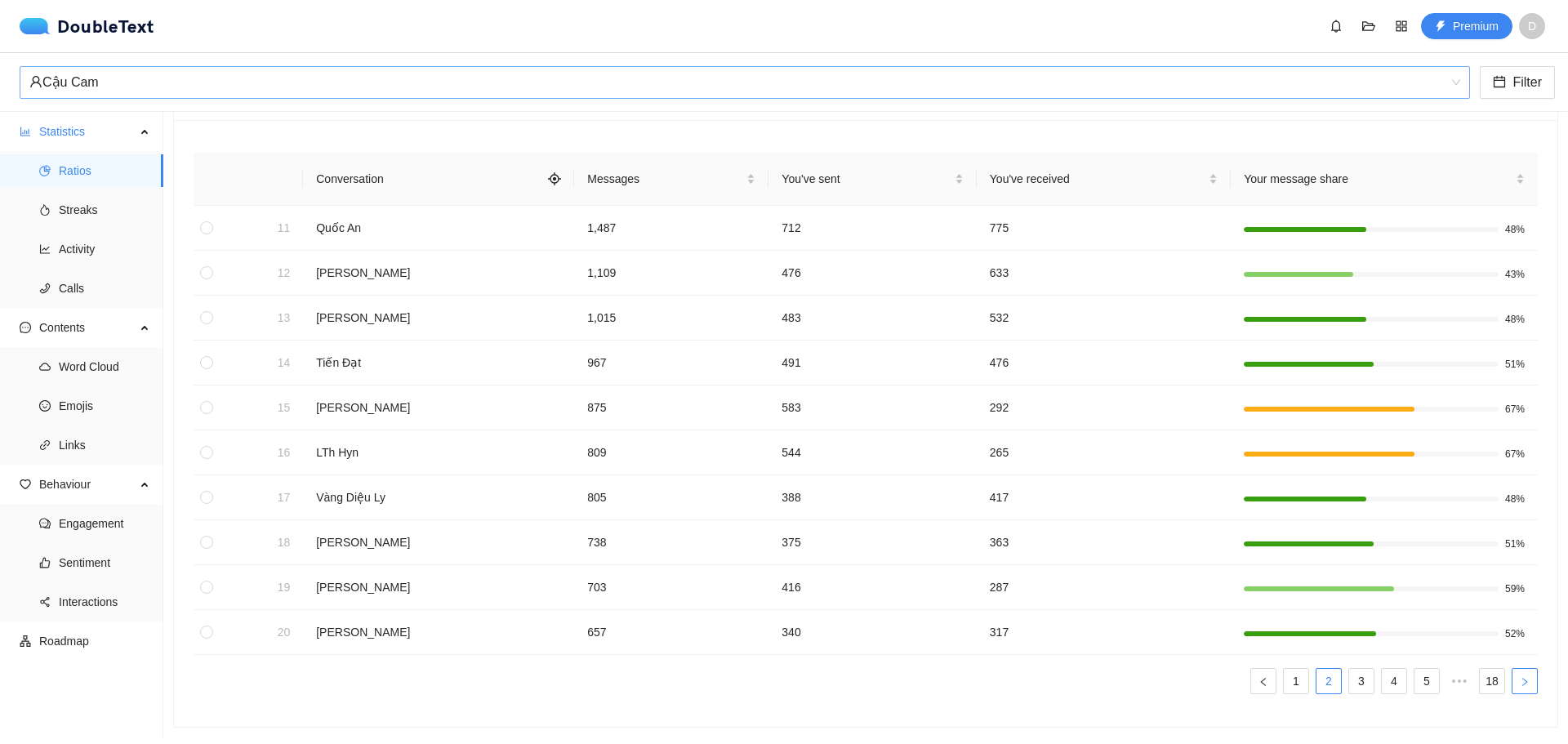
click at [1520, 677] on icon "right" at bounding box center [1525, 682] width 10 height 10
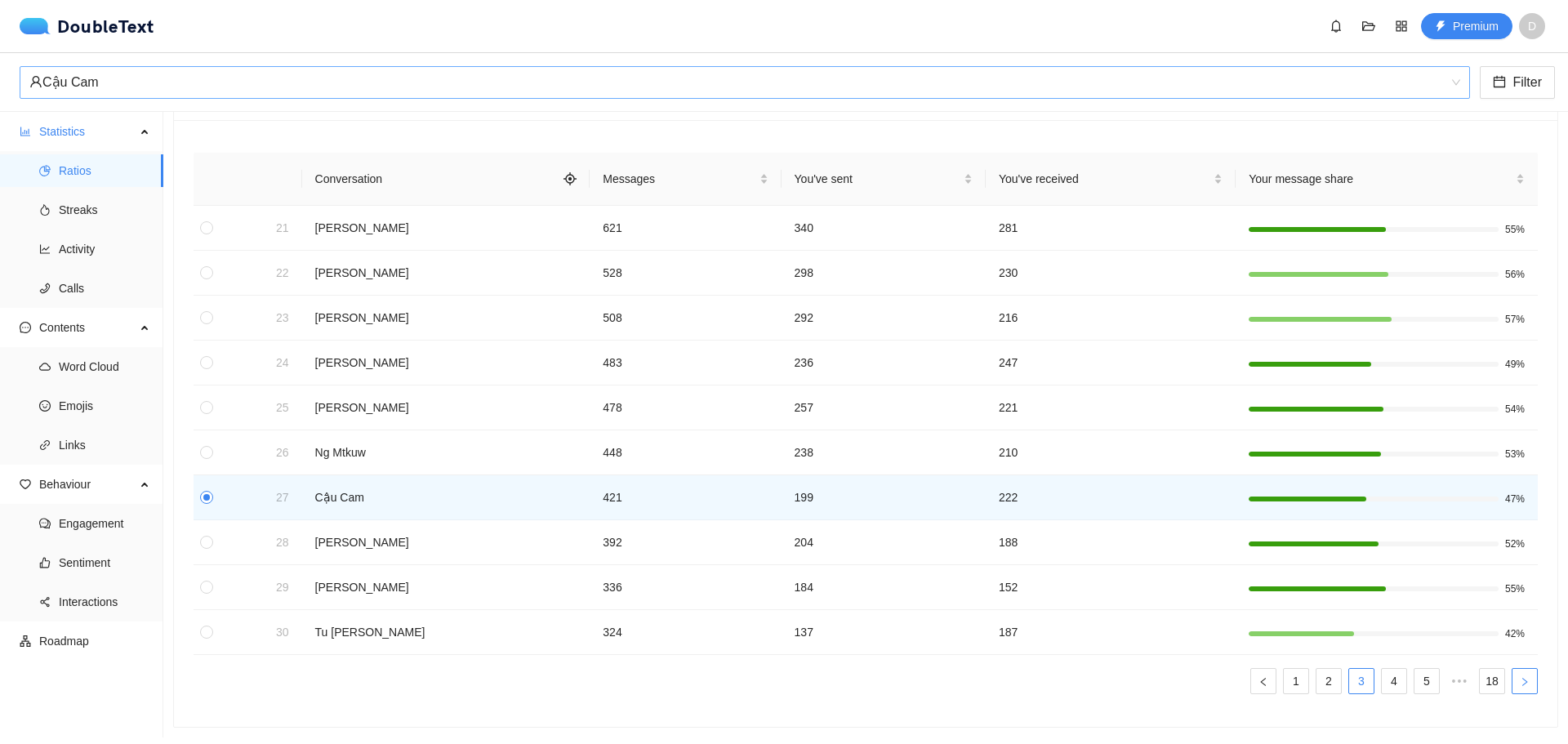
click at [1520, 677] on icon "right" at bounding box center [1525, 682] width 10 height 10
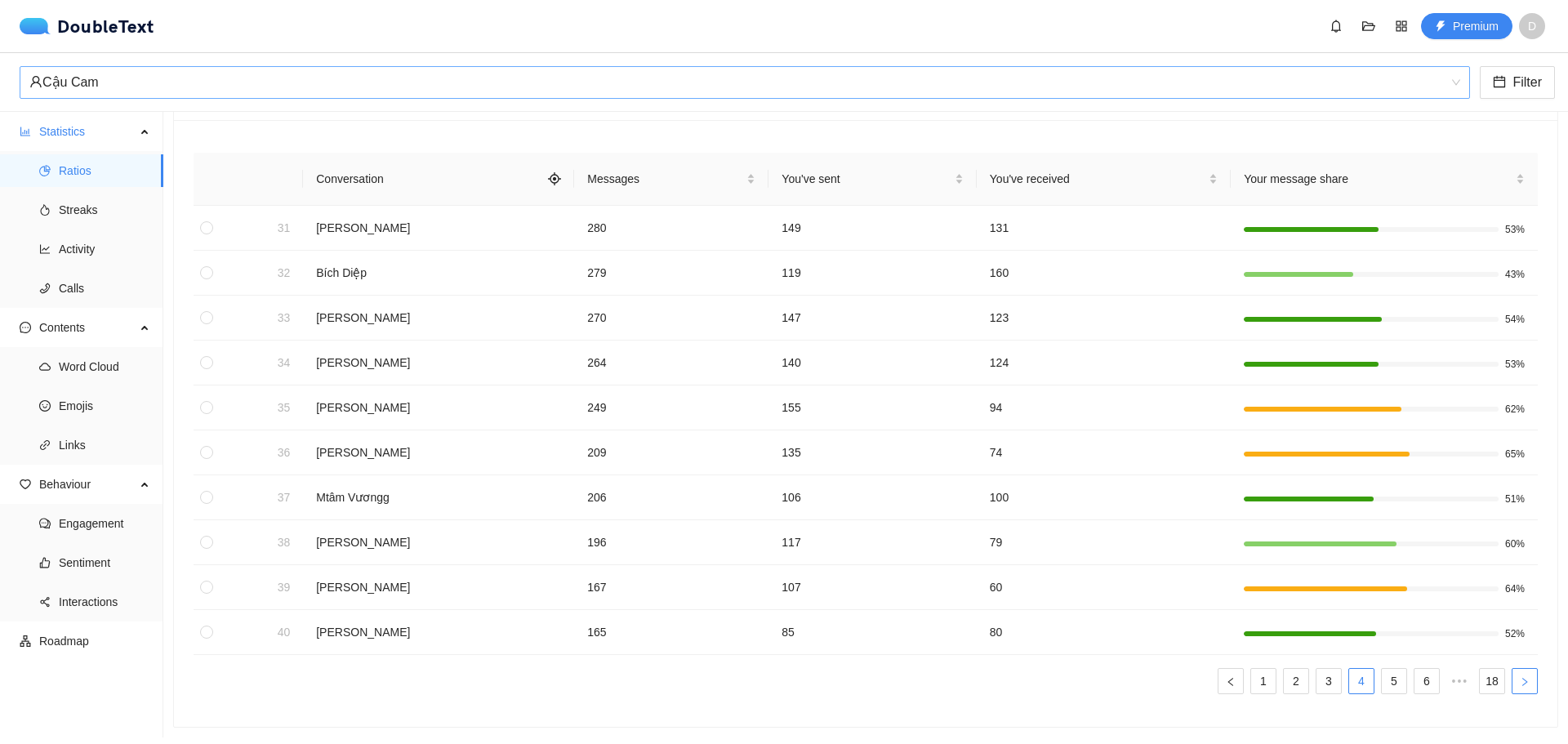
click at [1520, 677] on icon "right" at bounding box center [1525, 682] width 10 height 10
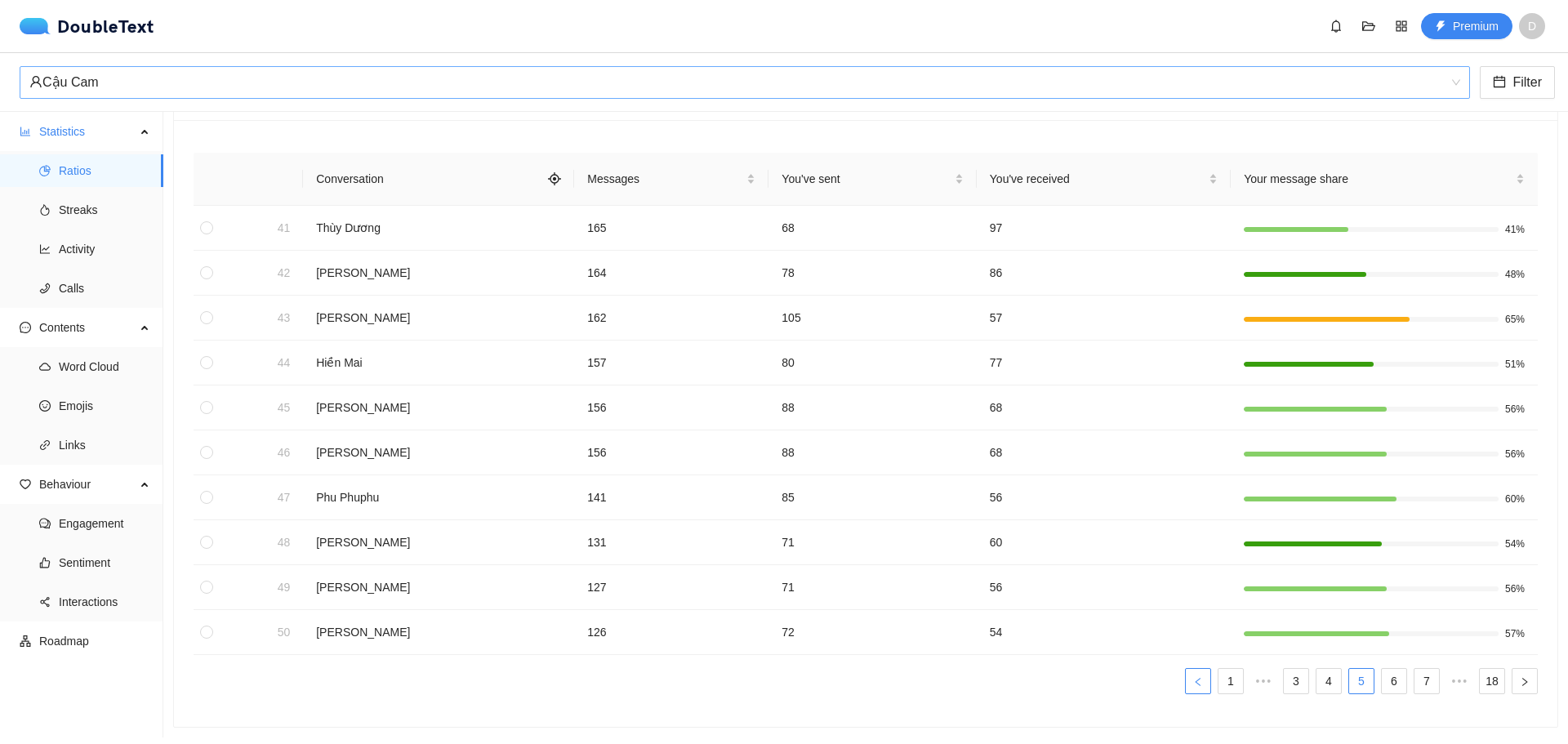
click at [1194, 677] on icon "left" at bounding box center [1198, 682] width 10 height 10
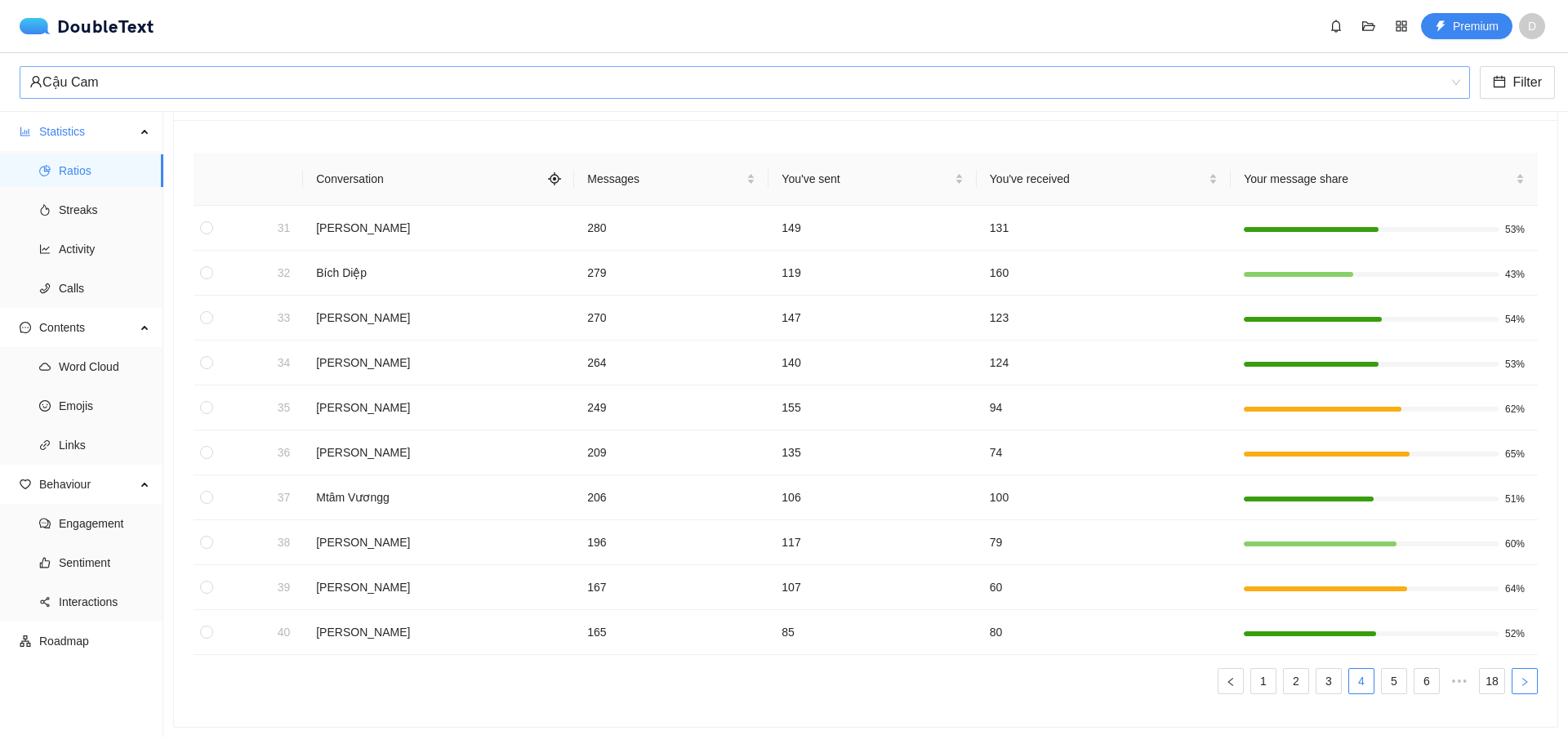
click at [1520, 677] on icon "right" at bounding box center [1525, 682] width 10 height 10
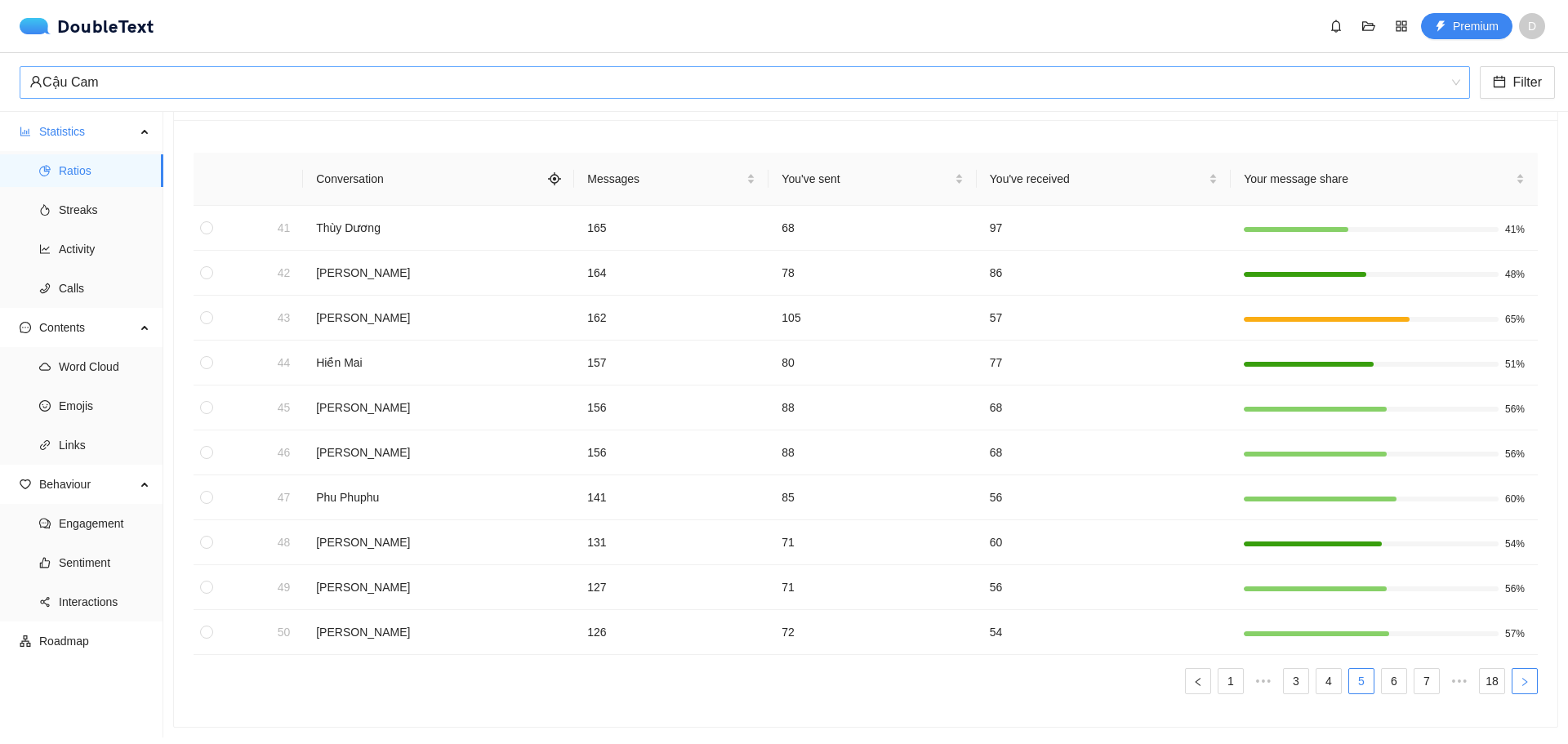
click at [1520, 677] on icon "right" at bounding box center [1525, 682] width 10 height 10
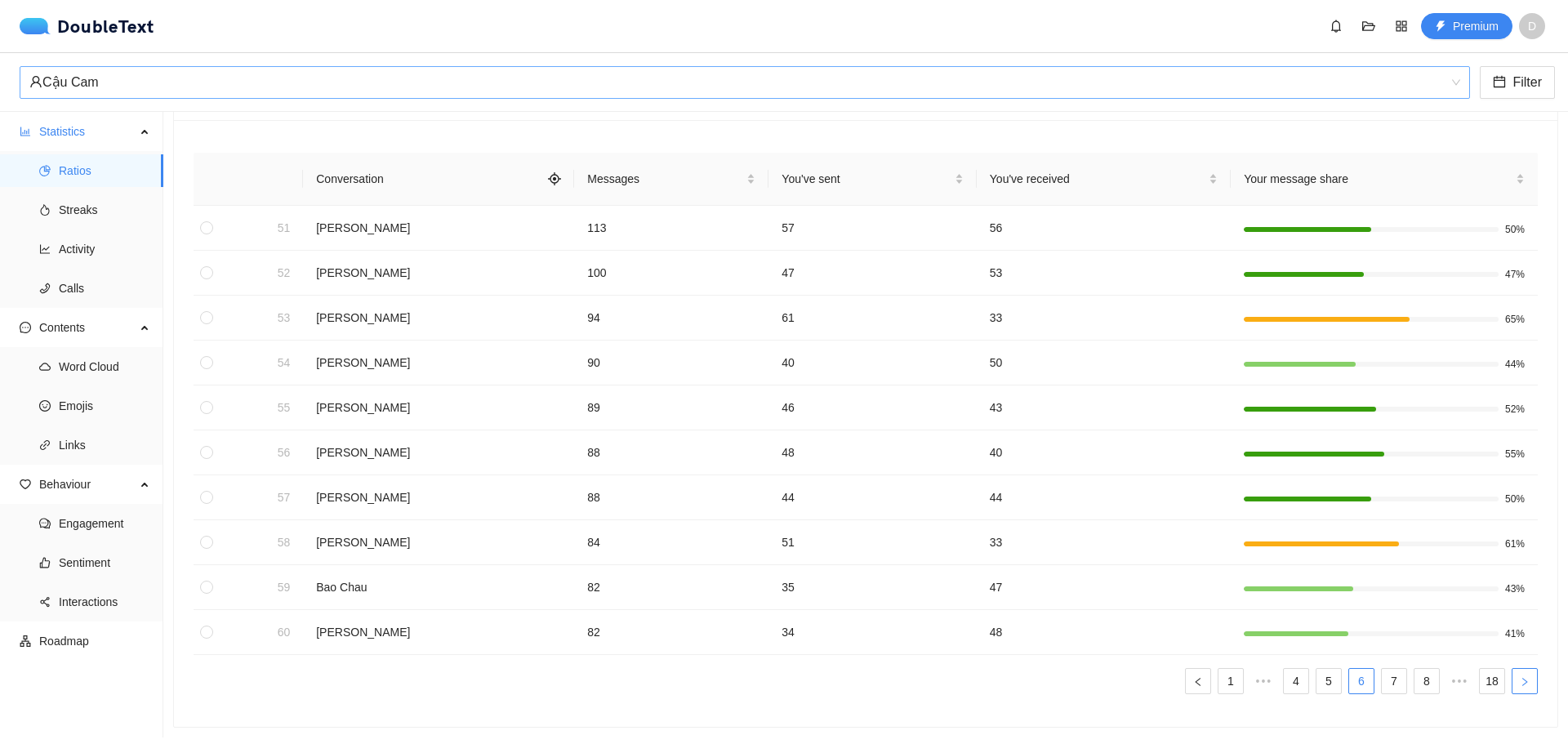
click at [1520, 677] on icon "right" at bounding box center [1525, 682] width 10 height 10
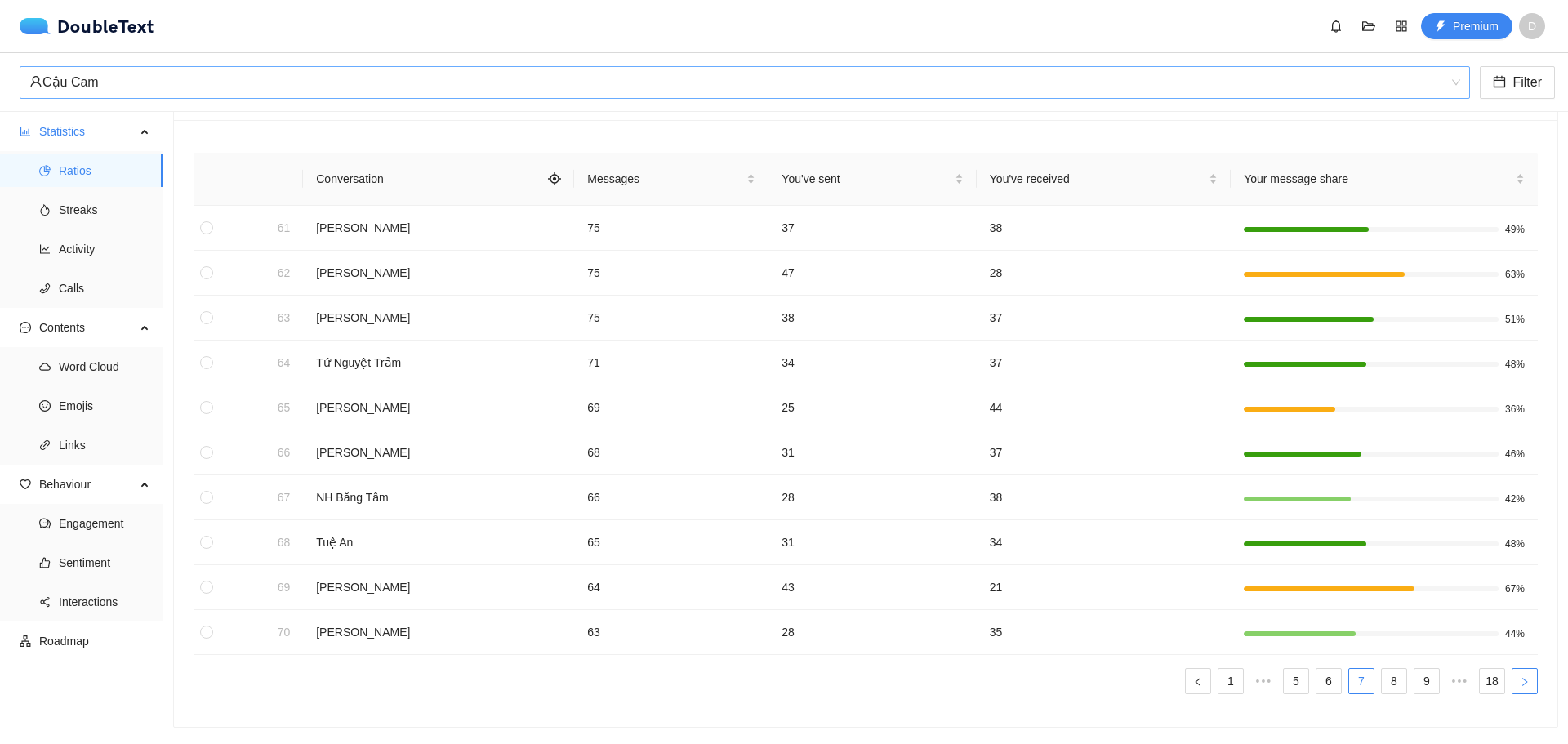
click at [1520, 677] on icon "right" at bounding box center [1525, 682] width 10 height 10
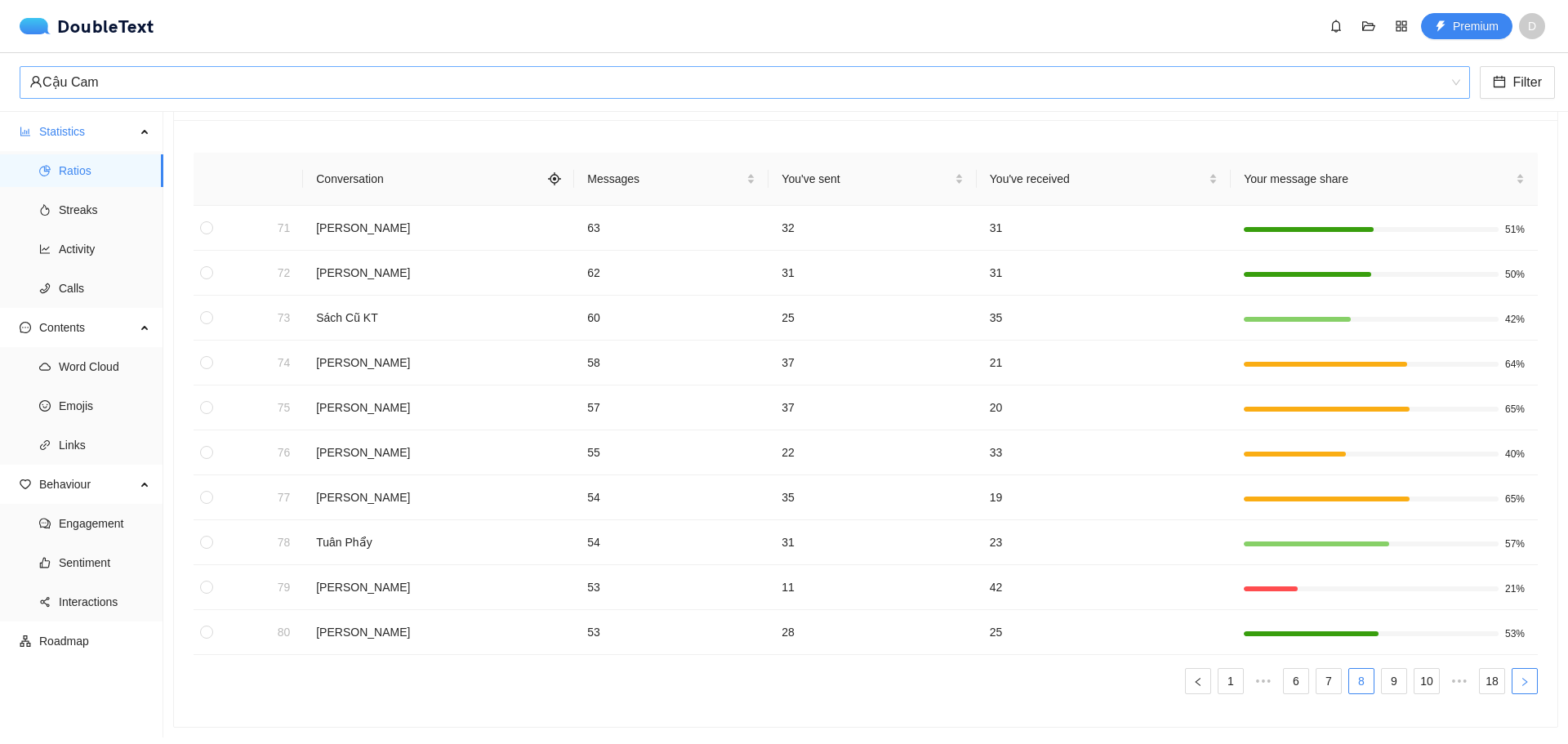
click at [1520, 677] on icon "right" at bounding box center [1525, 682] width 10 height 10
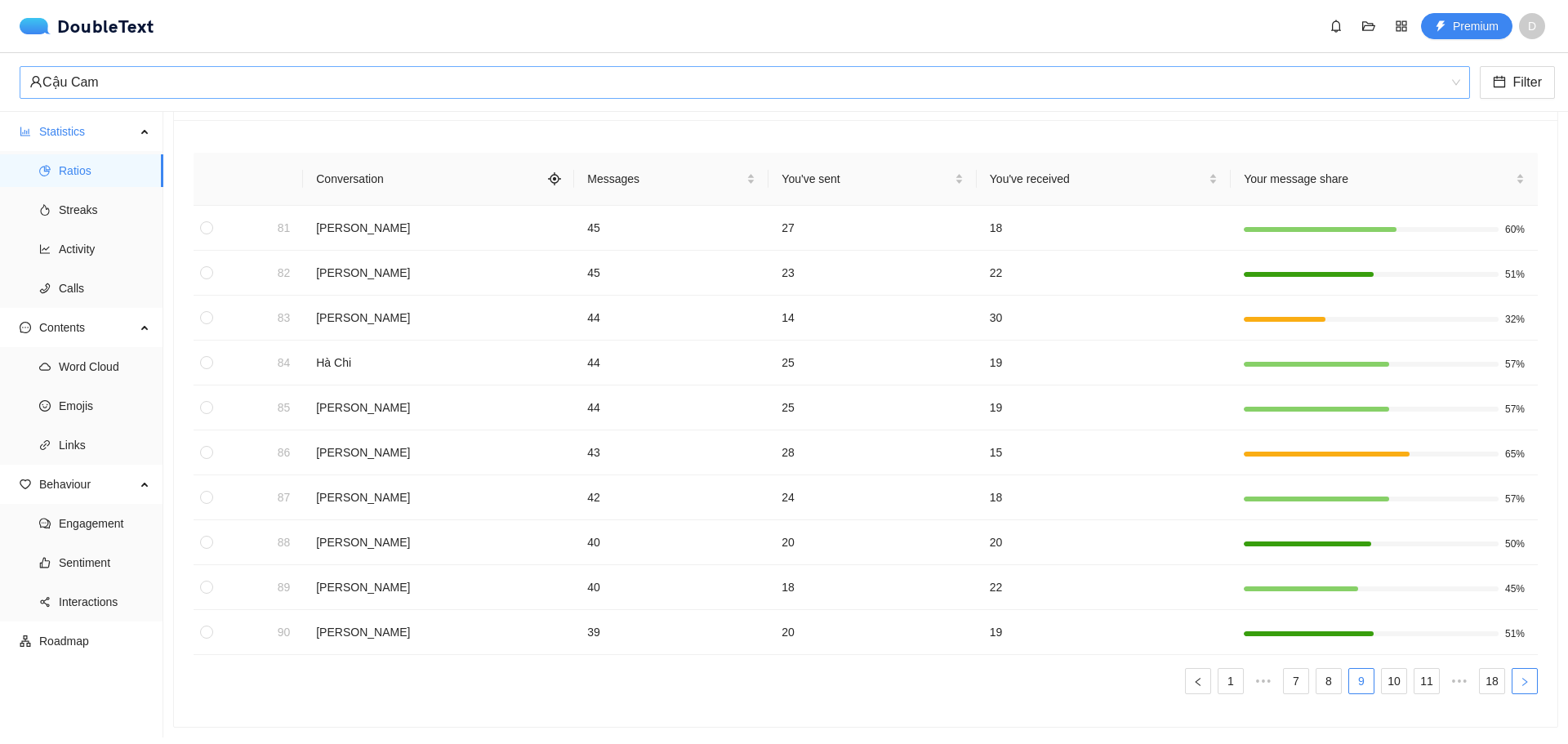
click at [1520, 677] on icon "right" at bounding box center [1525, 682] width 10 height 10
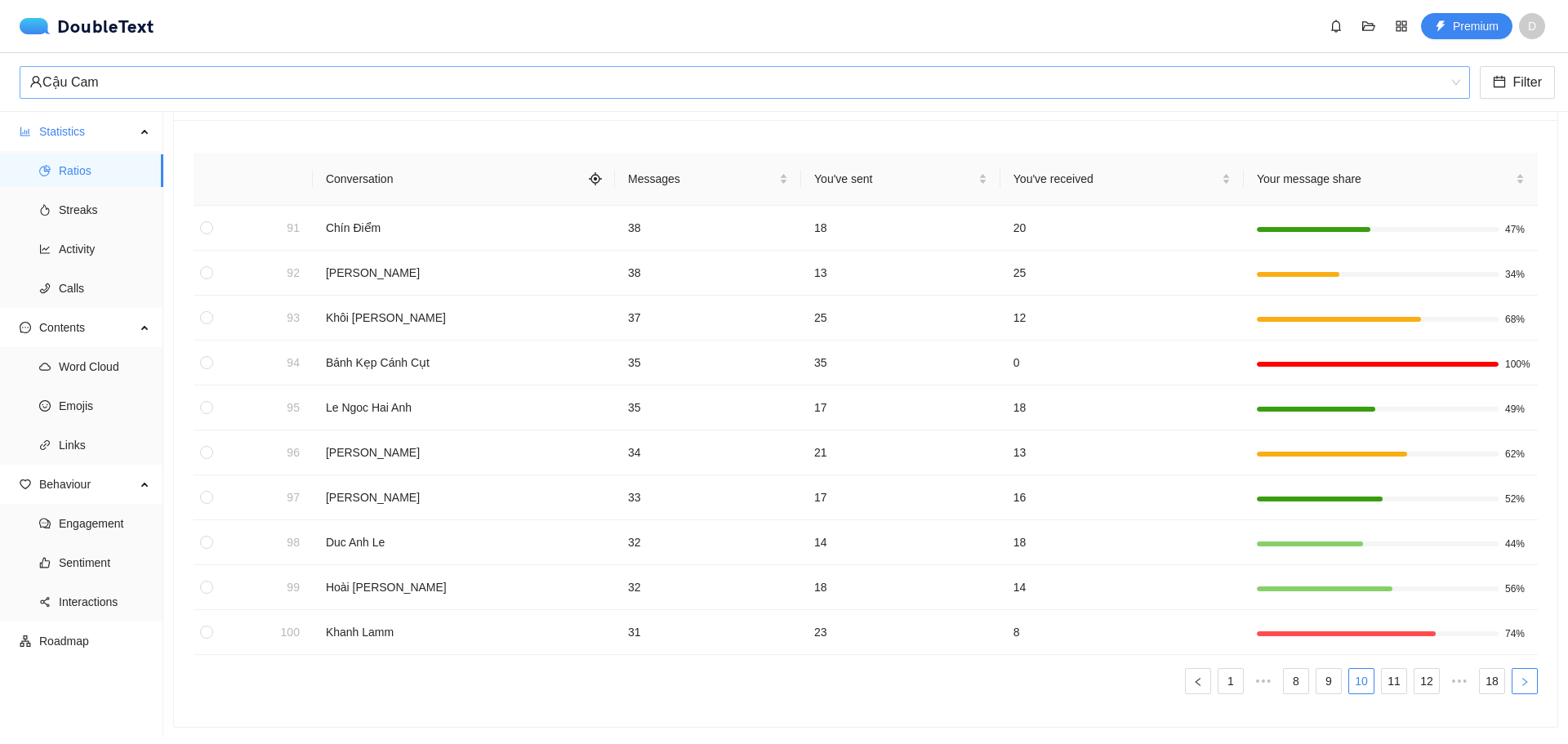
click at [1520, 677] on icon "right" at bounding box center [1525, 682] width 10 height 10
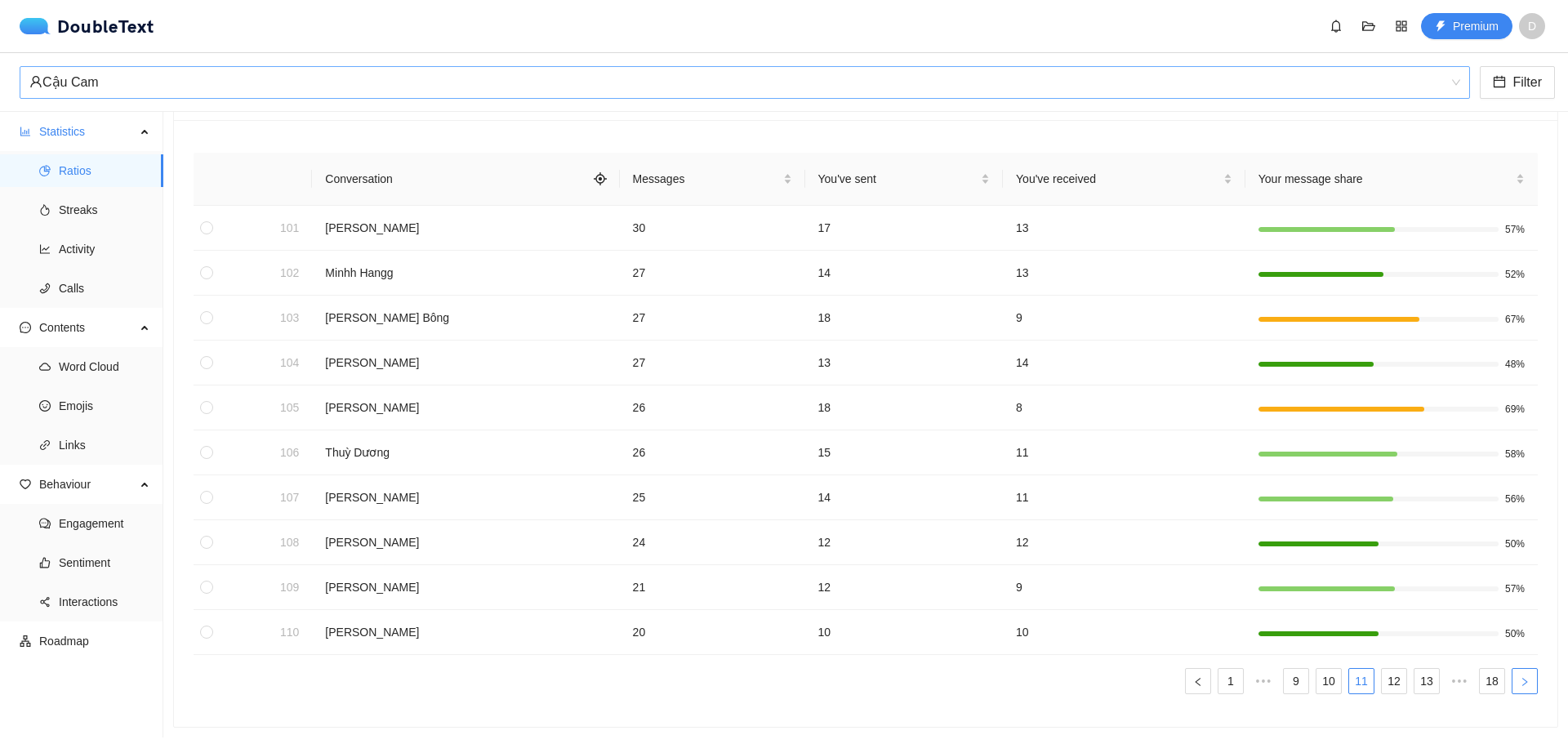
click at [1520, 677] on icon "right" at bounding box center [1525, 682] width 10 height 10
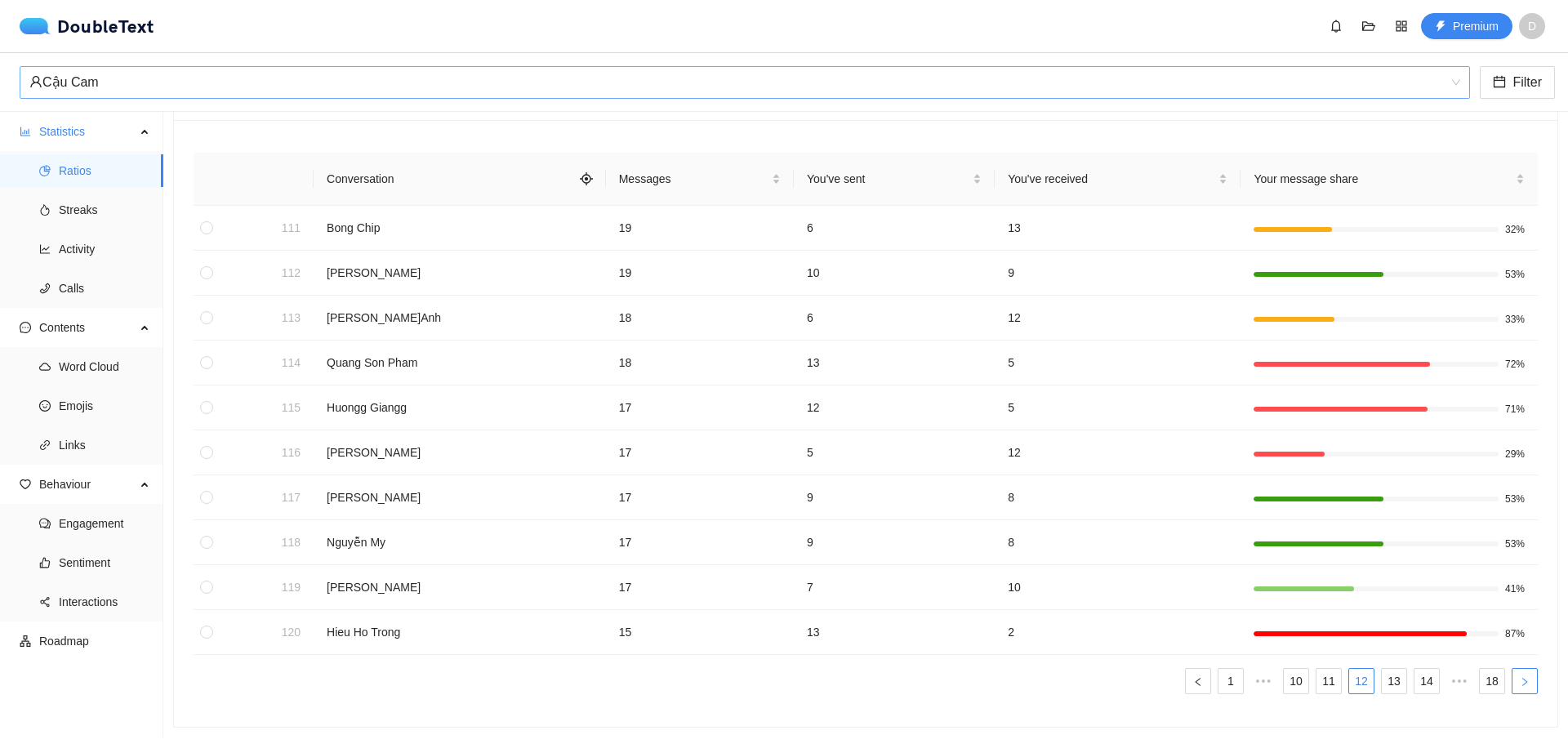
click at [1520, 677] on icon "right" at bounding box center [1525, 682] width 10 height 10
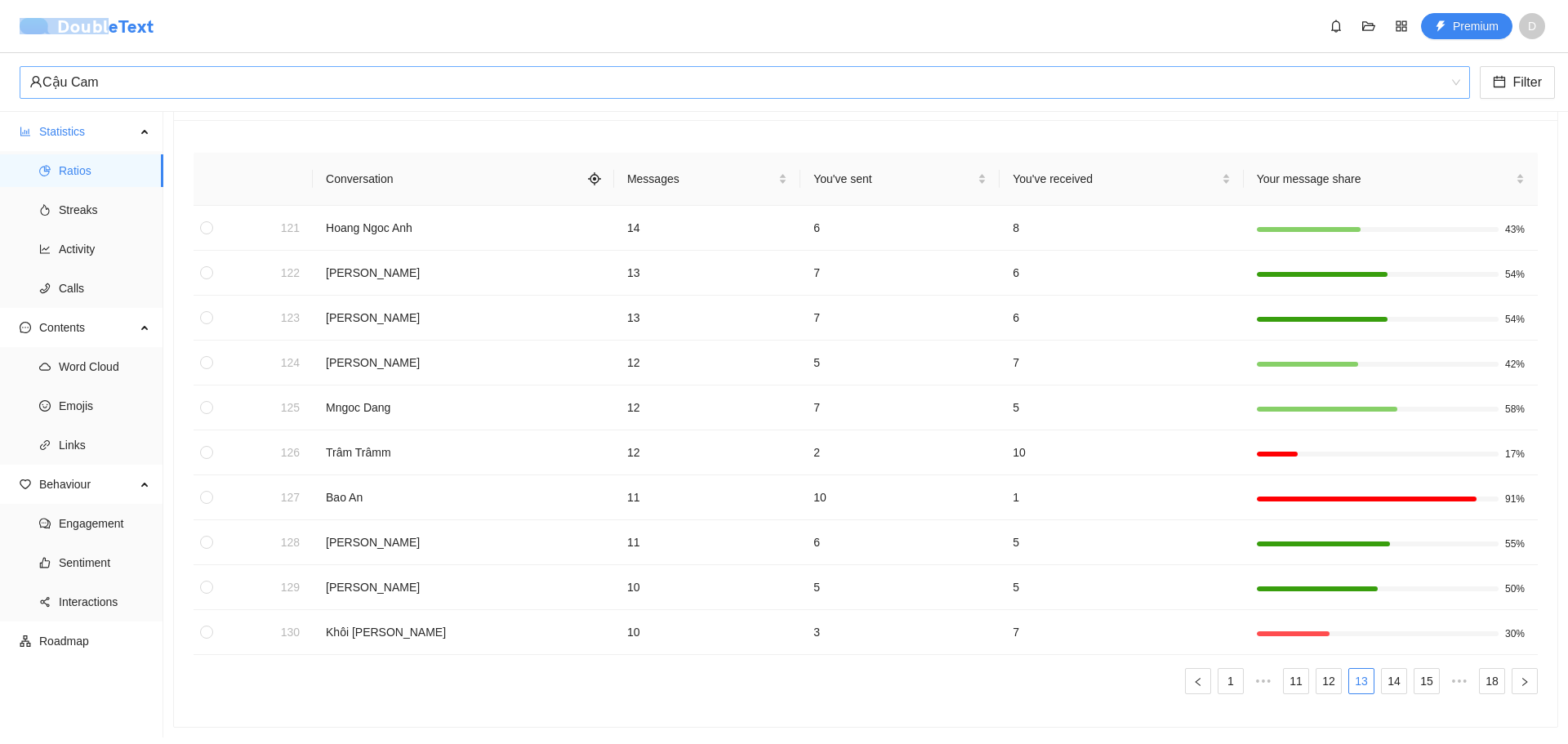
click at [109, 18] on div "DoubleText" at bounding box center [91, 26] width 145 height 19
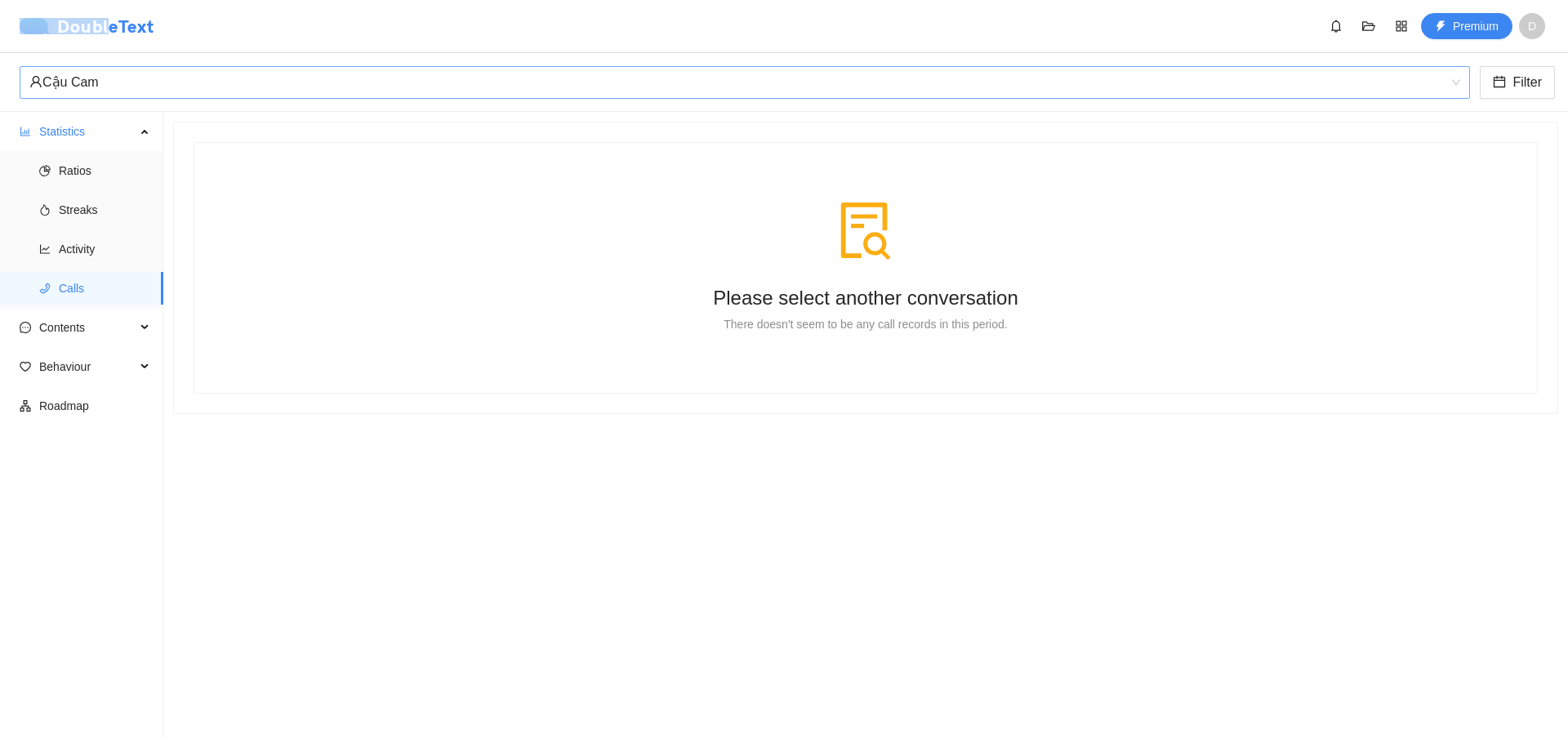
click at [120, 28] on div "DoubleText" at bounding box center [87, 25] width 135 height 17
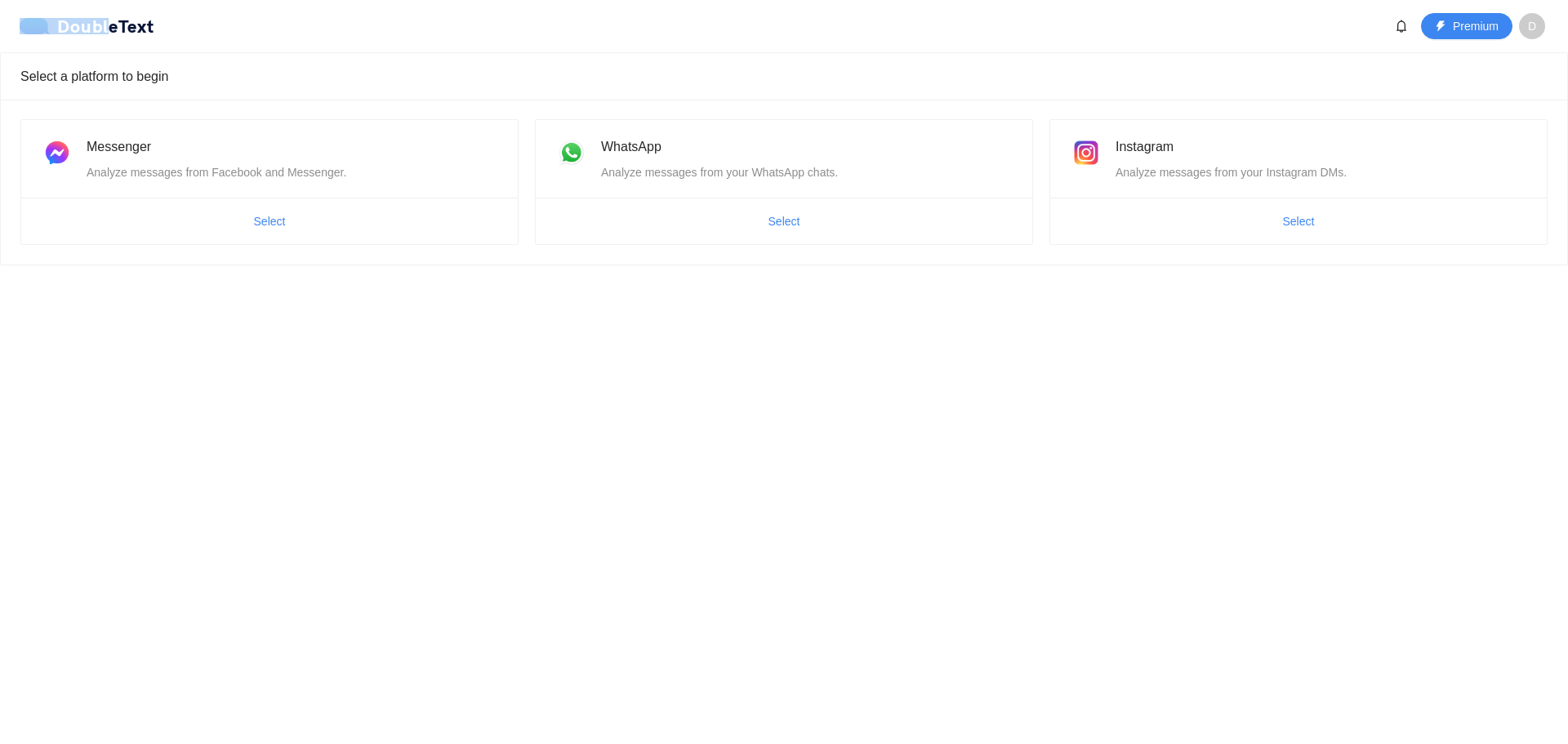
click at [394, 225] on span "Select" at bounding box center [269, 221] width 497 height 26
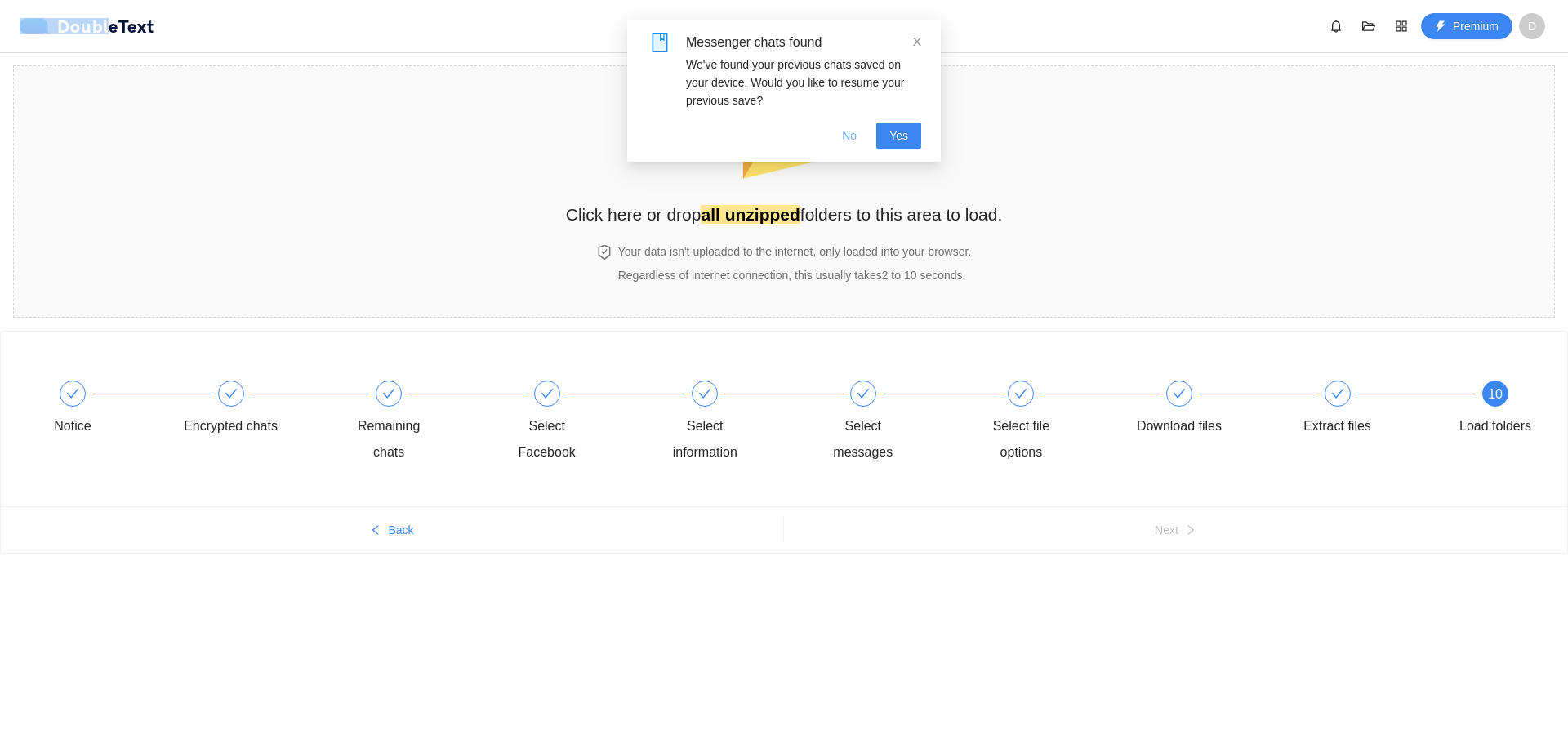
click at [857, 134] on span "No" at bounding box center [849, 135] width 15 height 18
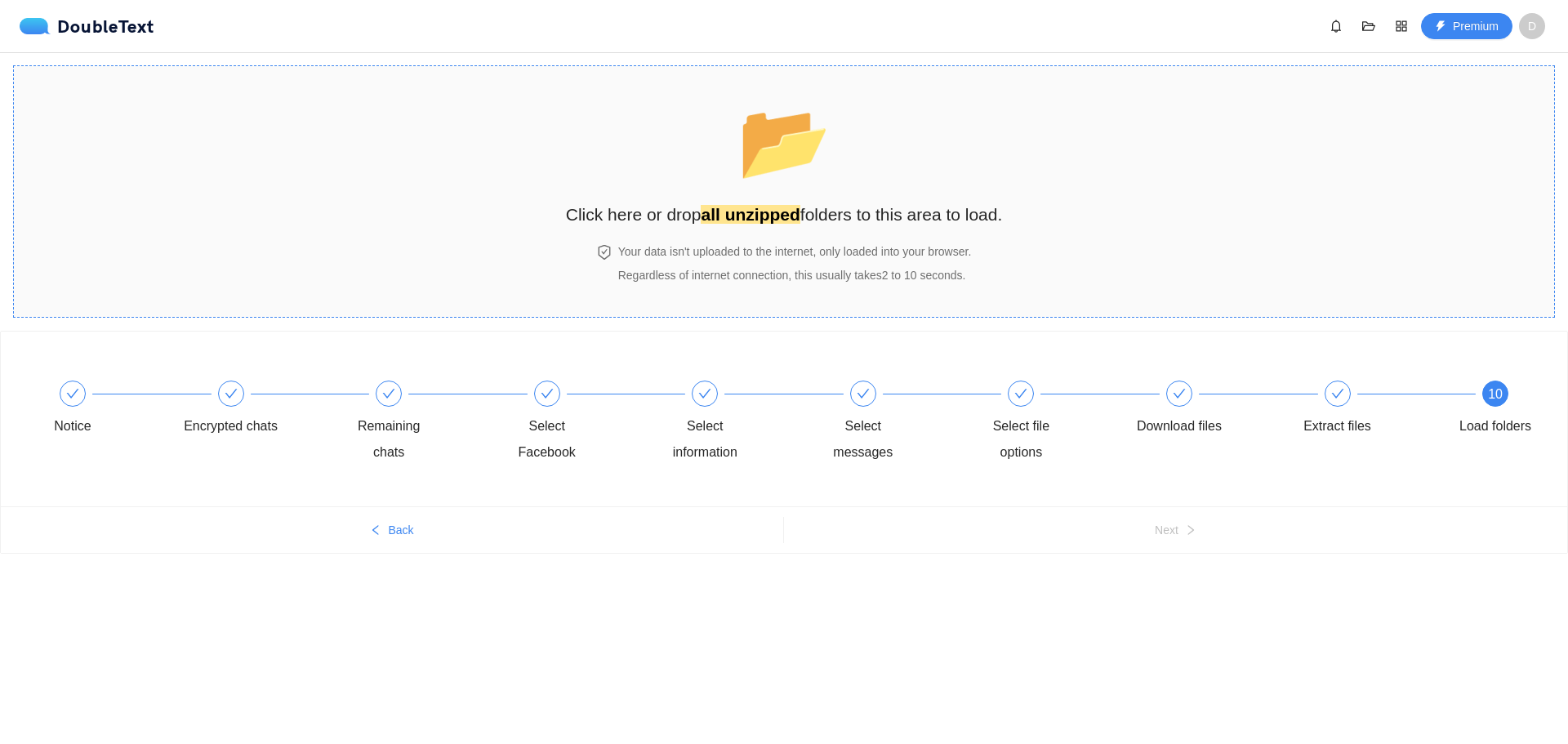
click at [765, 198] on div "📂 Click here or drop all unzipped folders to this area to load." at bounding box center [784, 155] width 437 height 145
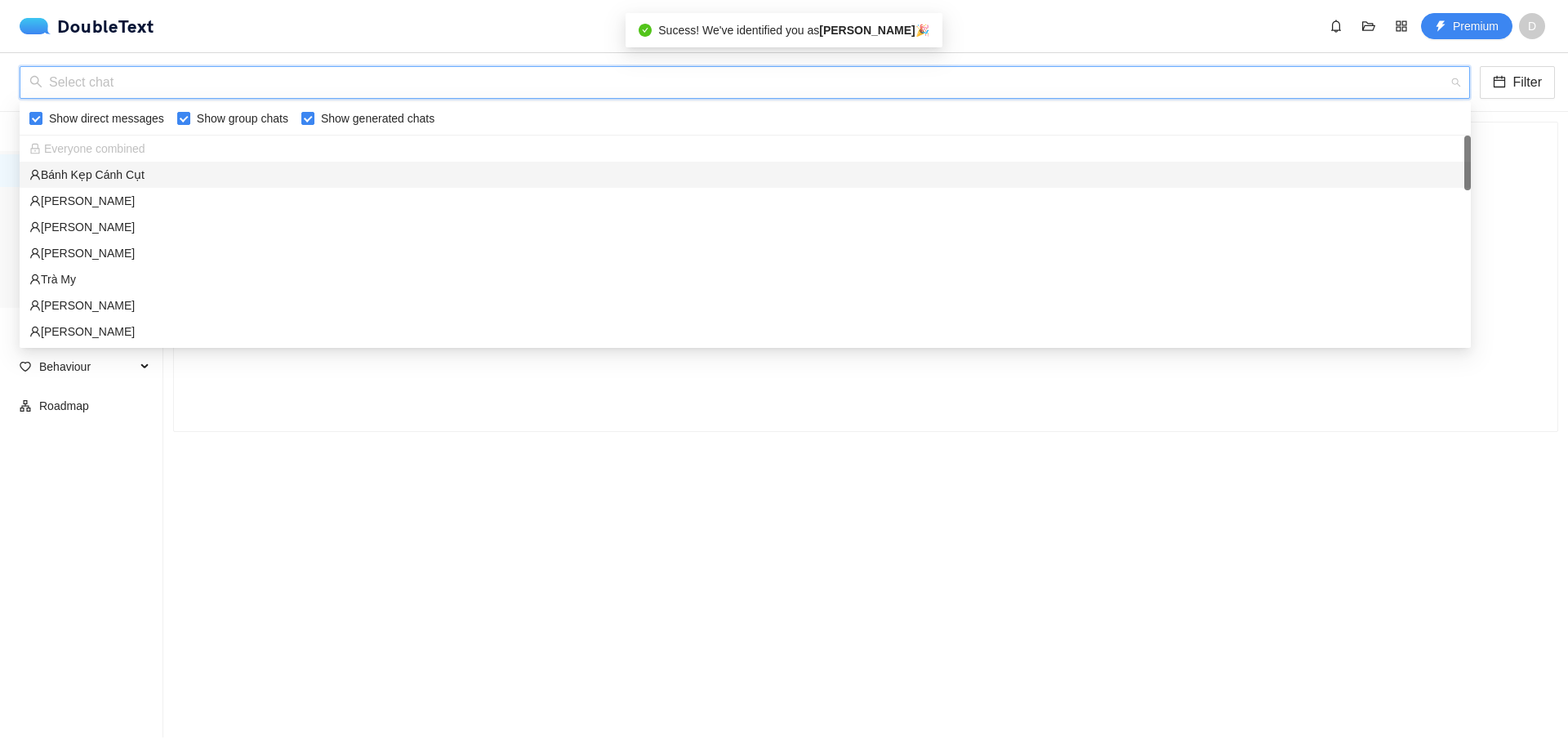
click at [660, 89] on input "search" at bounding box center [738, 83] width 1419 height 31
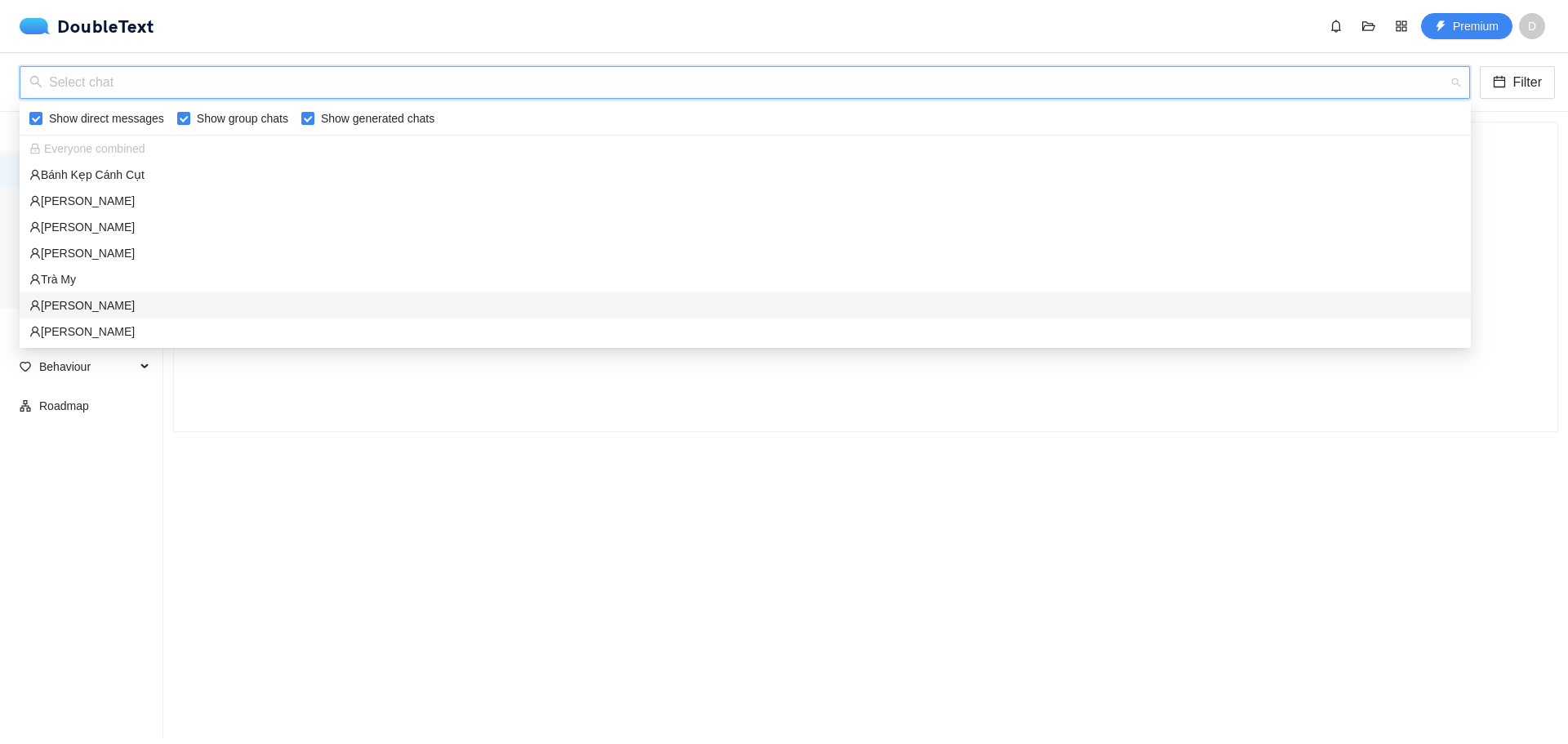
click at [508, 470] on section "Select a chat to begin" at bounding box center [866, 424] width 1405 height 625
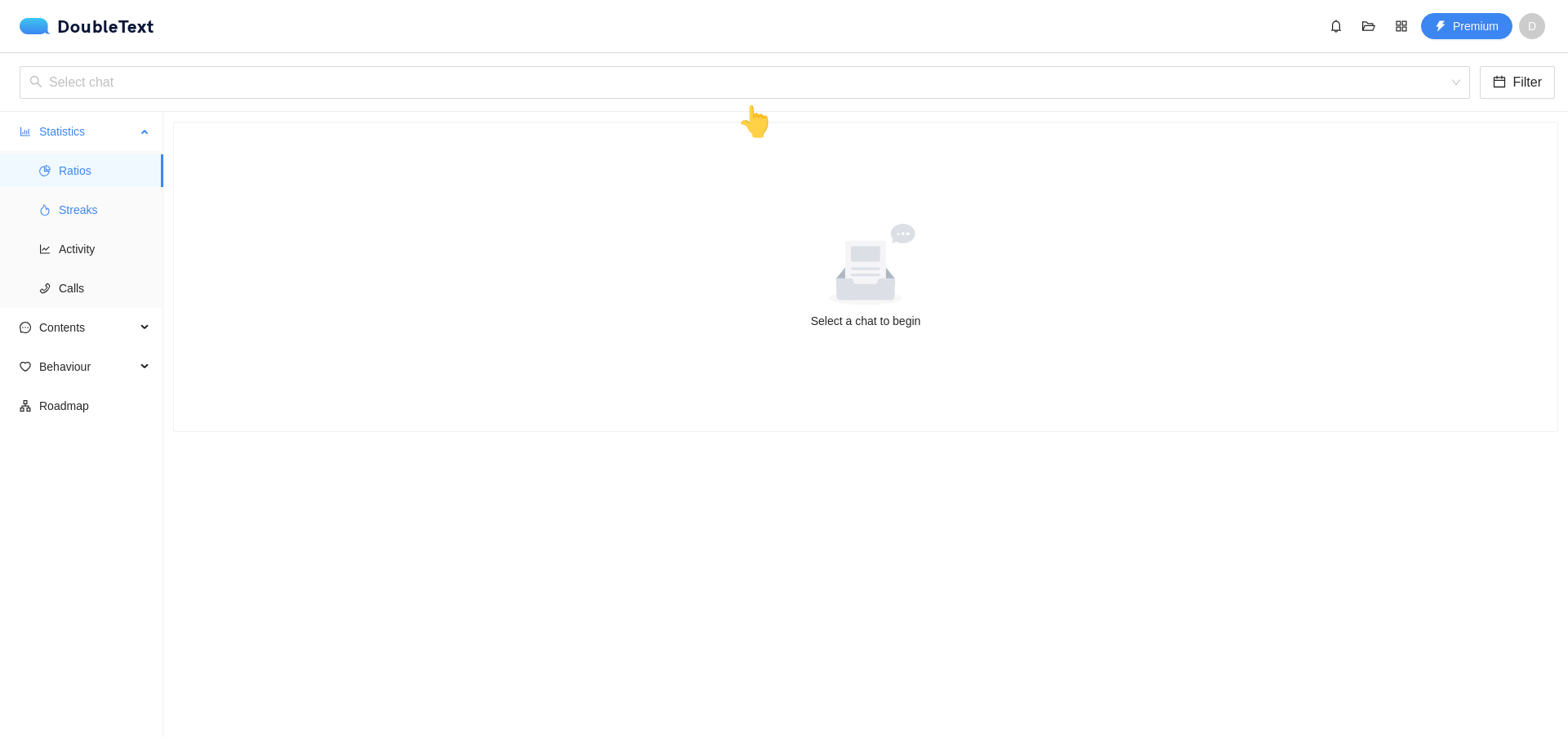
click at [119, 224] on span "Streaks" at bounding box center [104, 210] width 91 height 33
click at [134, 251] on span "Activity" at bounding box center [104, 249] width 91 height 33
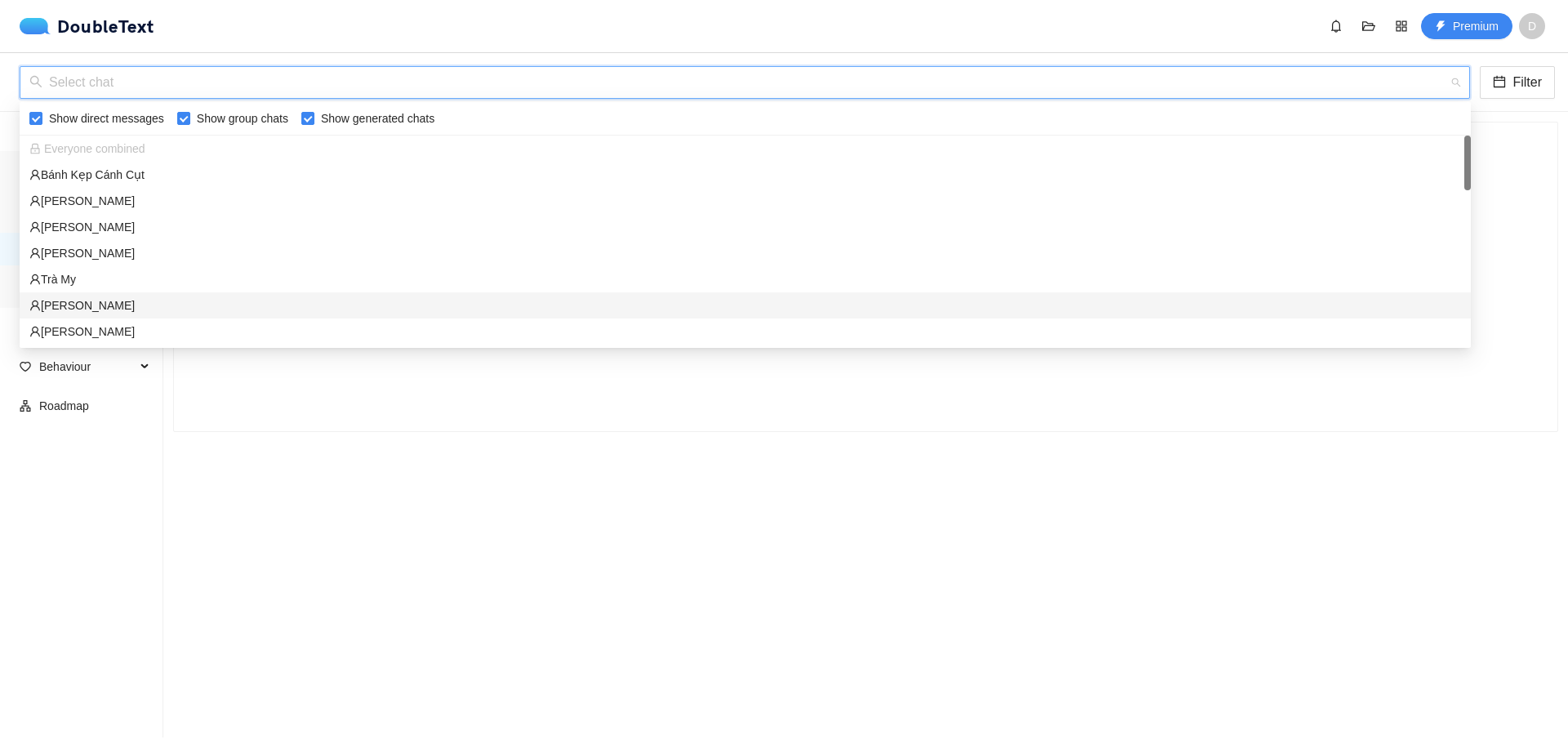
click at [361, 82] on input "search" at bounding box center [738, 83] width 1419 height 31
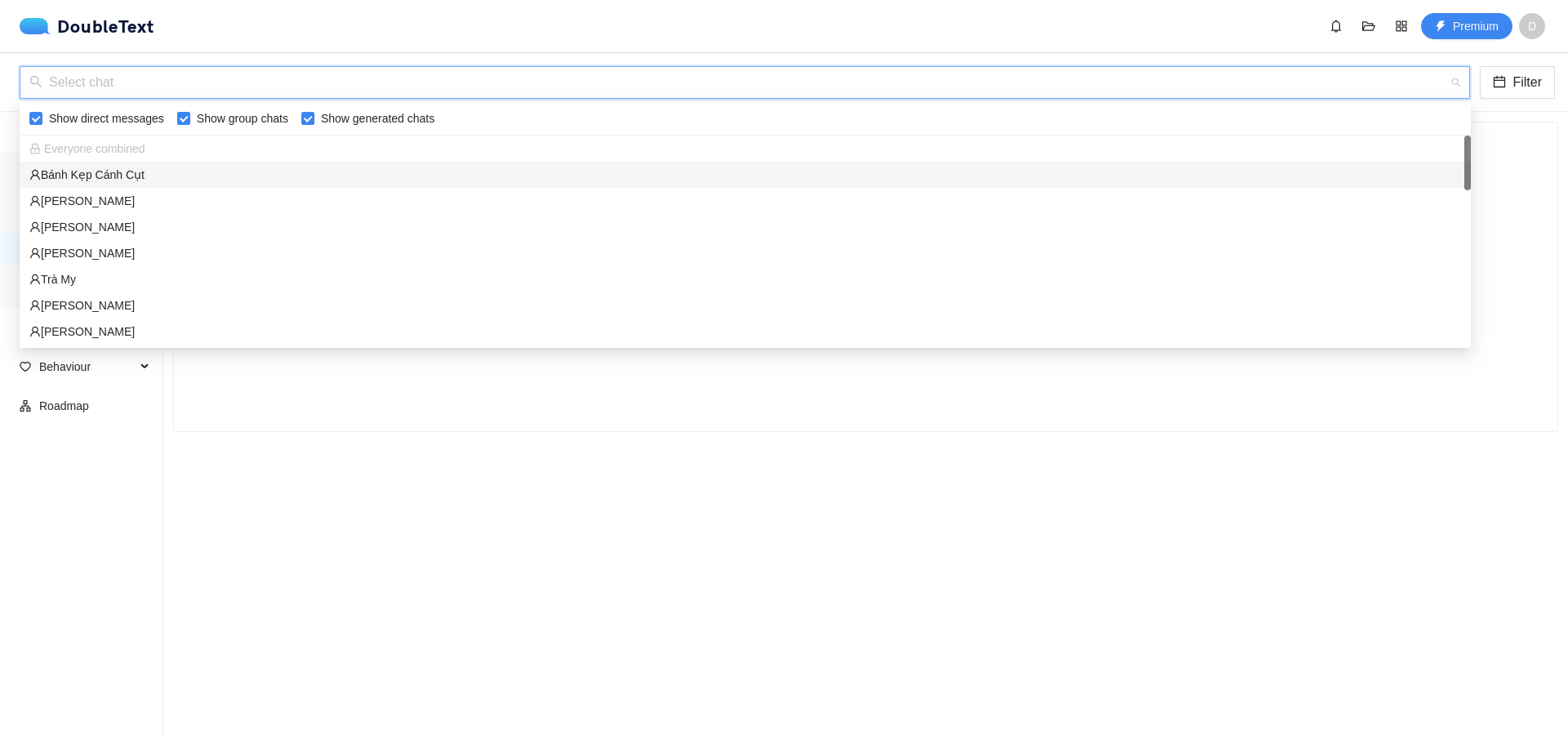
click at [314, 182] on div "Bánh Kẹp Cánh Cụt" at bounding box center [745, 174] width 1432 height 18
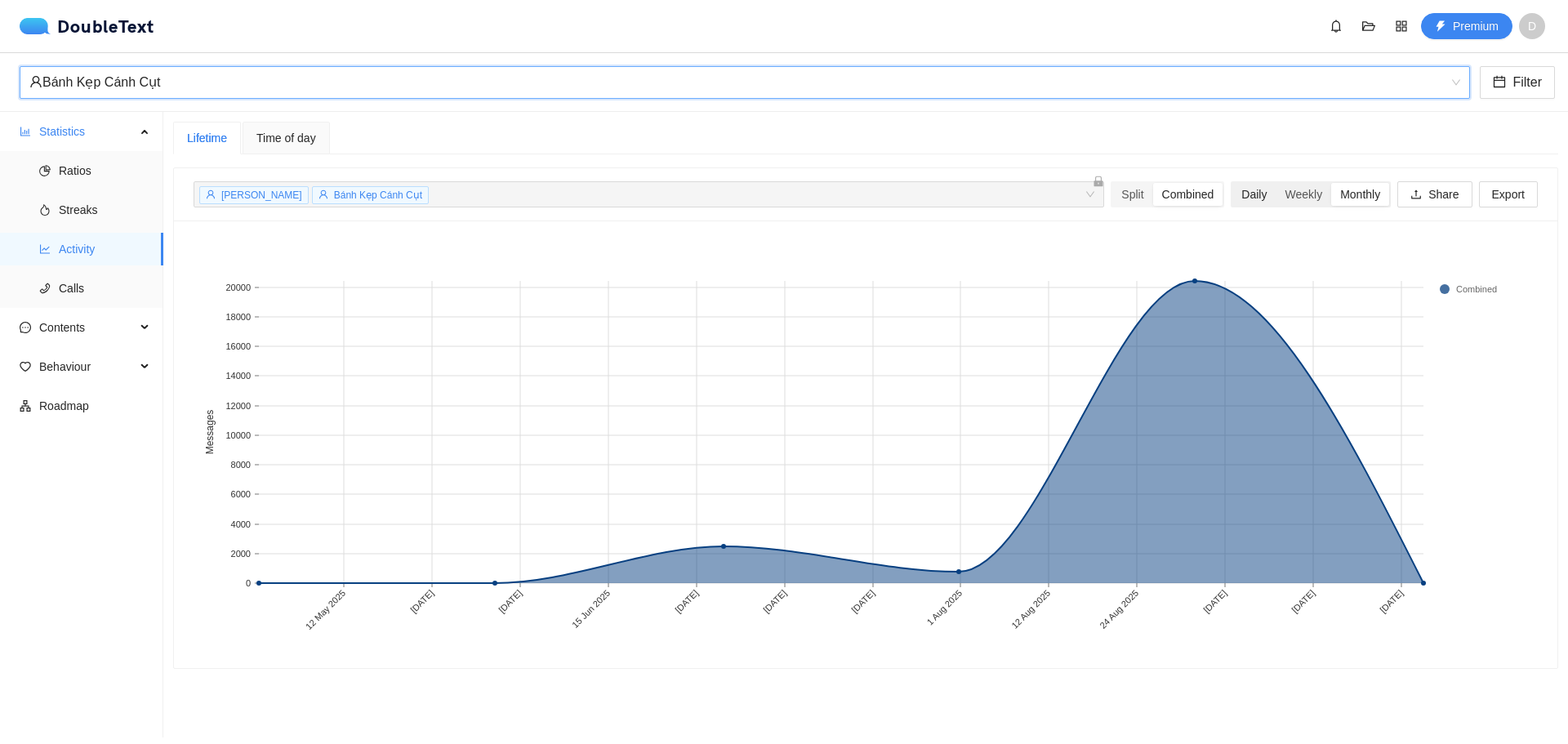
click at [1238, 191] on div "Daily" at bounding box center [1254, 195] width 44 height 23
click at [1232, 183] on input "Daily" at bounding box center [1232, 183] width 0 height 0
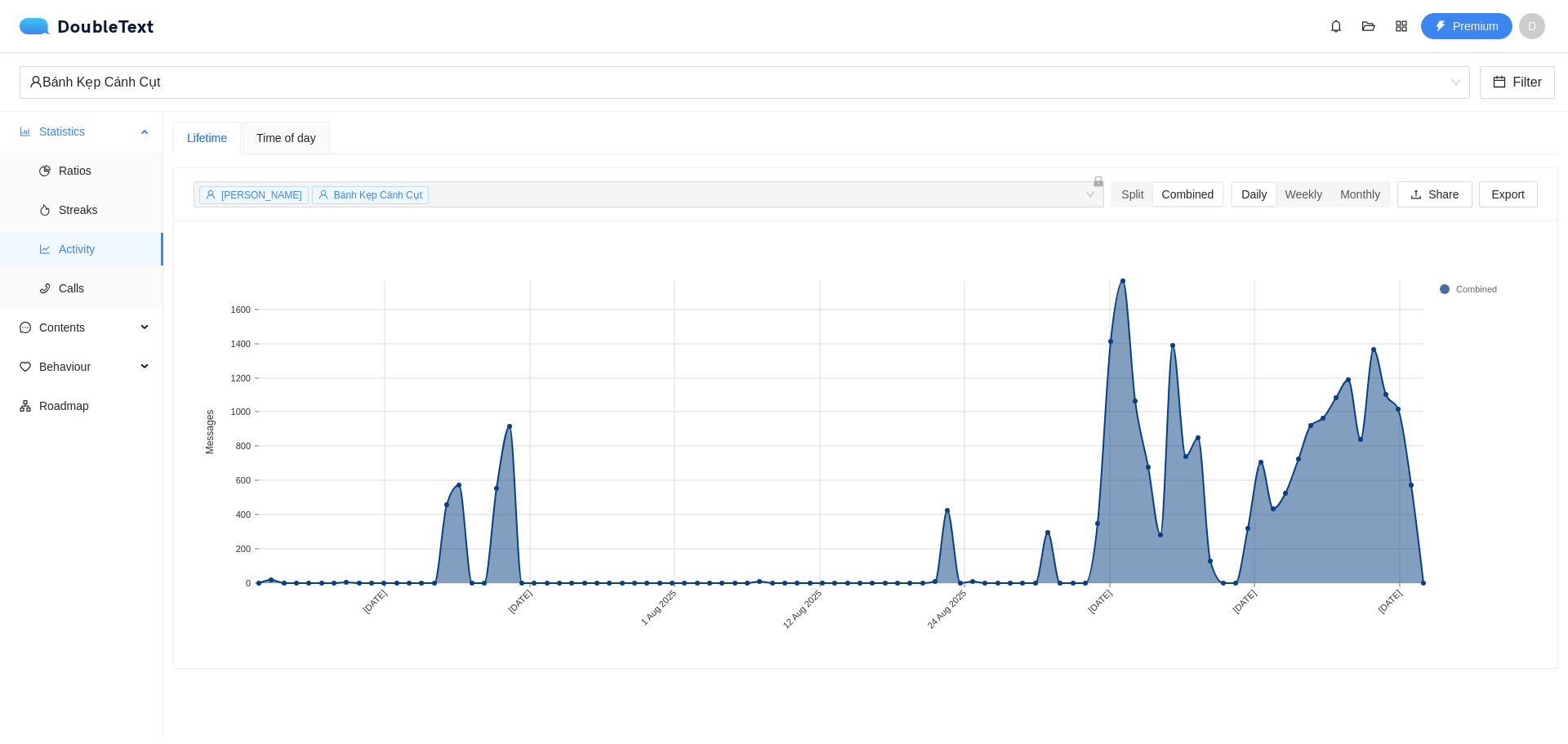
click at [86, 140] on span "Statistics" at bounding box center [87, 131] width 96 height 33
click at [105, 144] on span "Statistics" at bounding box center [87, 131] width 96 height 33
click at [103, 186] on span "Ratios" at bounding box center [104, 171] width 91 height 33
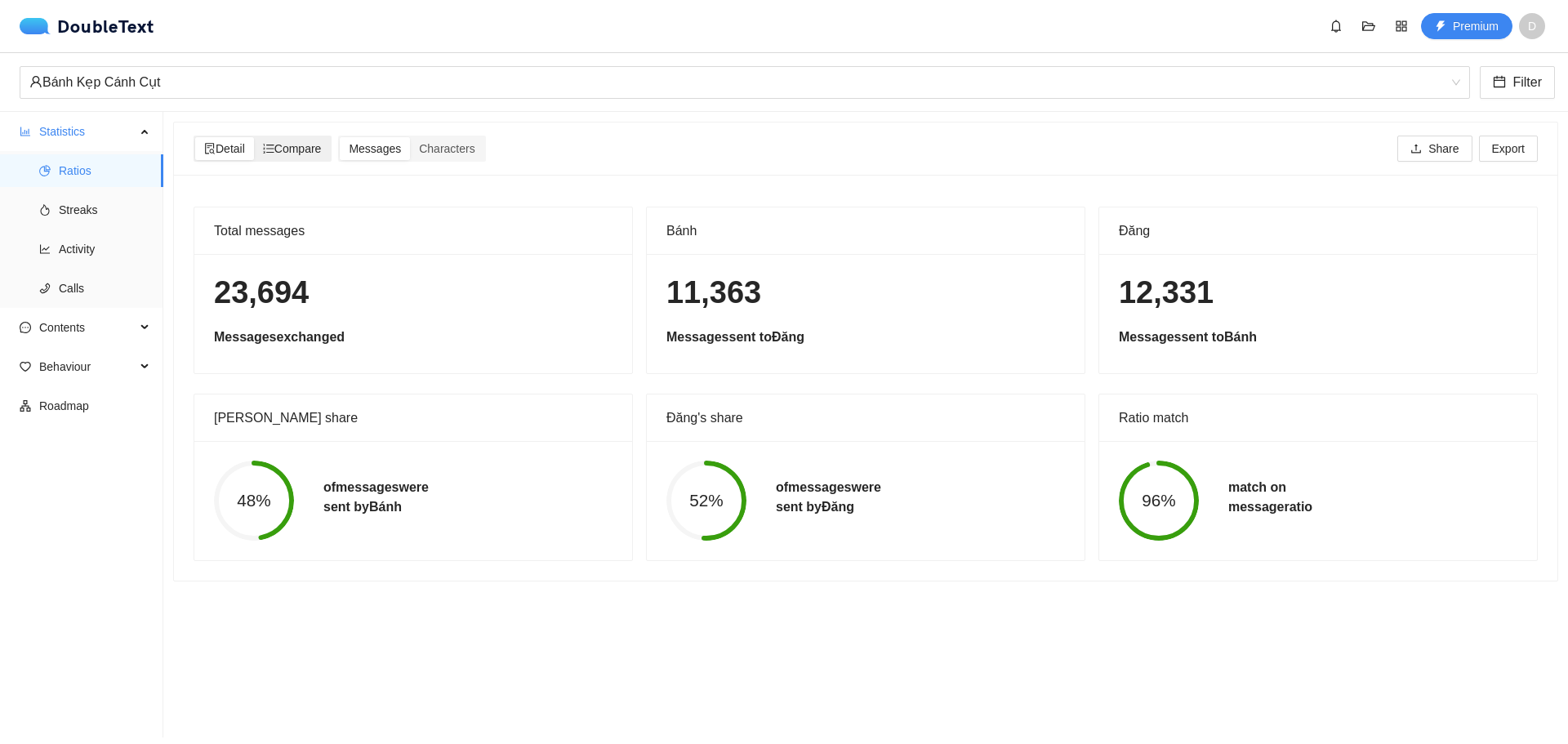
click at [330, 151] on div "Compare" at bounding box center [292, 149] width 77 height 23
click at [254, 137] on input "Compare" at bounding box center [254, 137] width 0 height 0
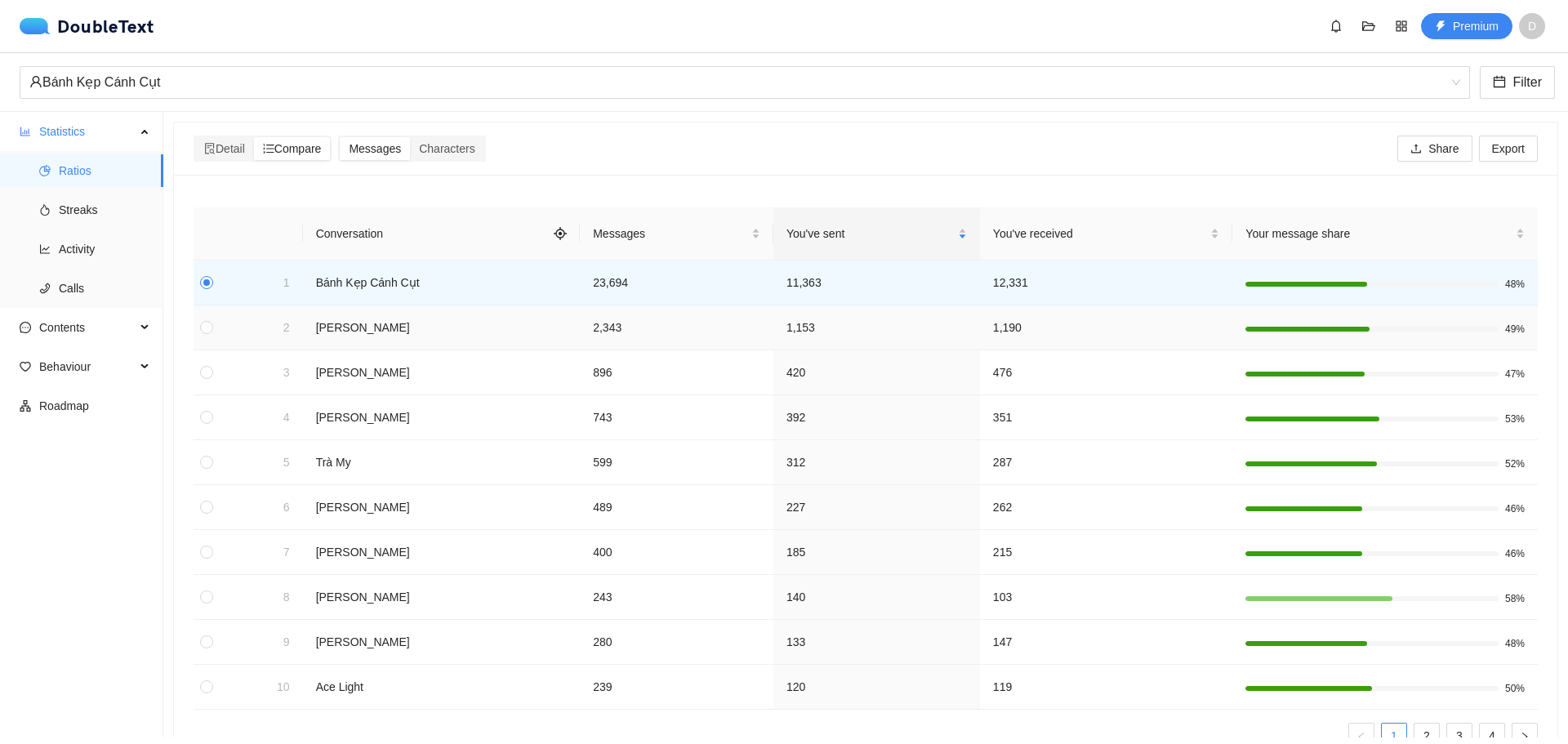
scroll to position [67, 0]
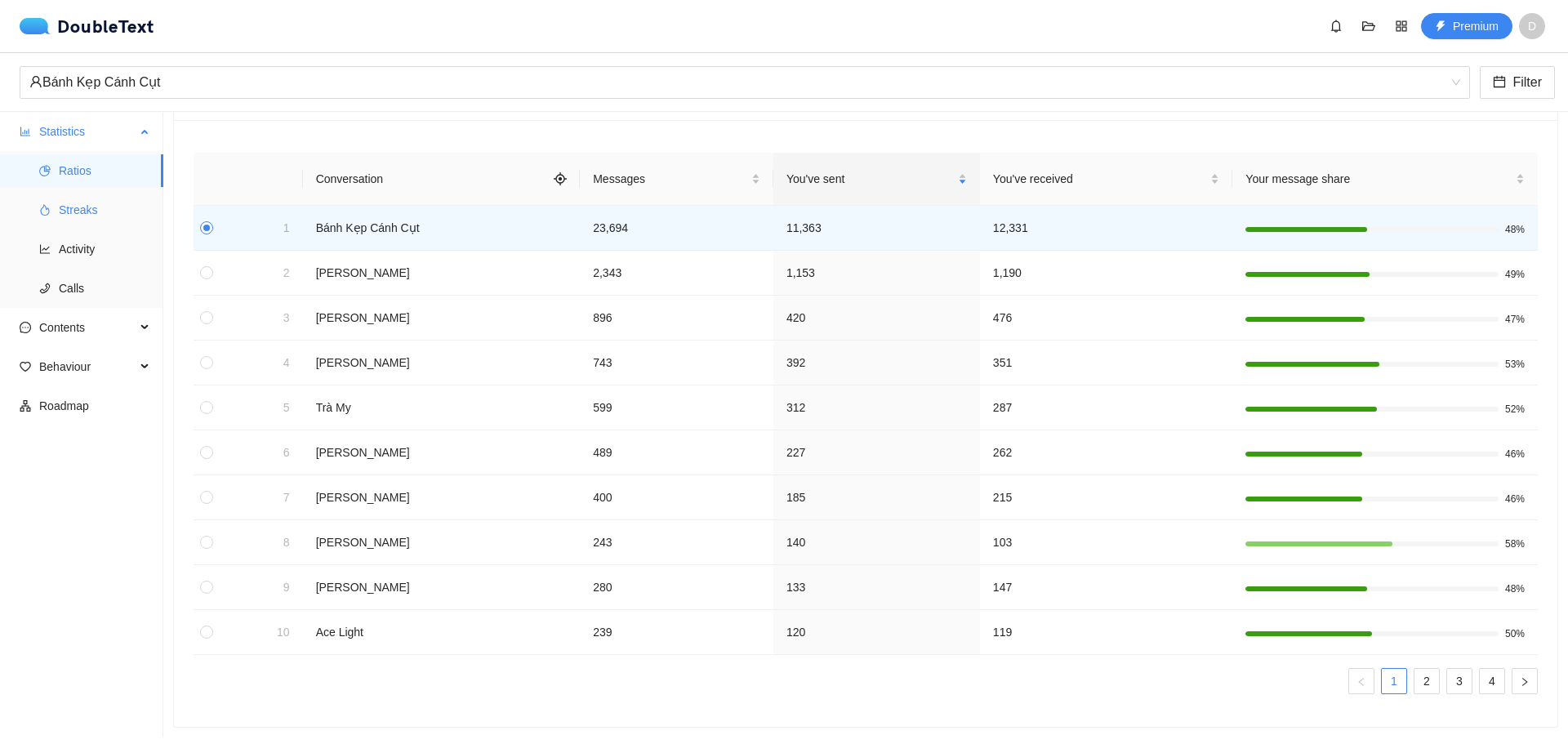
click at [130, 210] on span "Streaks" at bounding box center [104, 210] width 91 height 33
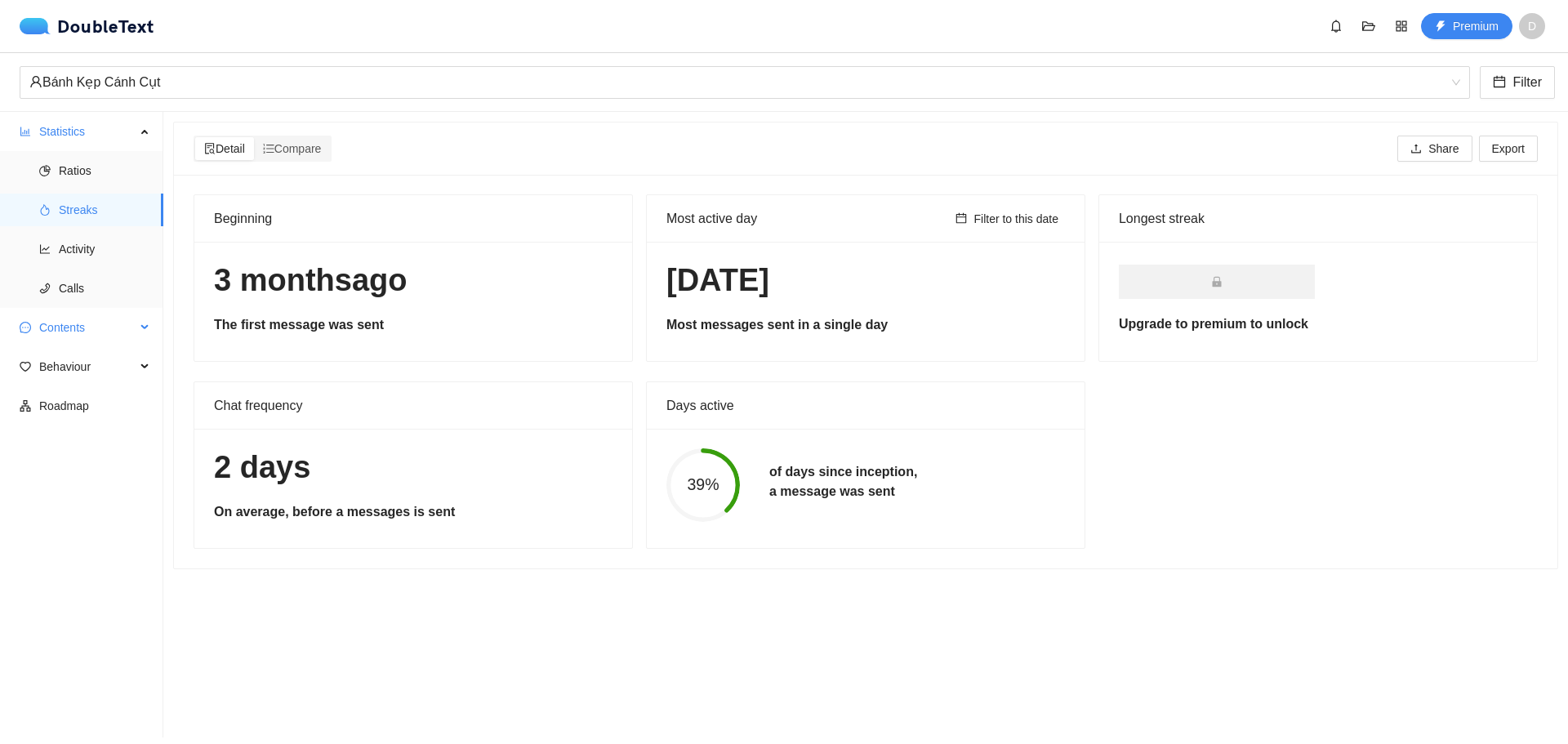
click at [112, 328] on span "Contents" at bounding box center [87, 328] width 96 height 33
click at [120, 364] on span "Word Cloud" at bounding box center [104, 367] width 91 height 33
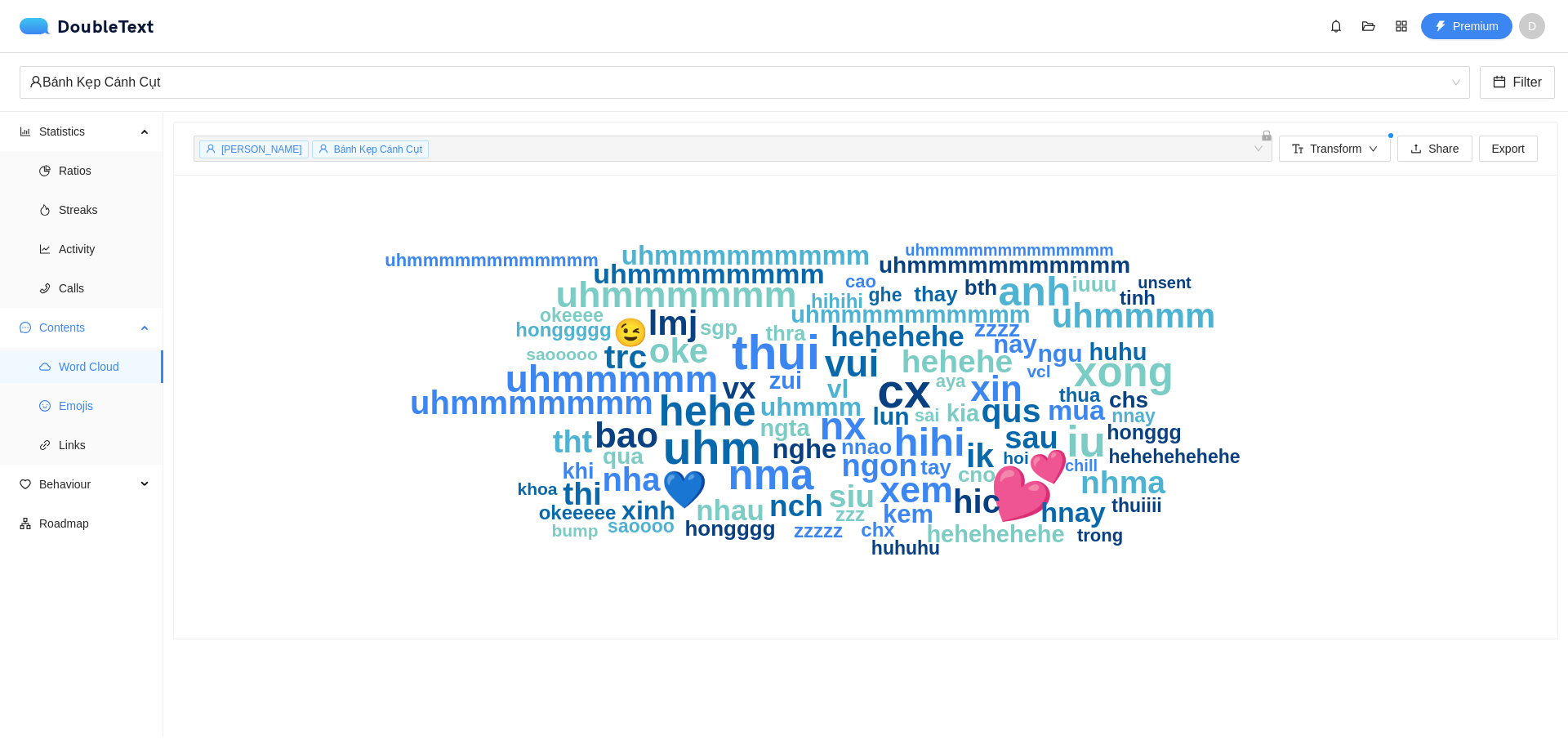
click at [120, 399] on span "Emojis" at bounding box center [104, 407] width 91 height 33
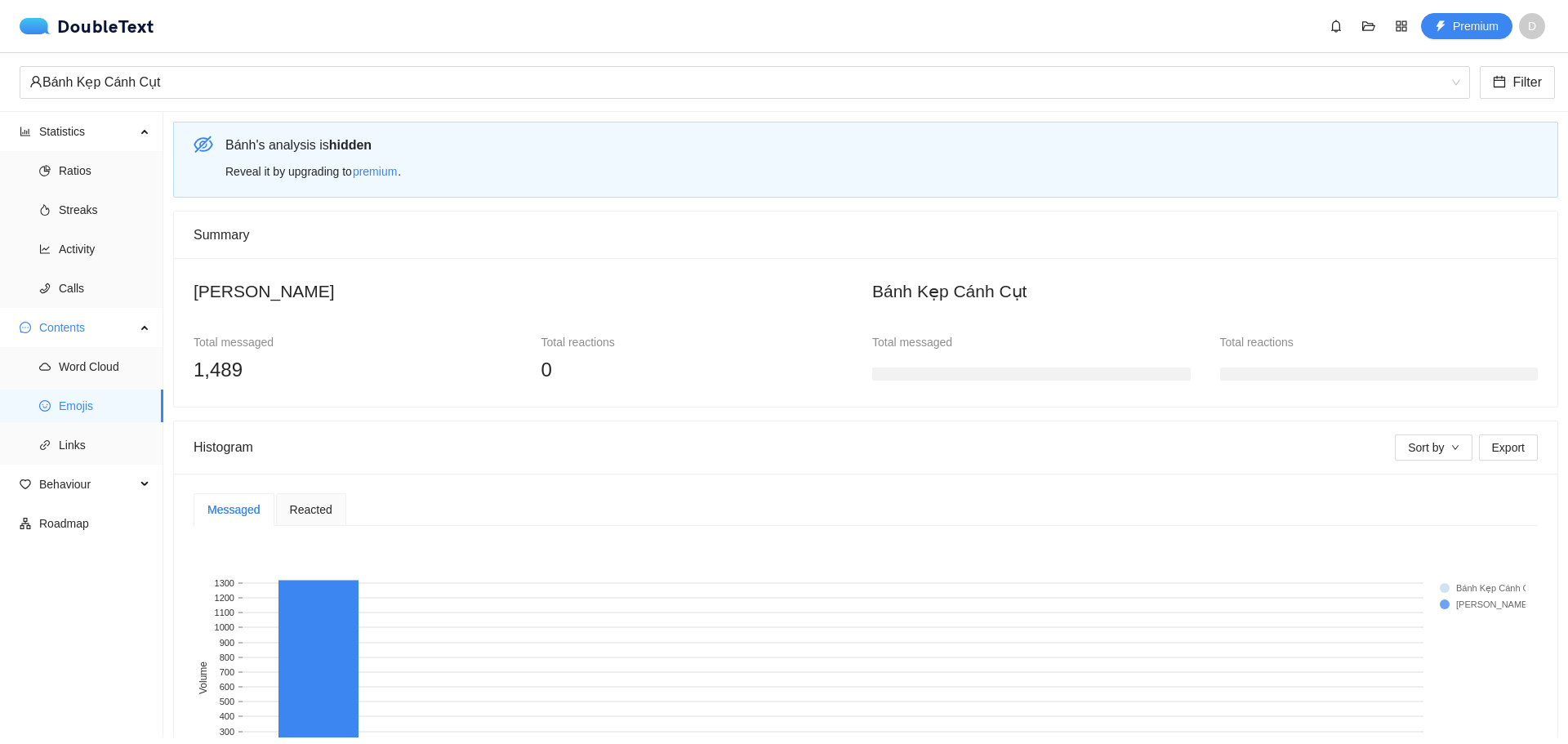
scroll to position [176, 0]
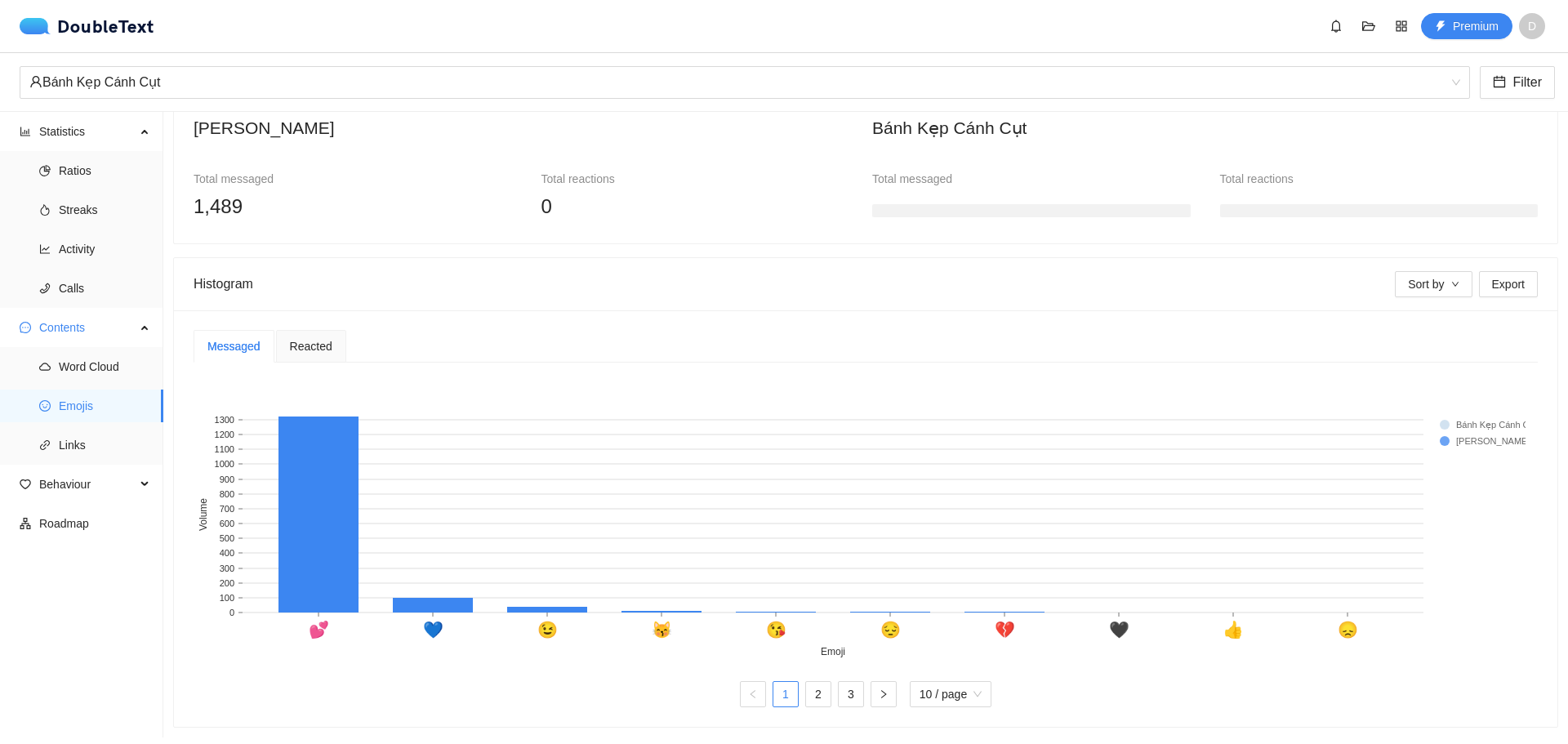
click at [329, 349] on div "Reacted" at bounding box center [311, 346] width 70 height 33
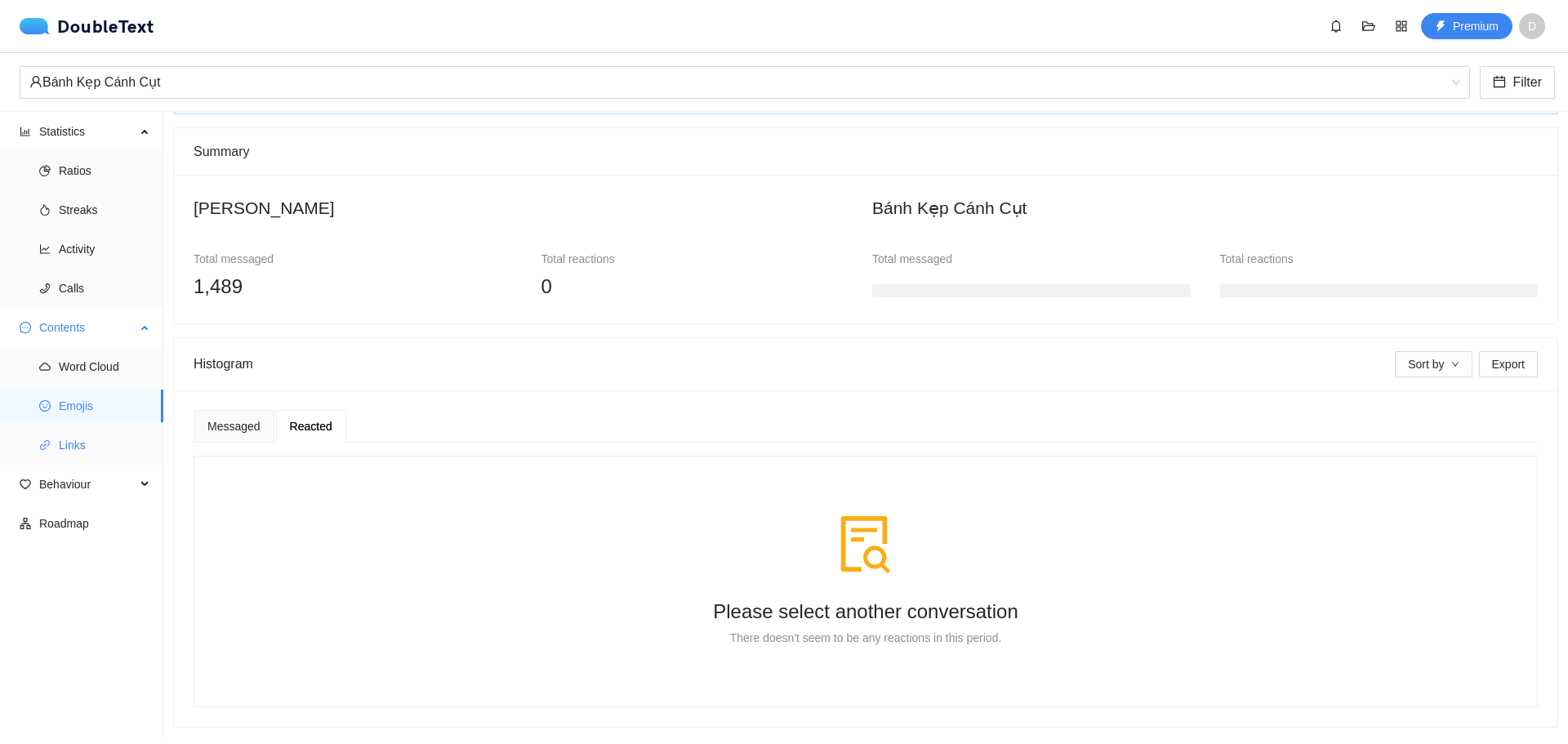
click at [84, 450] on span "Links" at bounding box center [104, 445] width 91 height 33
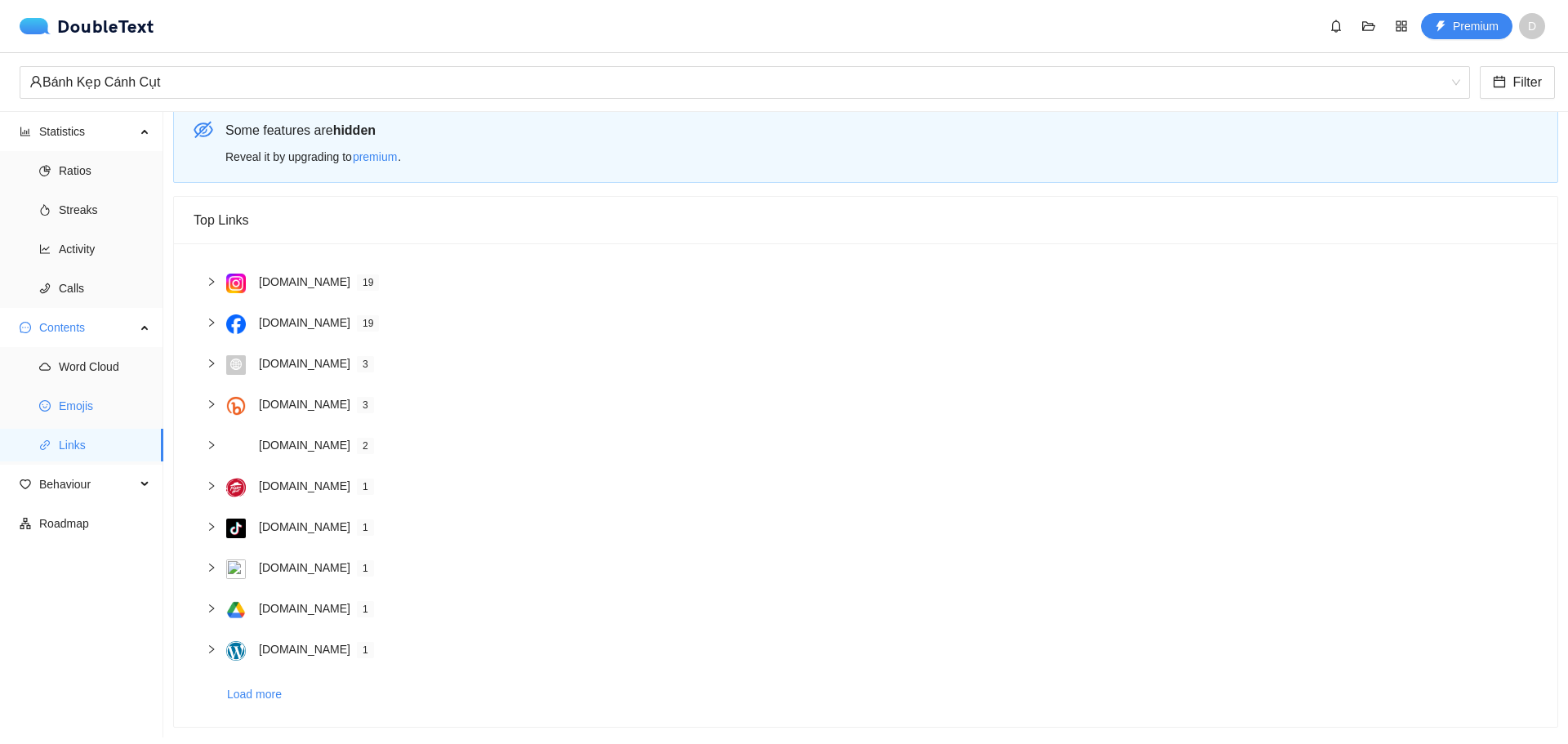
scroll to position [27, 0]
click at [215, 318] on icon "right" at bounding box center [211, 323] width 10 height 10
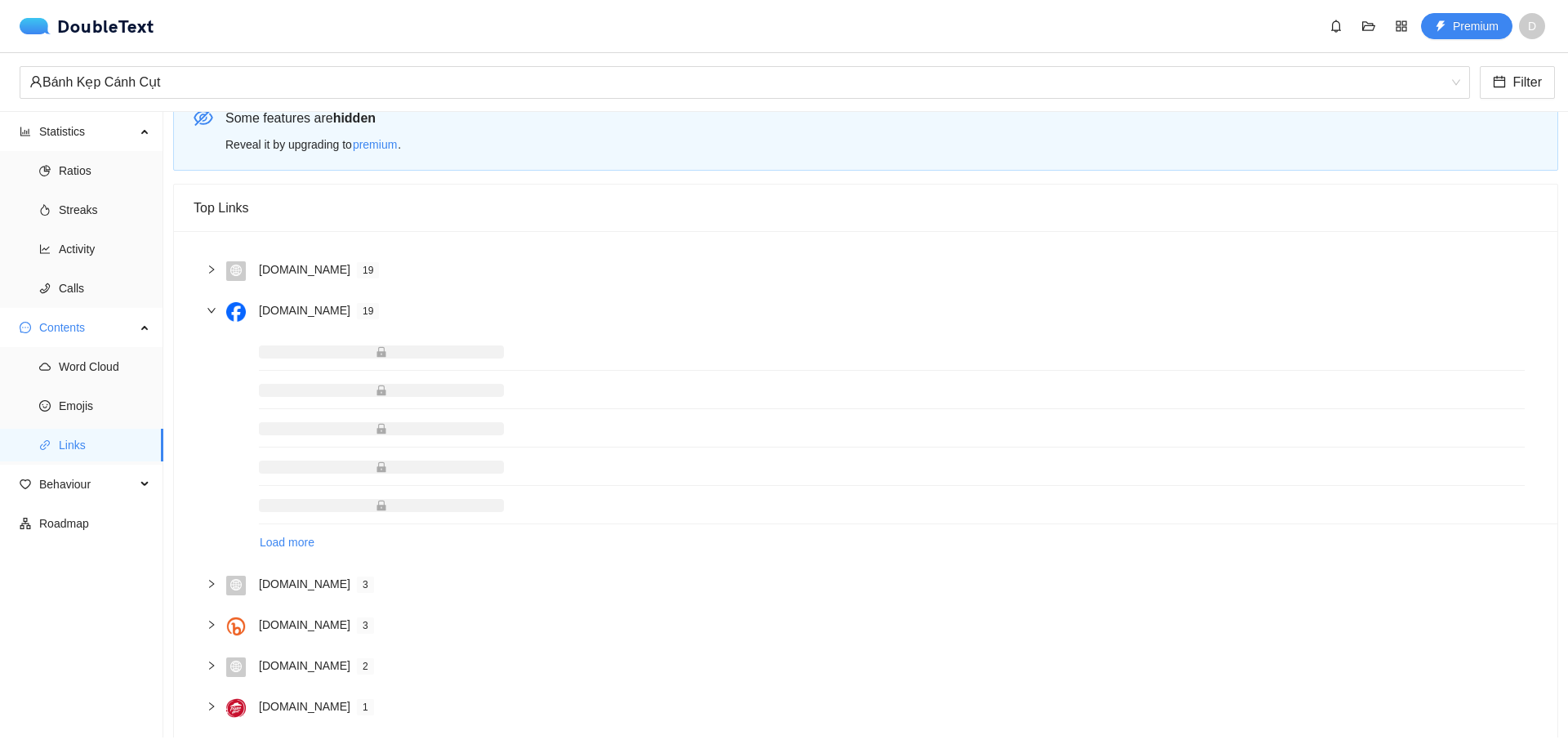
click at [219, 268] on div at bounding box center [216, 269] width 19 height 18
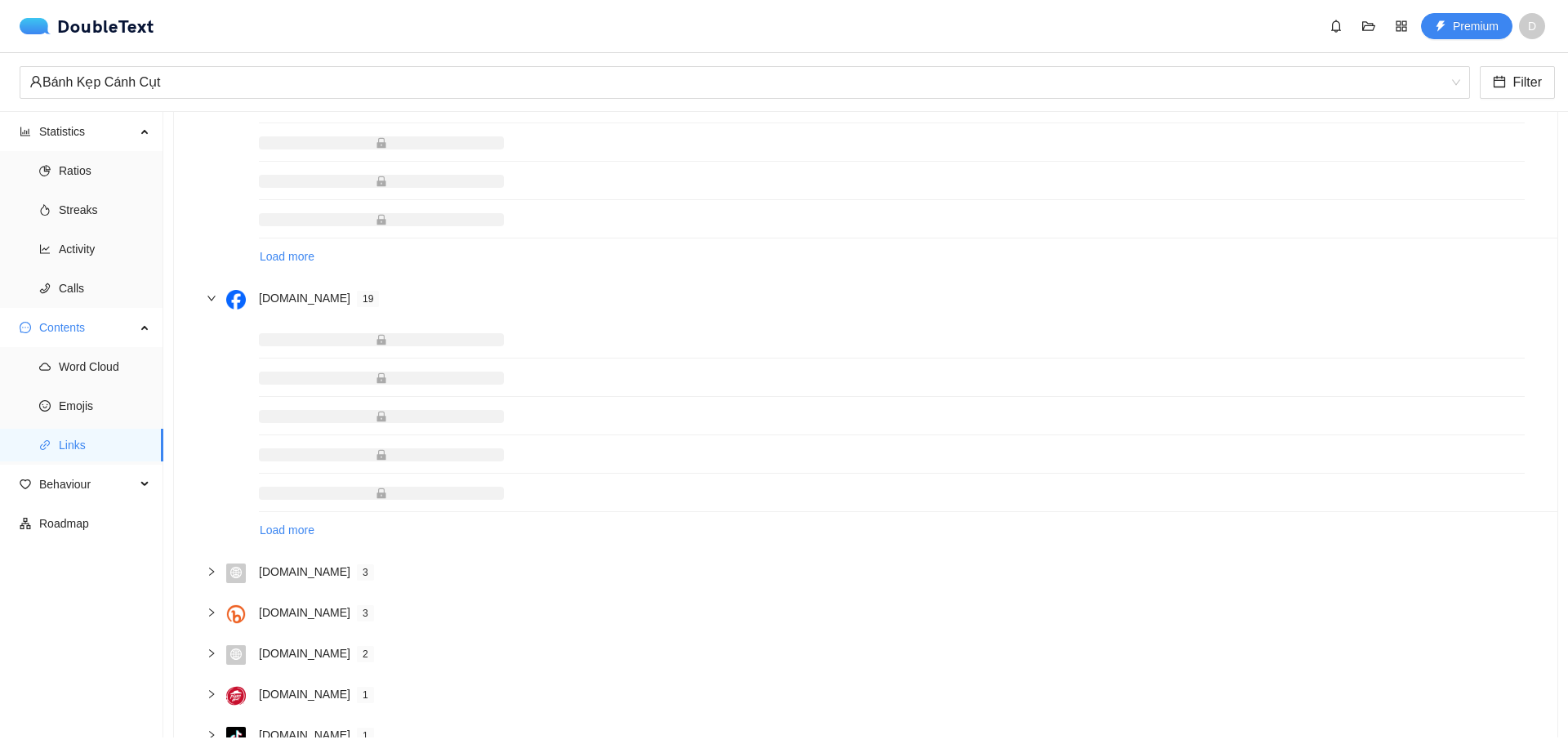
scroll to position [436, 0]
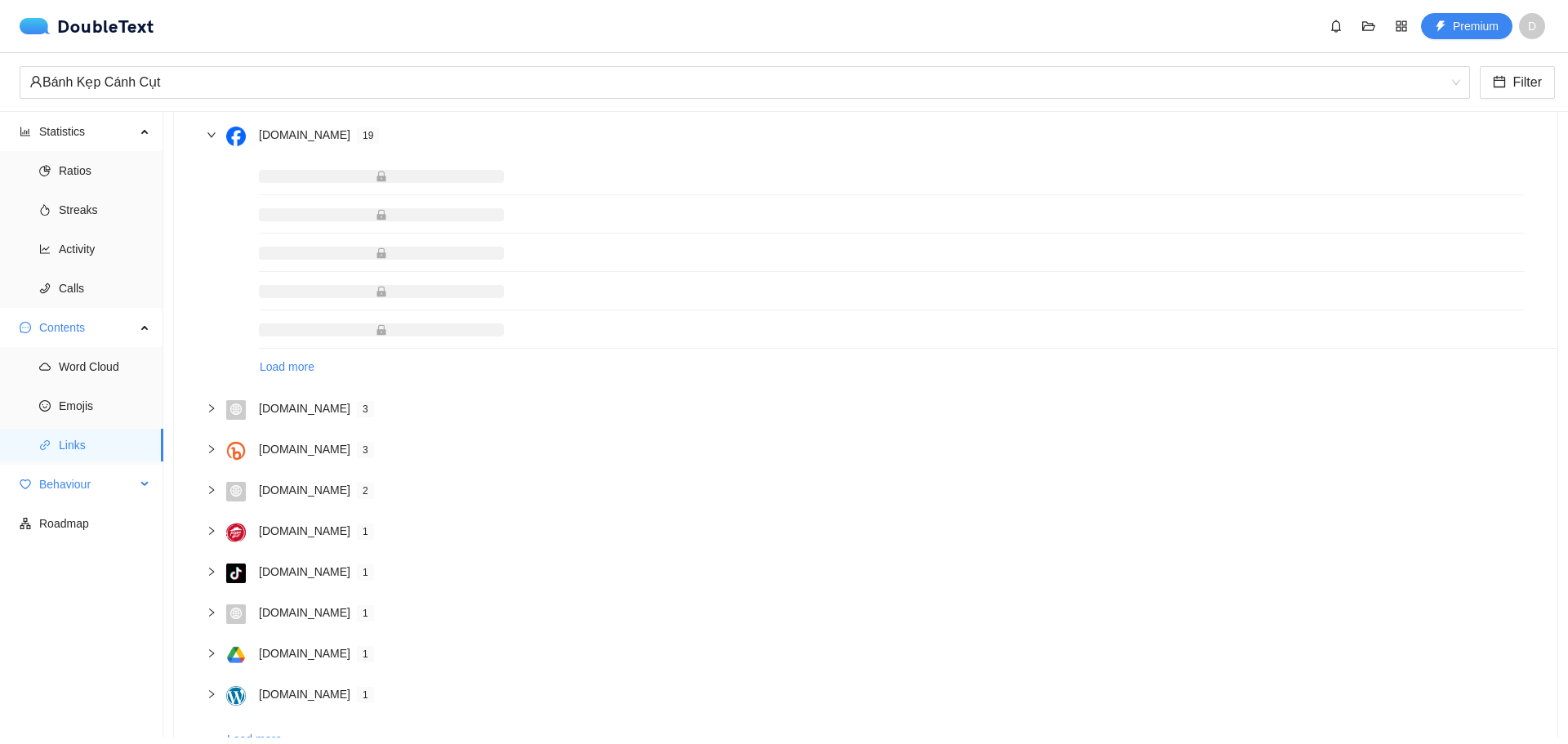
click at [119, 487] on span "Behaviour" at bounding box center [87, 484] width 96 height 33
click at [117, 514] on span "Engagement" at bounding box center [104, 523] width 91 height 33
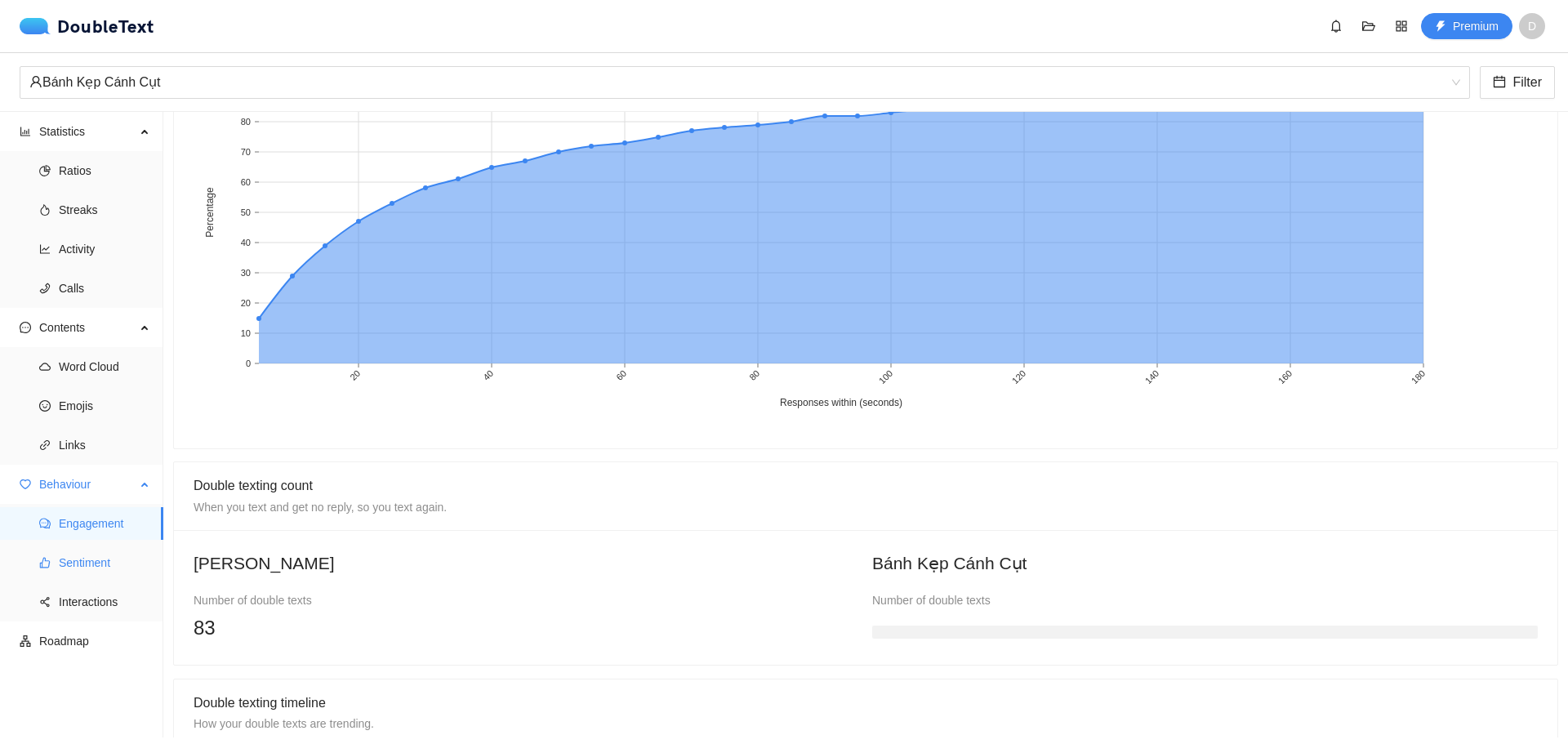
scroll to position [925, 0]
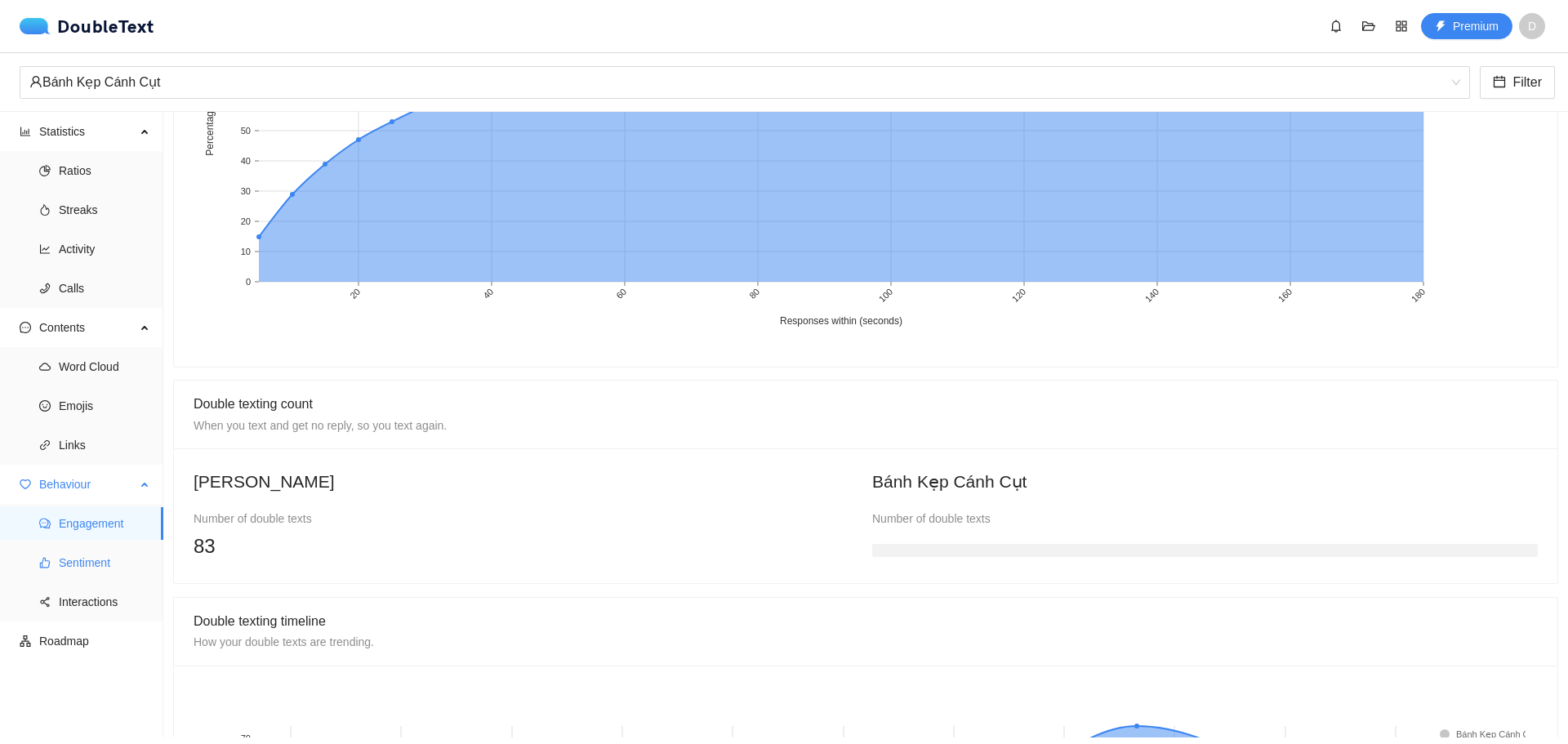
click at [100, 552] on span "Sentiment" at bounding box center [104, 563] width 91 height 33
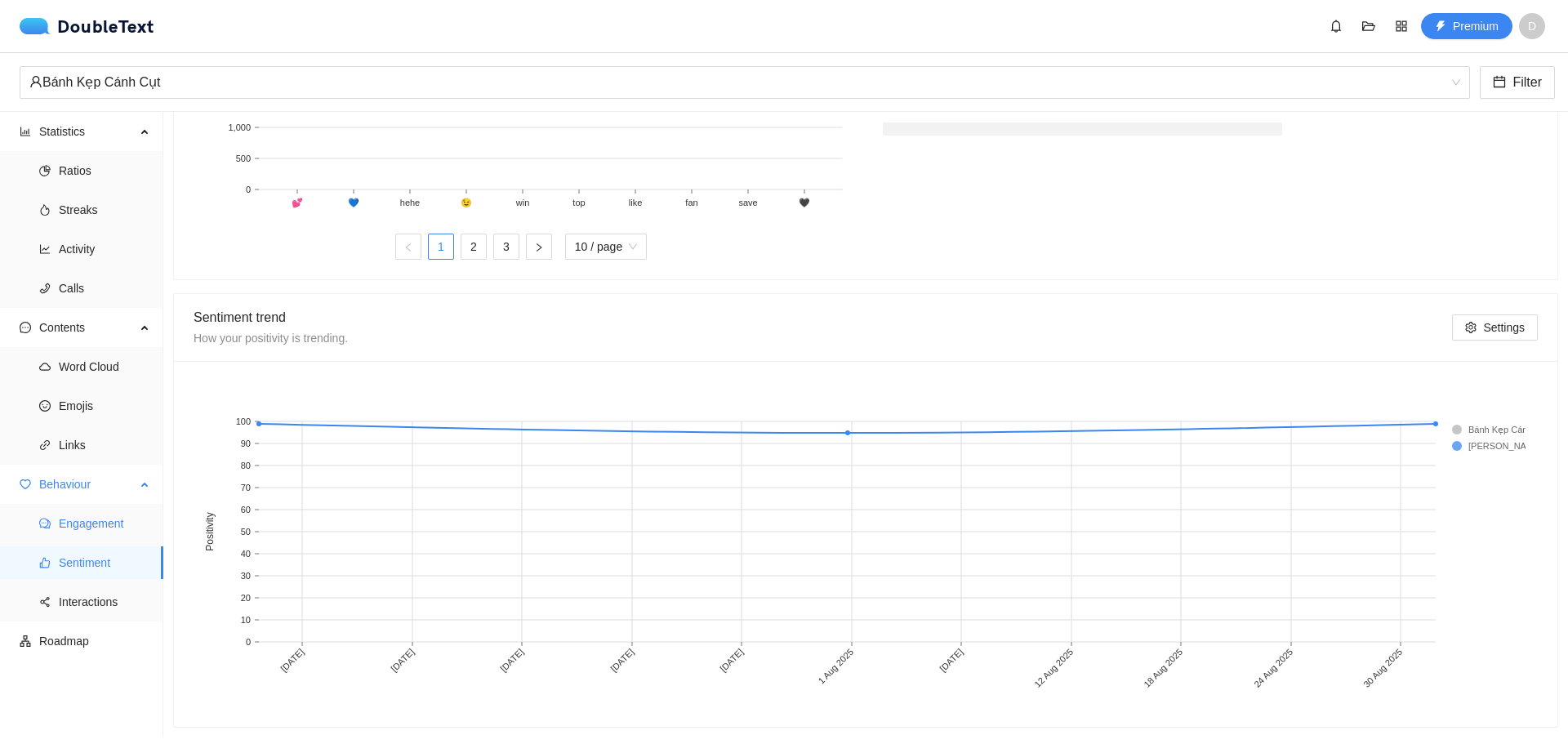
scroll to position [733, 0]
click at [79, 523] on span "Engagement" at bounding box center [104, 523] width 91 height 33
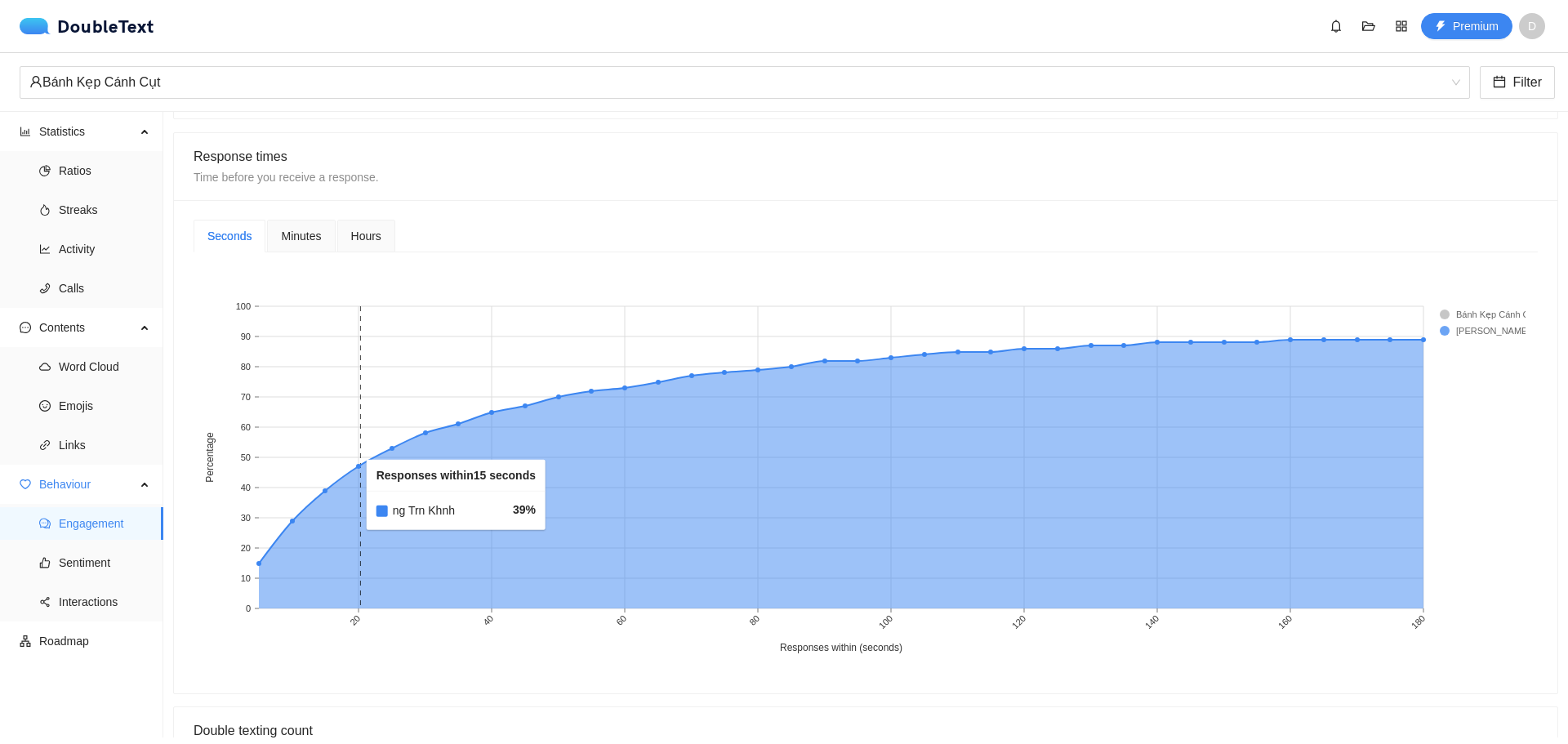
scroll to position [436, 0]
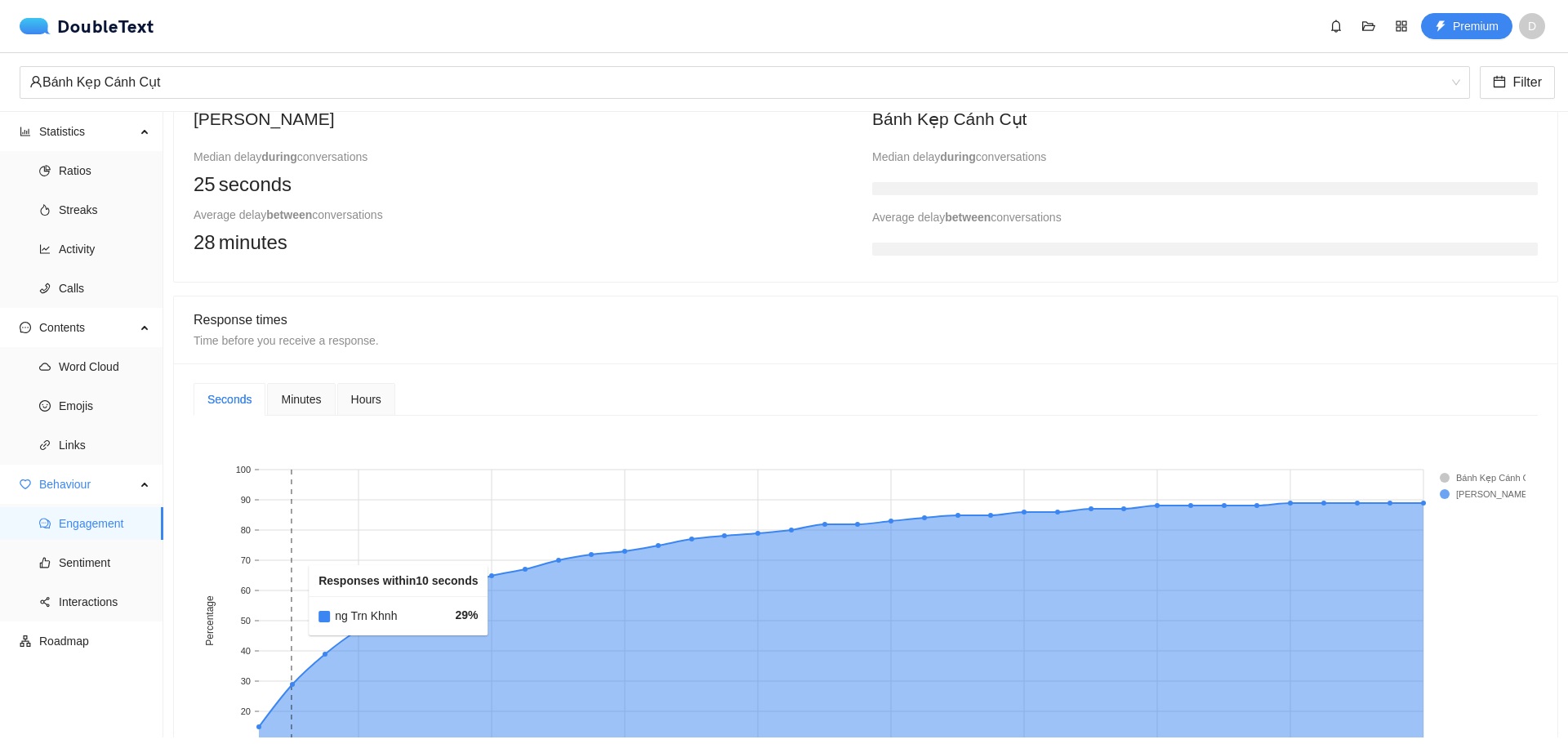
drag, startPoint x: 267, startPoint y: 618, endPoint x: 296, endPoint y: 601, distance: 33.6
click at [296, 601] on g "20 40 60 80 100 120 140 160 180 Responses within (seconds) 0 10 20 30 40 50 60 …" at bounding box center [871, 641] width 1334 height 352
click at [296, 601] on rect at bounding box center [293, 620] width 33 height 302
click at [294, 602] on rect at bounding box center [293, 620] width 33 height 302
click at [277, 599] on rect at bounding box center [293, 620] width 33 height 302
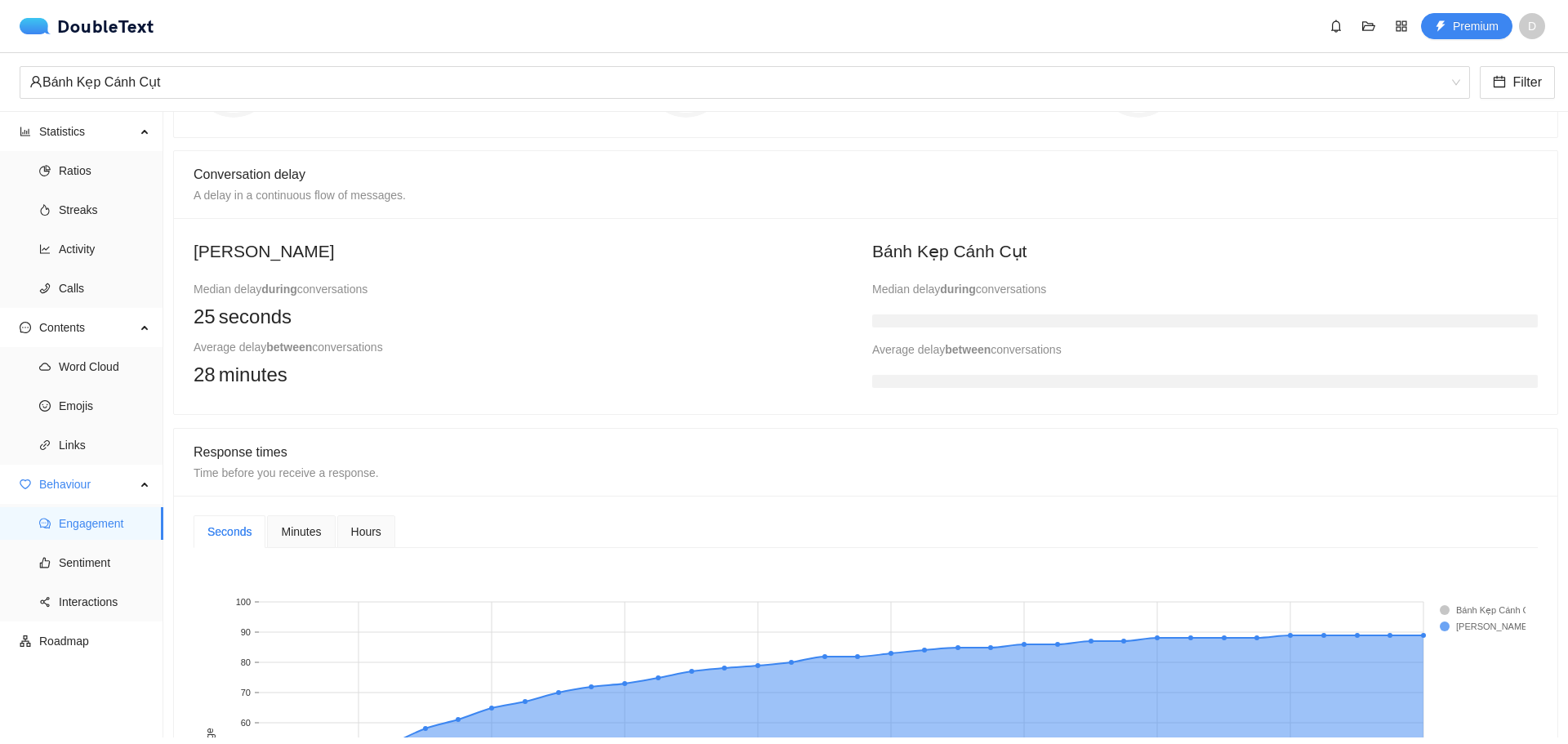
scroll to position [0, 0]
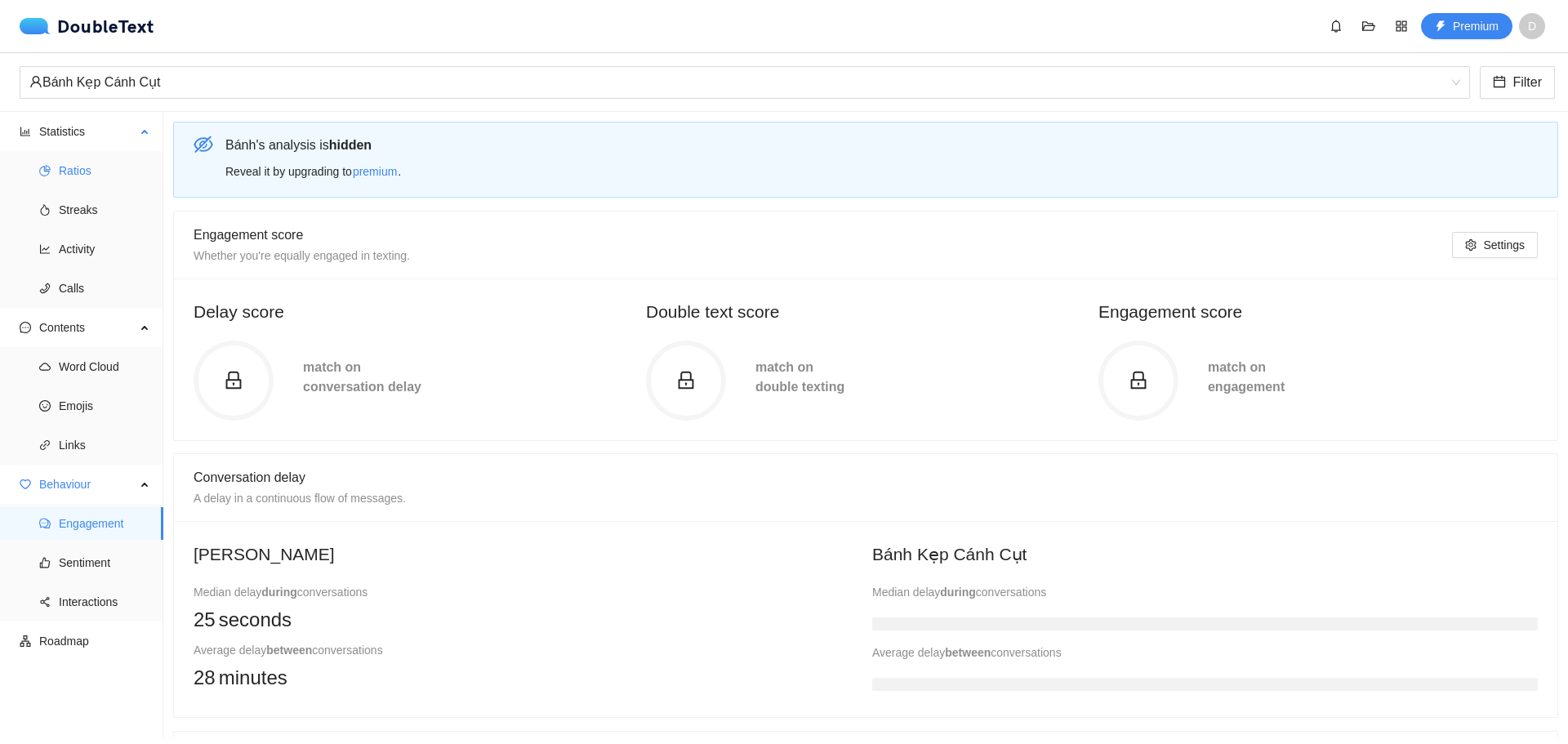
click at [98, 171] on span "Ratios" at bounding box center [104, 171] width 91 height 33
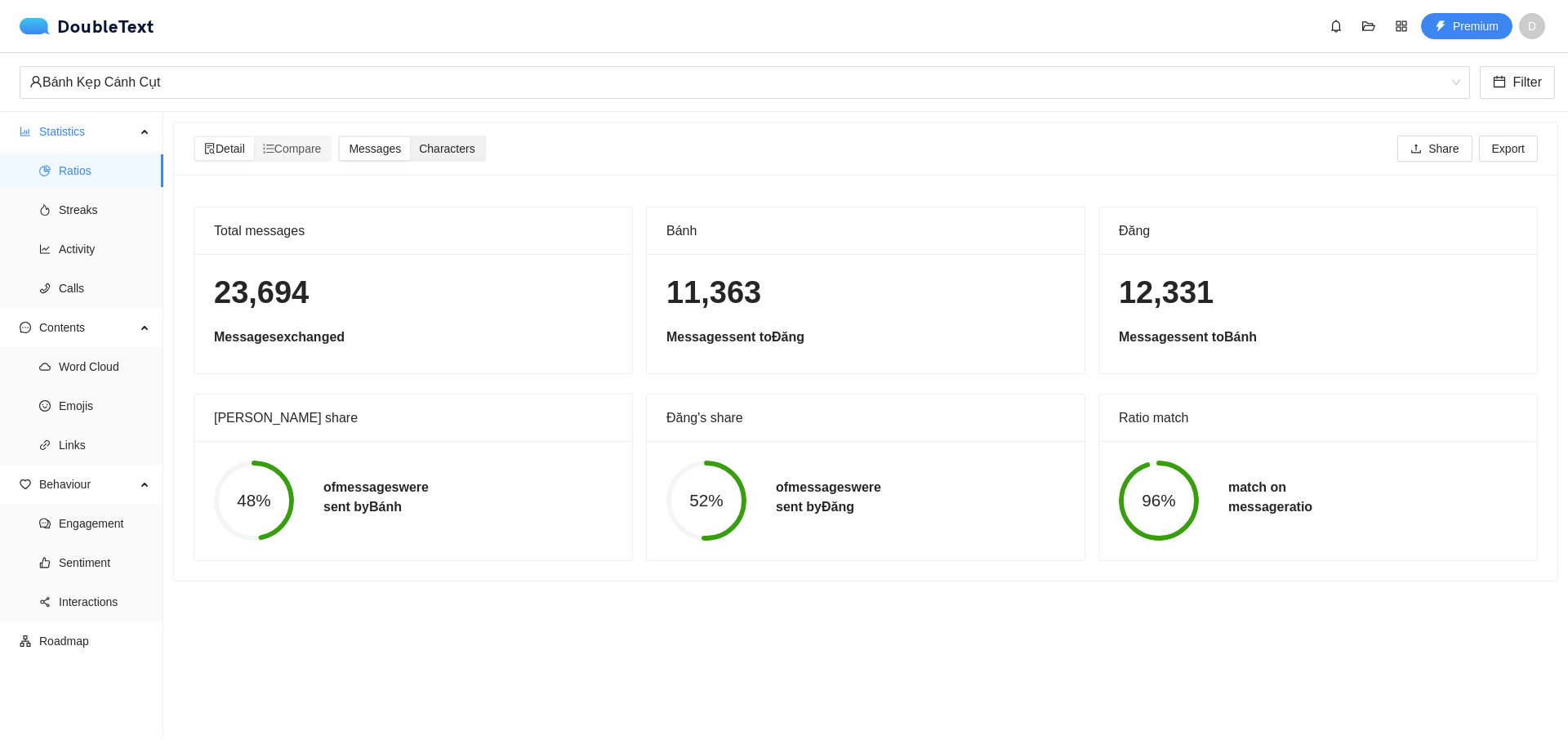
click at [454, 144] on span "Characters" at bounding box center [446, 148] width 55 height 13
click at [410, 137] on input "Characters" at bounding box center [410, 137] width 0 height 0
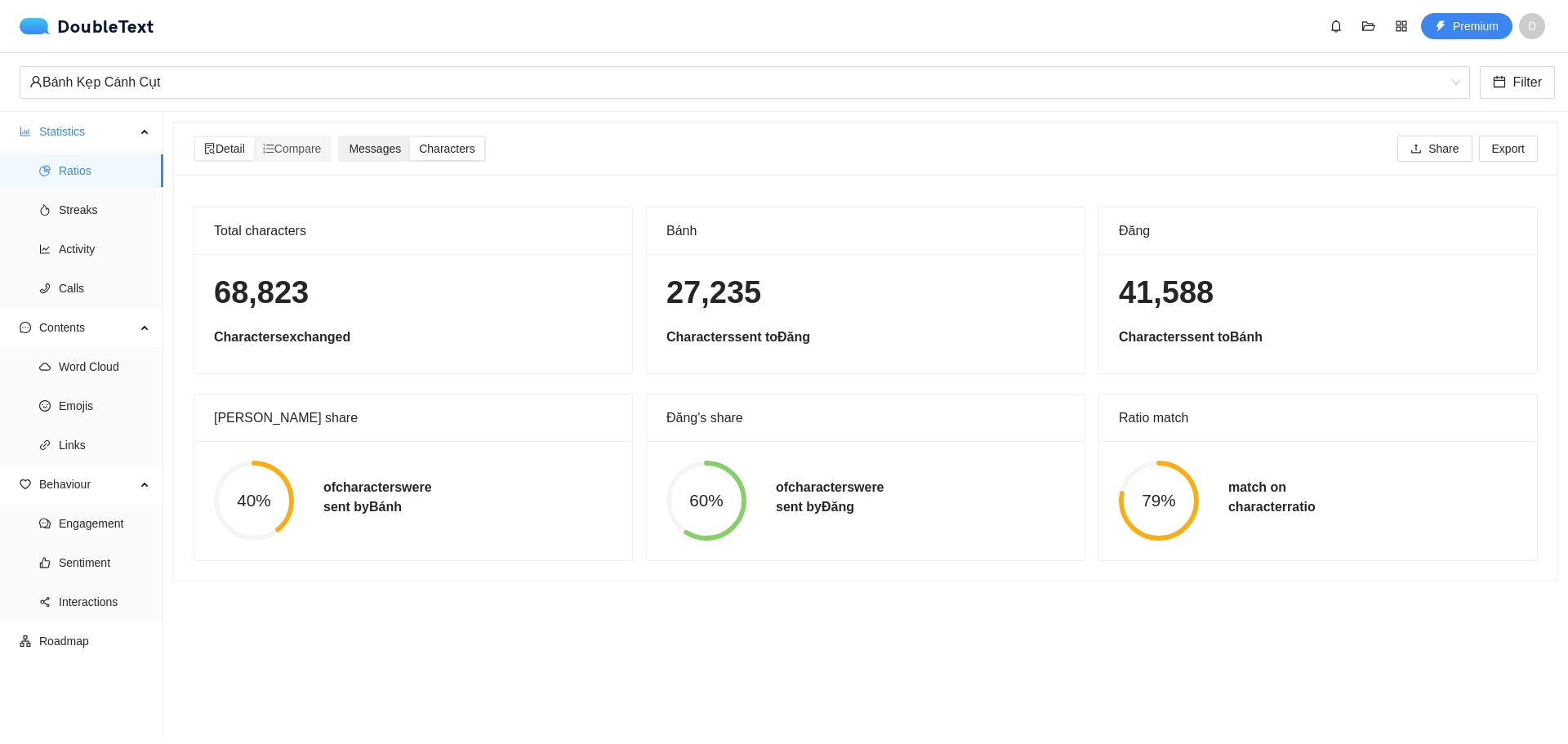
click at [374, 145] on span "Messages" at bounding box center [375, 148] width 53 height 13
click at [339, 137] on input "Messages" at bounding box center [339, 137] width 0 height 0
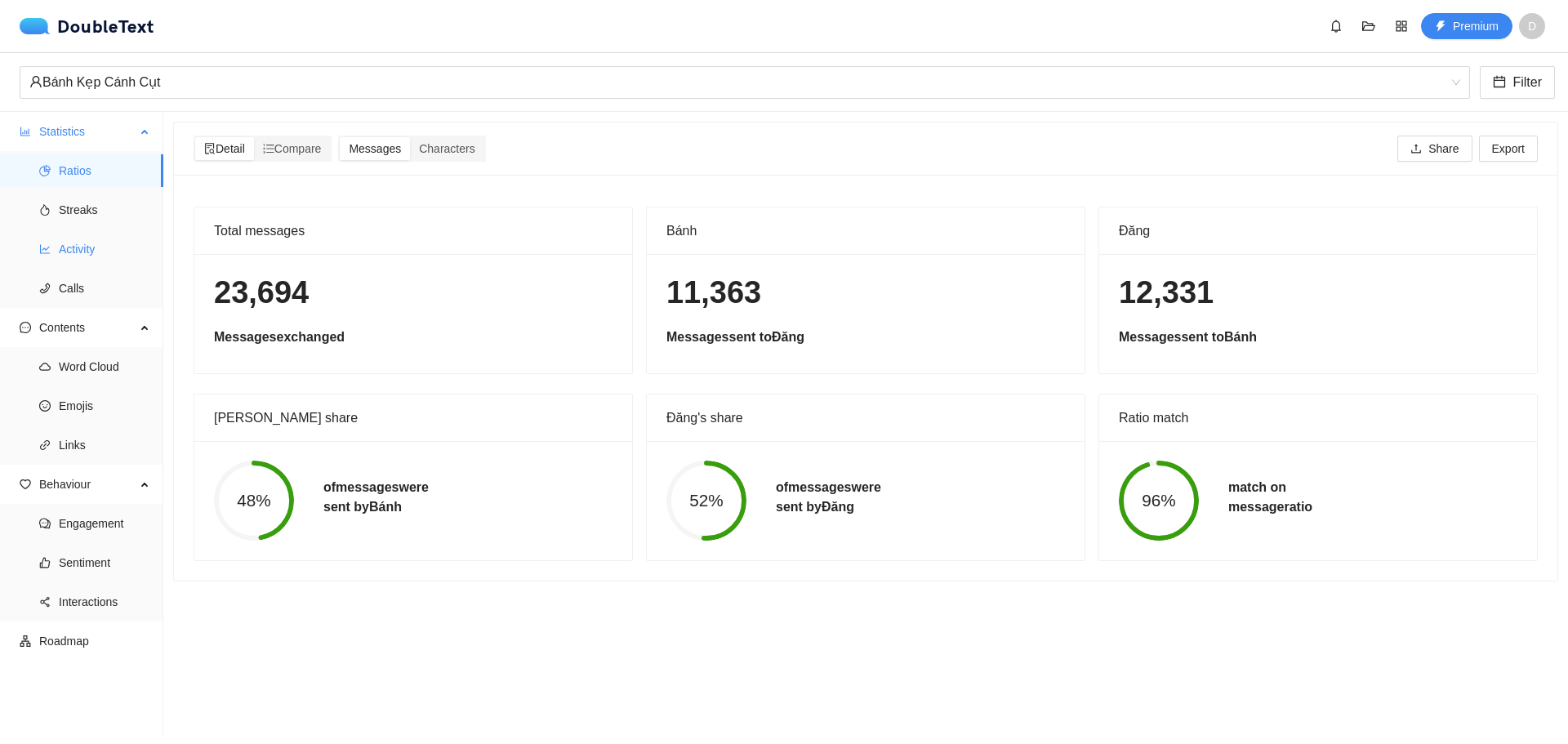
click at [103, 258] on span "Activity" at bounding box center [104, 249] width 91 height 33
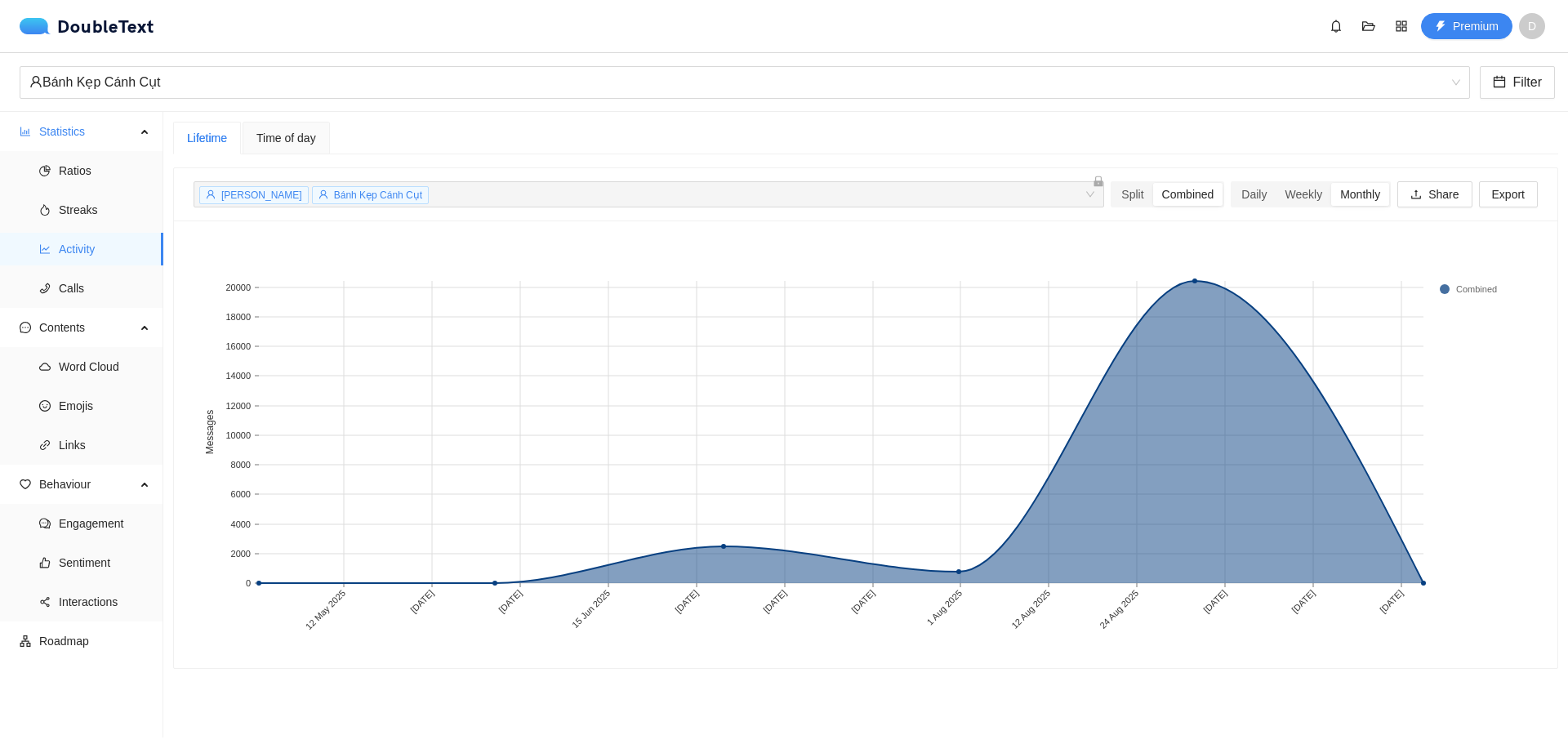
click at [1225, 209] on div "Đăng [PERSON_NAME] Kẹp Cánh Cụt + 0 ... Split Combined Daily Weekly Monthly Sha…" at bounding box center [866, 195] width 1344 height 53
click at [1241, 185] on div "Daily" at bounding box center [1254, 195] width 44 height 23
click at [1232, 183] on input "Daily" at bounding box center [1232, 183] width 0 height 0
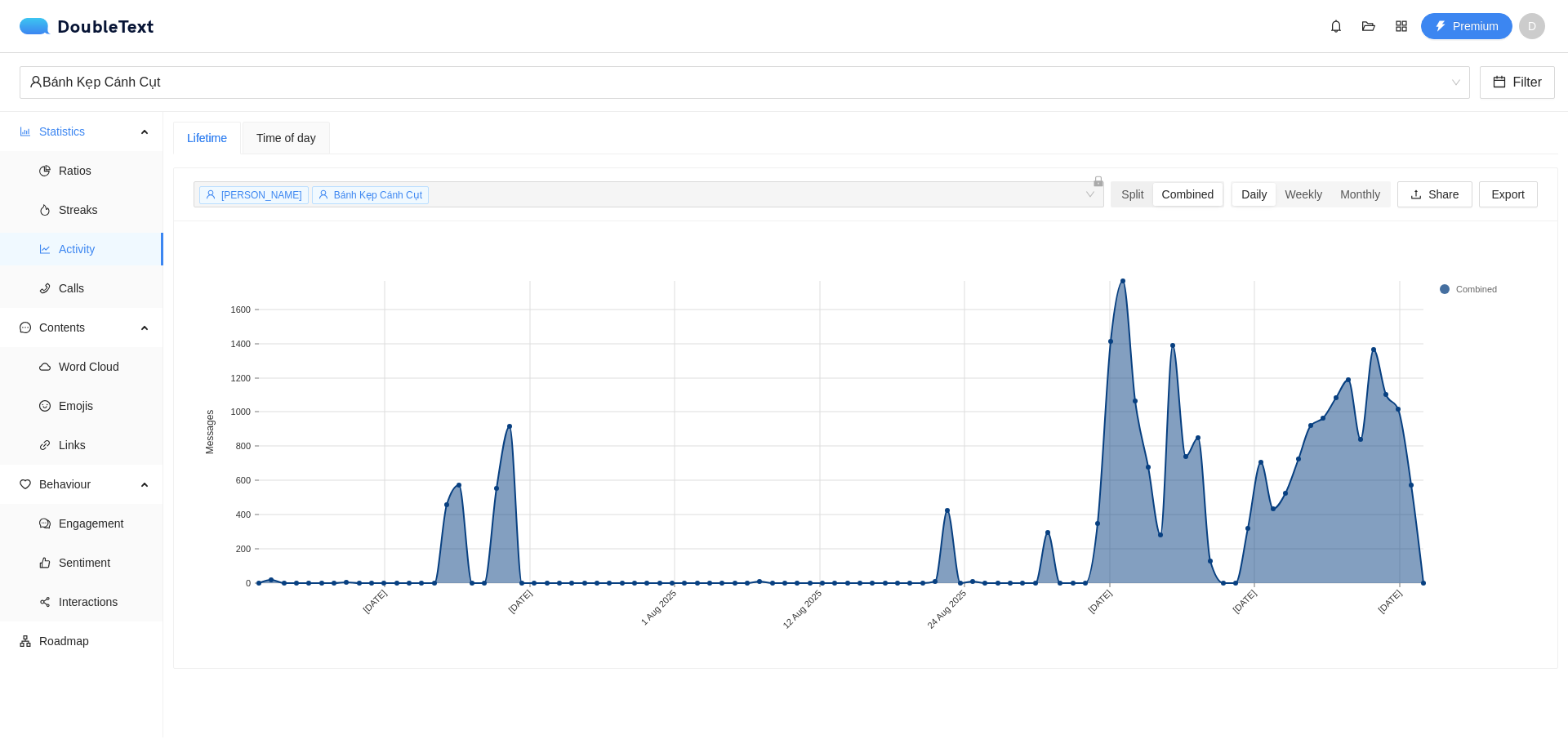
click at [1129, 206] on div "Split Combined" at bounding box center [1167, 194] width 114 height 26
click at [1123, 201] on div "Split" at bounding box center [1132, 195] width 40 height 23
click at [1113, 183] on input "Split" at bounding box center [1113, 183] width 0 height 0
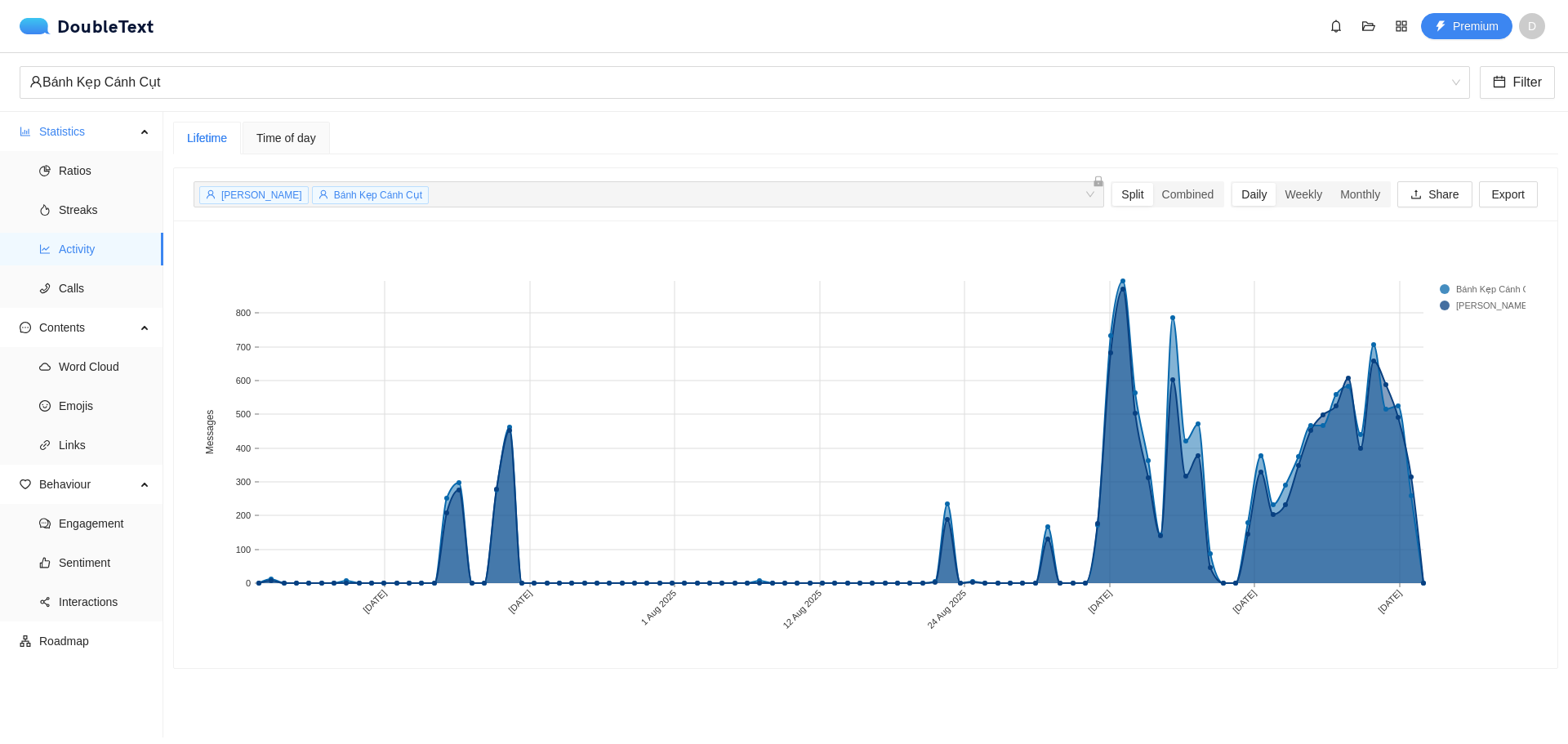
click at [306, 129] on div "Time of day" at bounding box center [286, 138] width 59 height 18
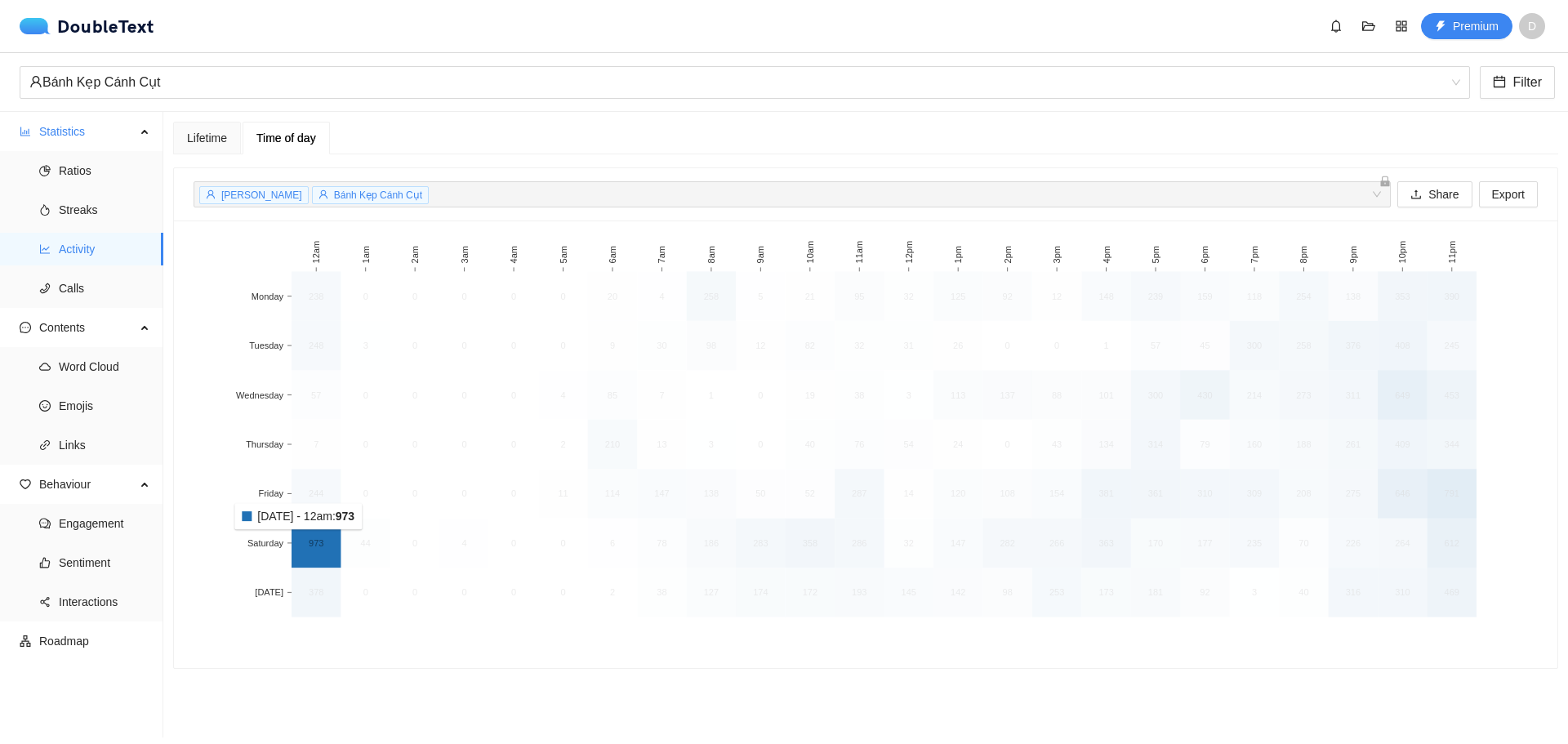
click at [303, 541] on rect at bounding box center [316, 543] width 49 height 49
click at [462, 541] on text "4" at bounding box center [464, 543] width 5 height 10
click at [302, 532] on rect at bounding box center [316, 543] width 49 height 49
